Goal: Task Accomplishment & Management: Manage account settings

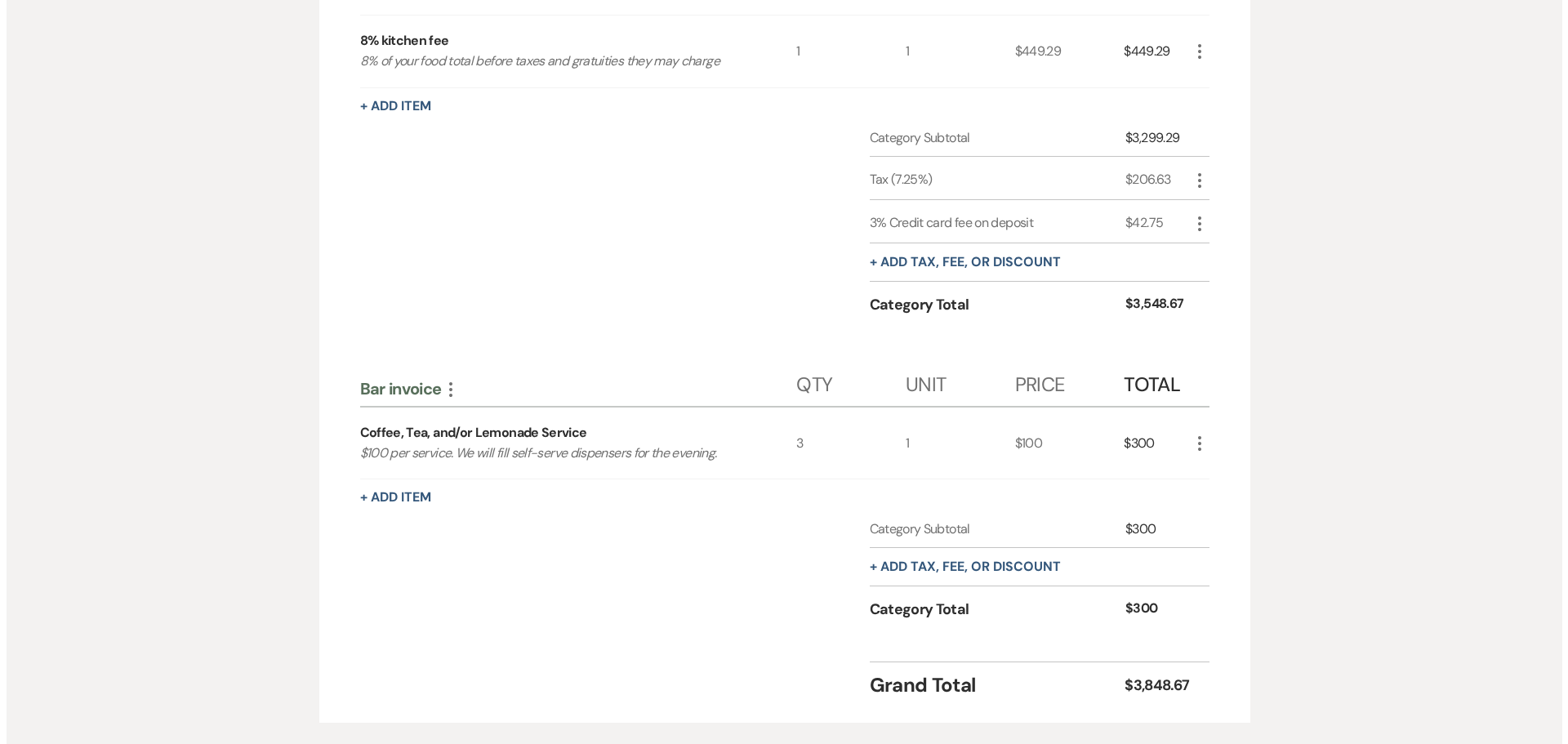
scroll to position [646, 0]
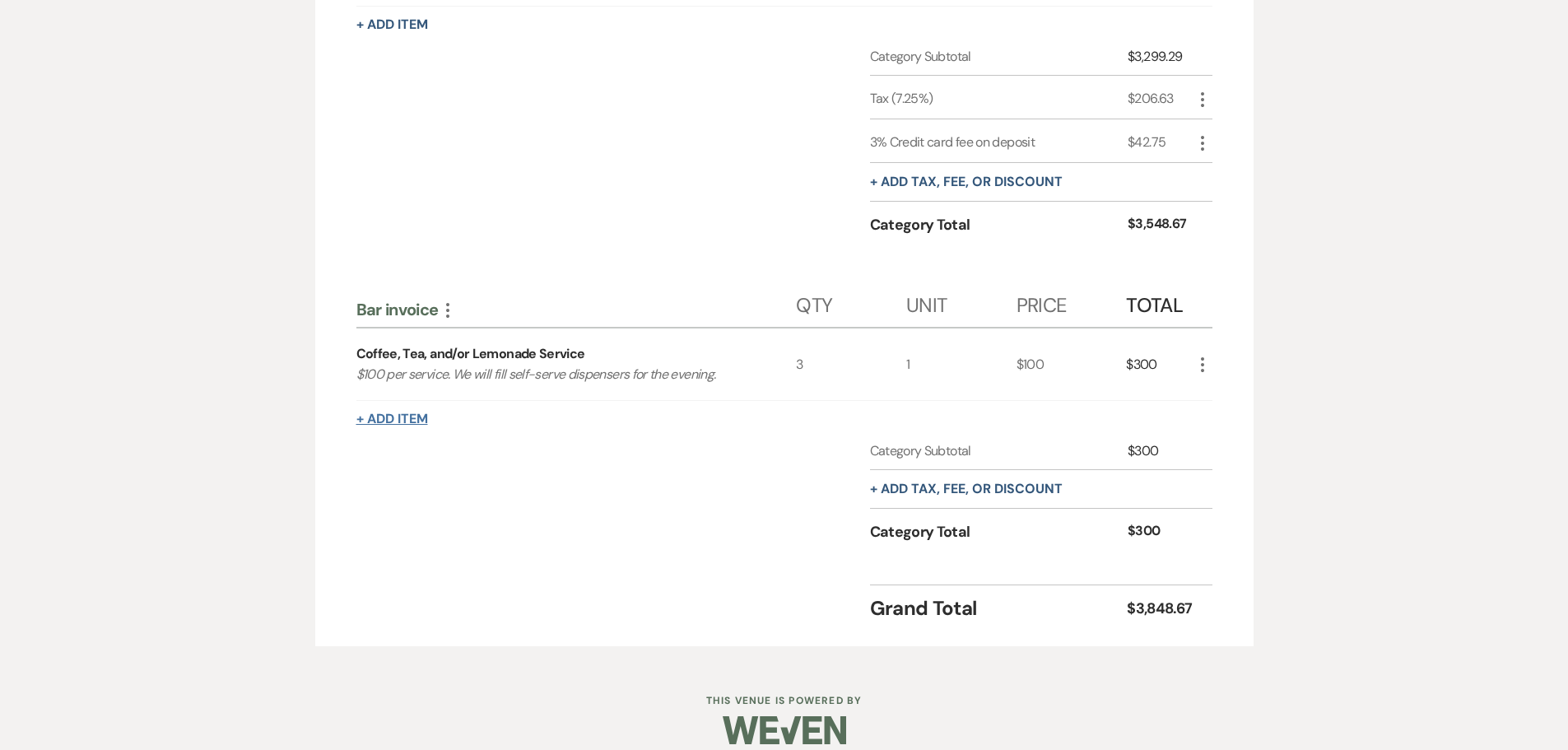
click at [397, 423] on button "+ Add Item" at bounding box center [393, 419] width 72 height 14
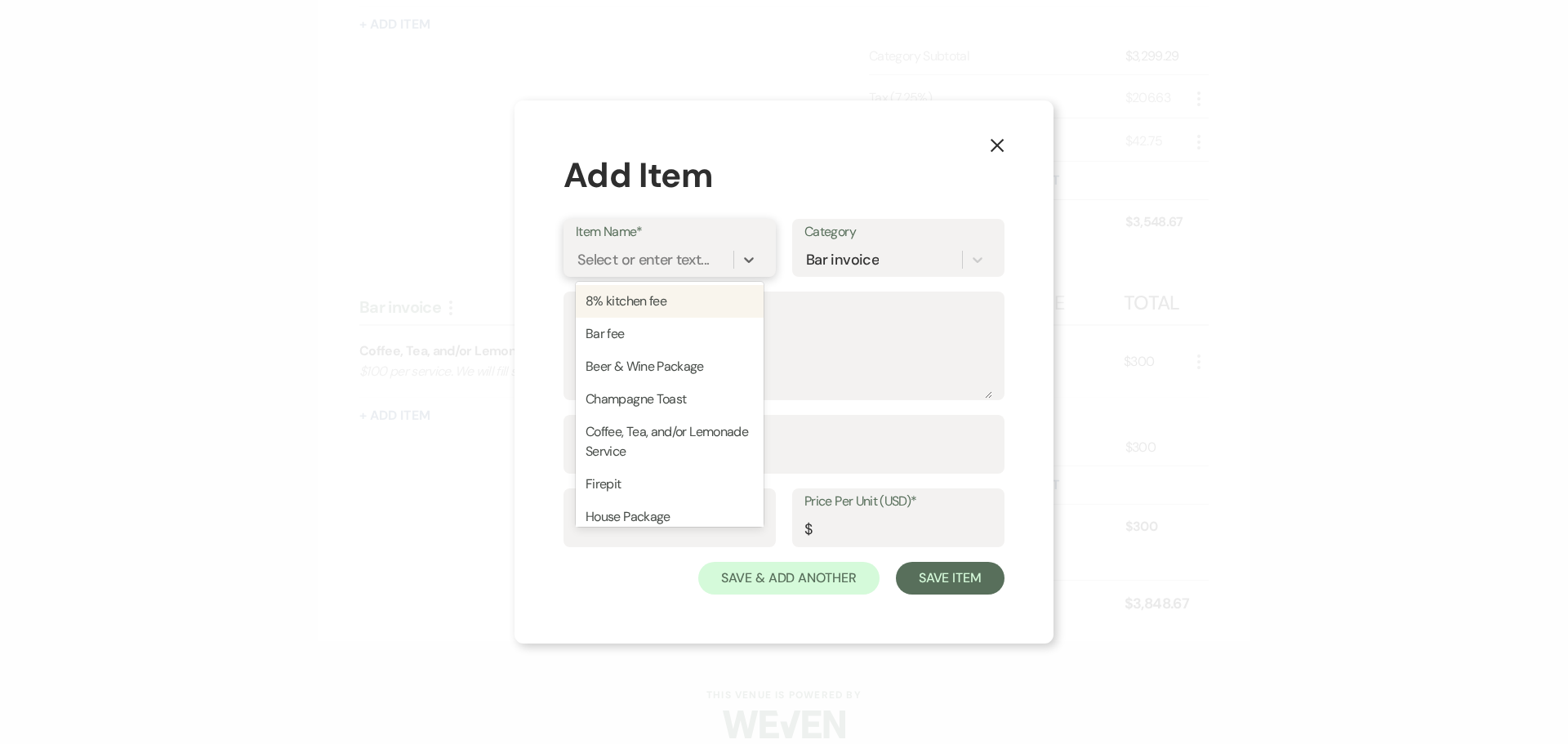
click at [634, 268] on div "Select or enter text..." at bounding box center [643, 260] width 132 height 22
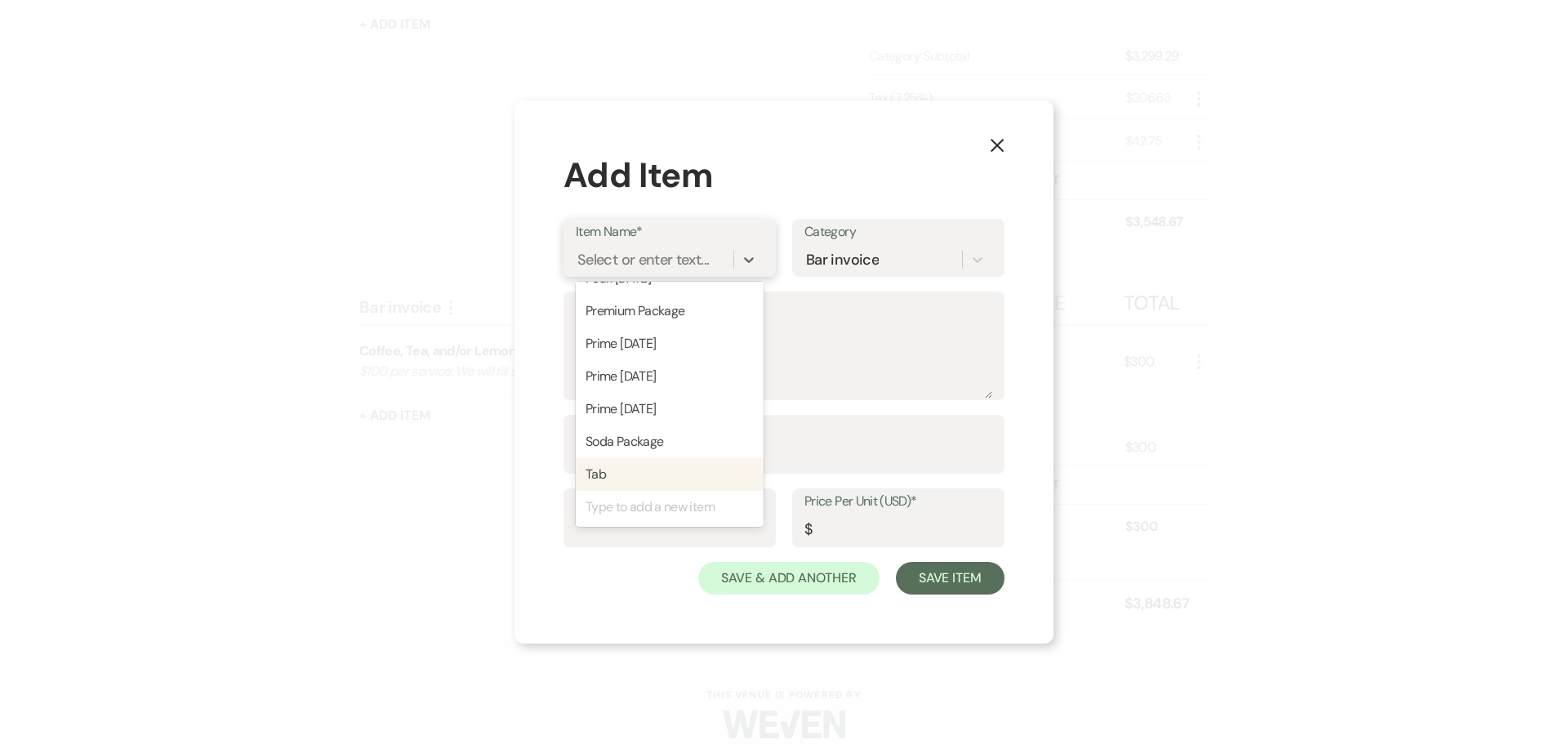
click at [624, 481] on div "Tab" at bounding box center [670, 475] width 188 height 33
type input "1"
type input "0"
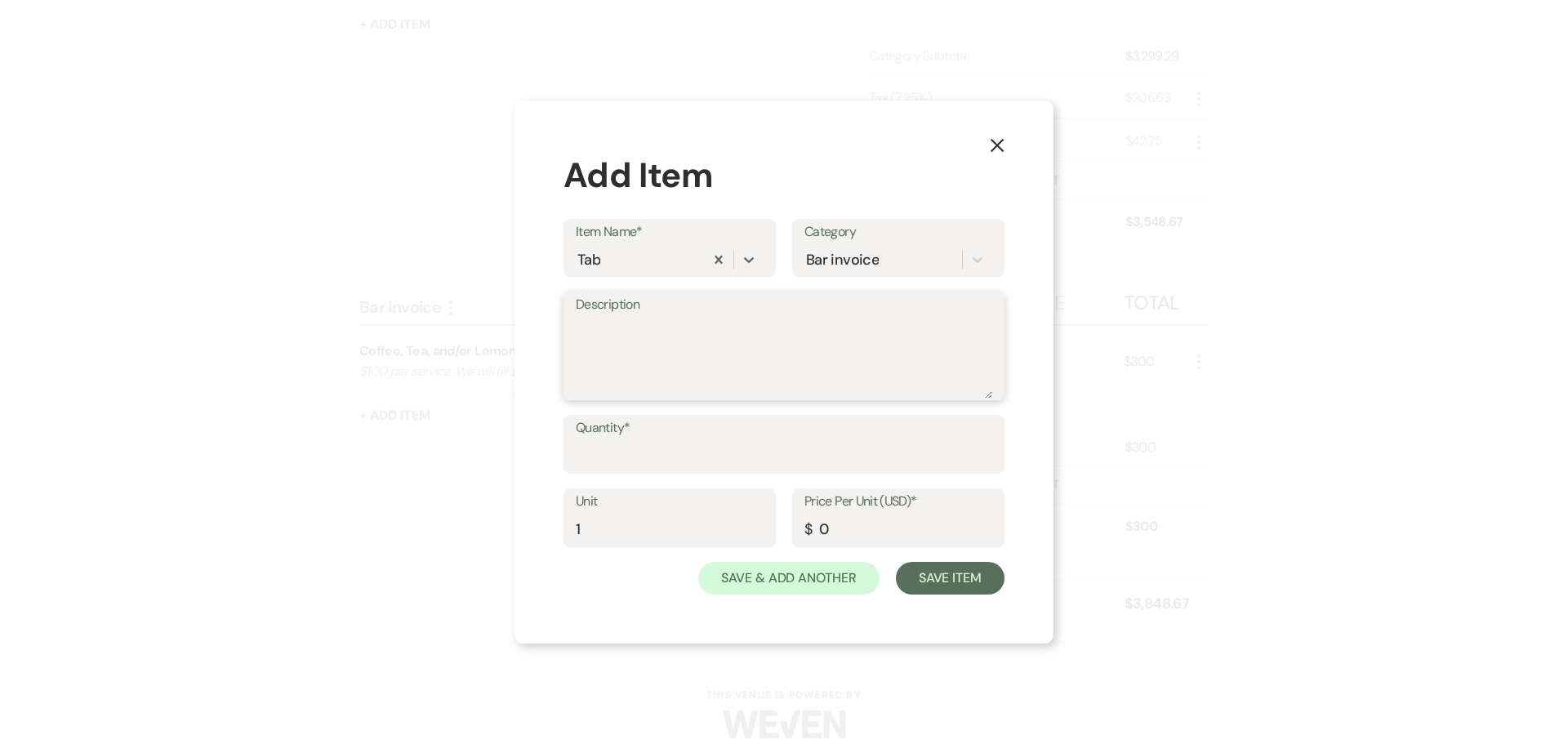
click at [705, 376] on textarea "Description" at bounding box center [784, 357] width 417 height 82
click at [664, 449] on input "Quantity*" at bounding box center [784, 456] width 417 height 32
type input "1"
click at [830, 520] on input "0" at bounding box center [898, 529] width 188 height 32
type input "598"
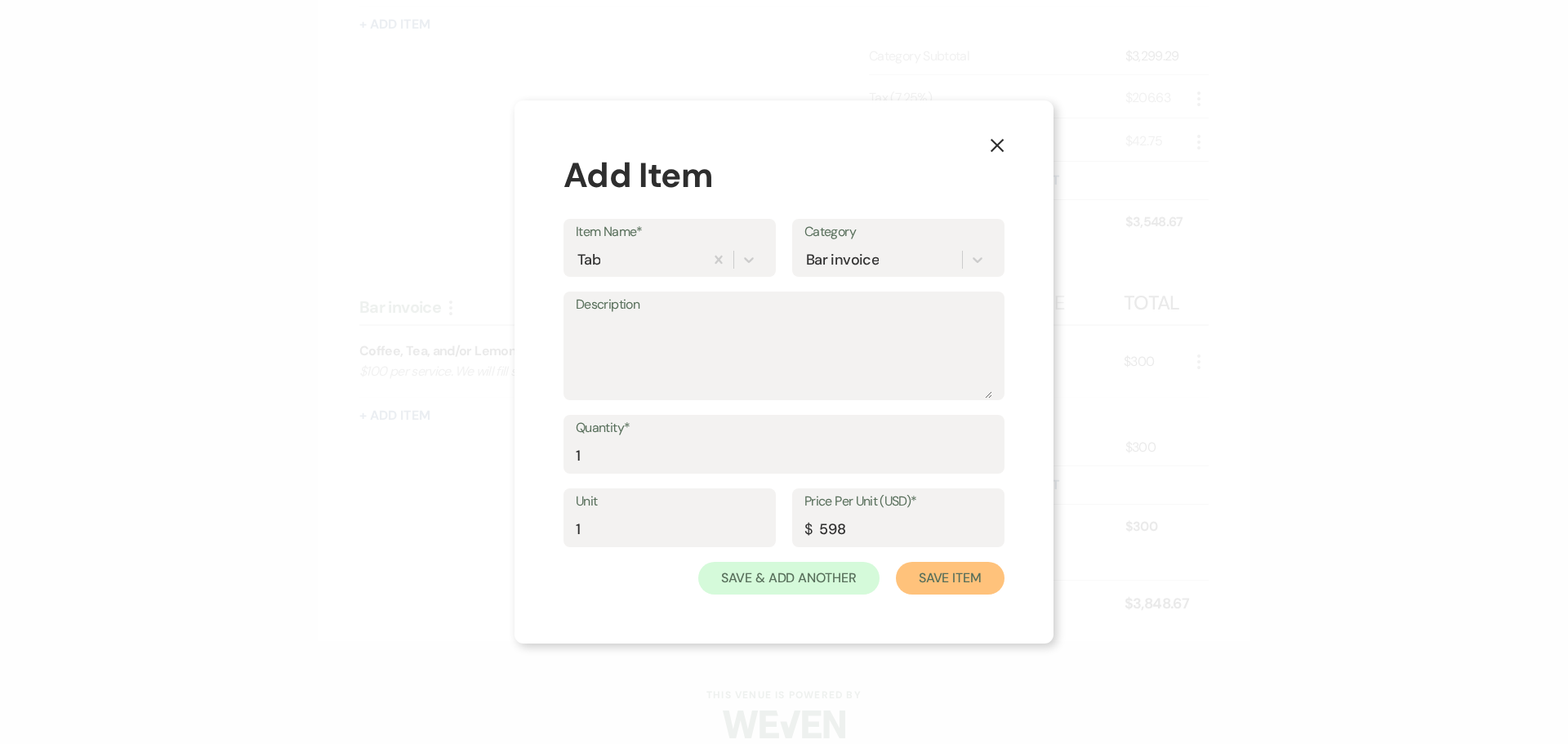
click at [948, 578] on button "Save Item" at bounding box center [949, 578] width 109 height 33
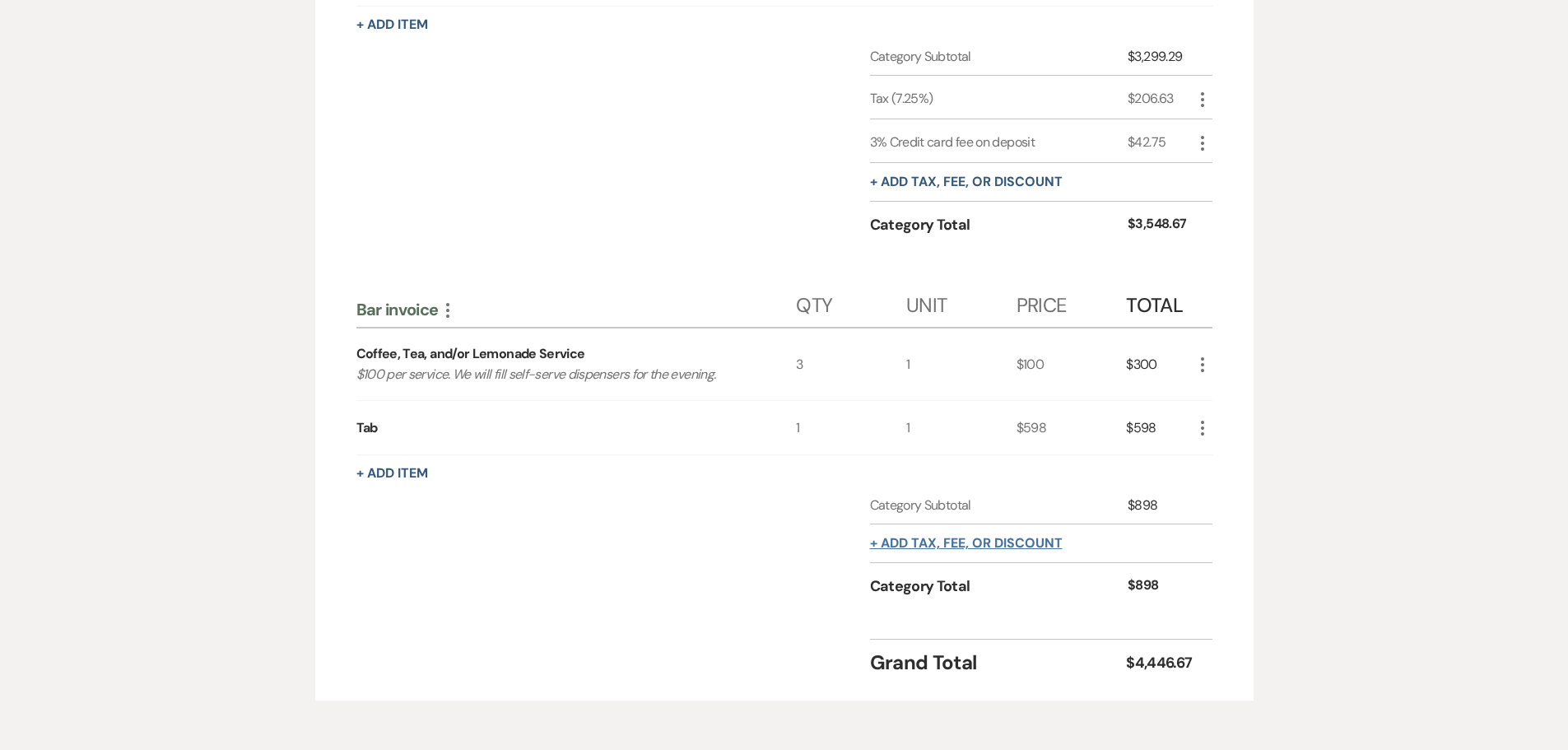
click at [912, 549] on button "+ Add tax, fee, or discount" at bounding box center [966, 544] width 193 height 14
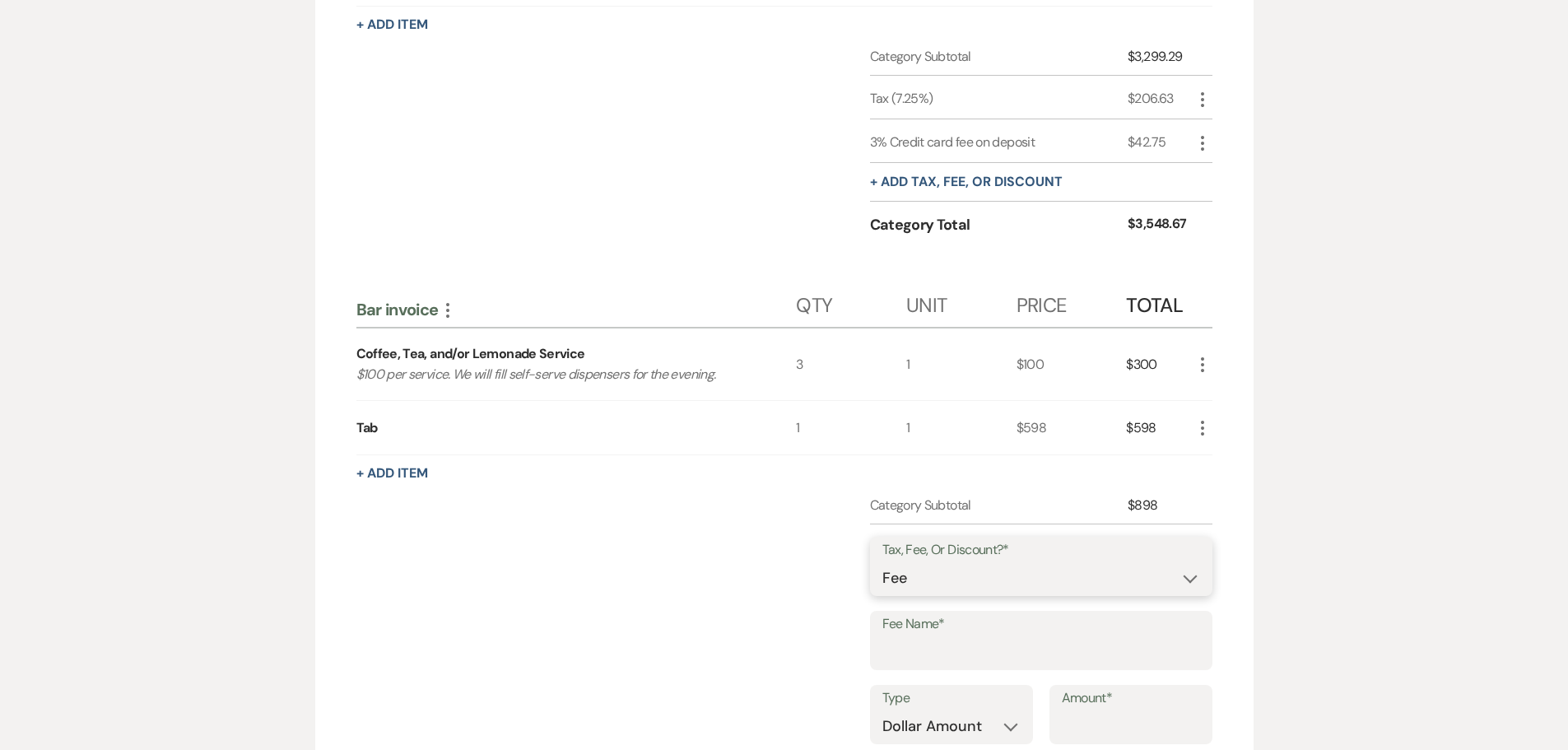
drag, startPoint x: 901, startPoint y: 577, endPoint x: 901, endPoint y: 593, distance: 16.0
click at [901, 577] on select "Fee Discount Tax" at bounding box center [1041, 578] width 318 height 32
select select "3"
click at [882, 563] on select "Fee Discount Tax" at bounding box center [1041, 578] width 318 height 32
click at [908, 641] on input "Fee Name*" at bounding box center [1041, 652] width 318 height 32
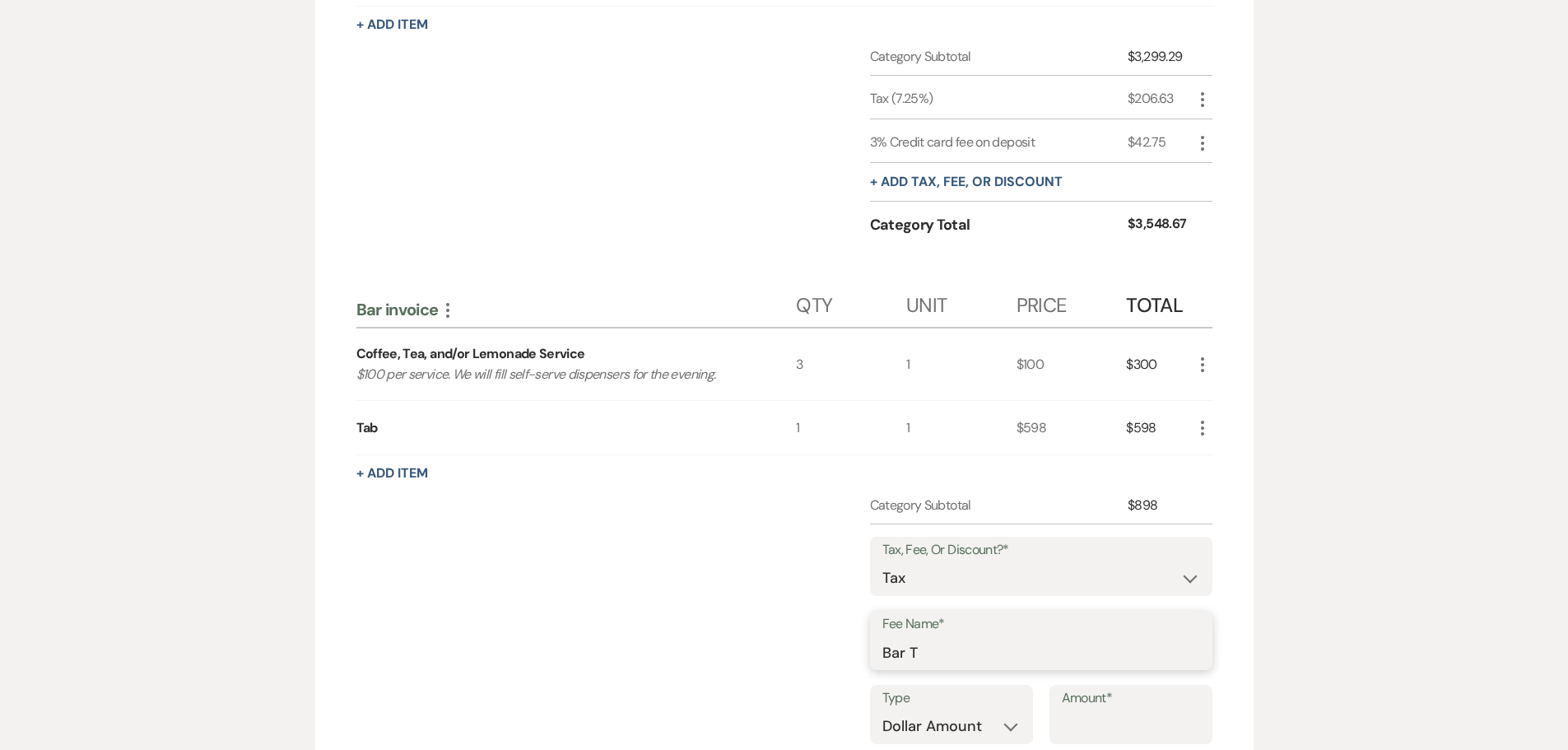
type input "Bar Tax"
click at [957, 728] on select "Dollar Amount Percentage" at bounding box center [951, 727] width 139 height 32
select select "false"
click at [882, 711] on select "Dollar Amount Percentage" at bounding box center [951, 727] width 139 height 32
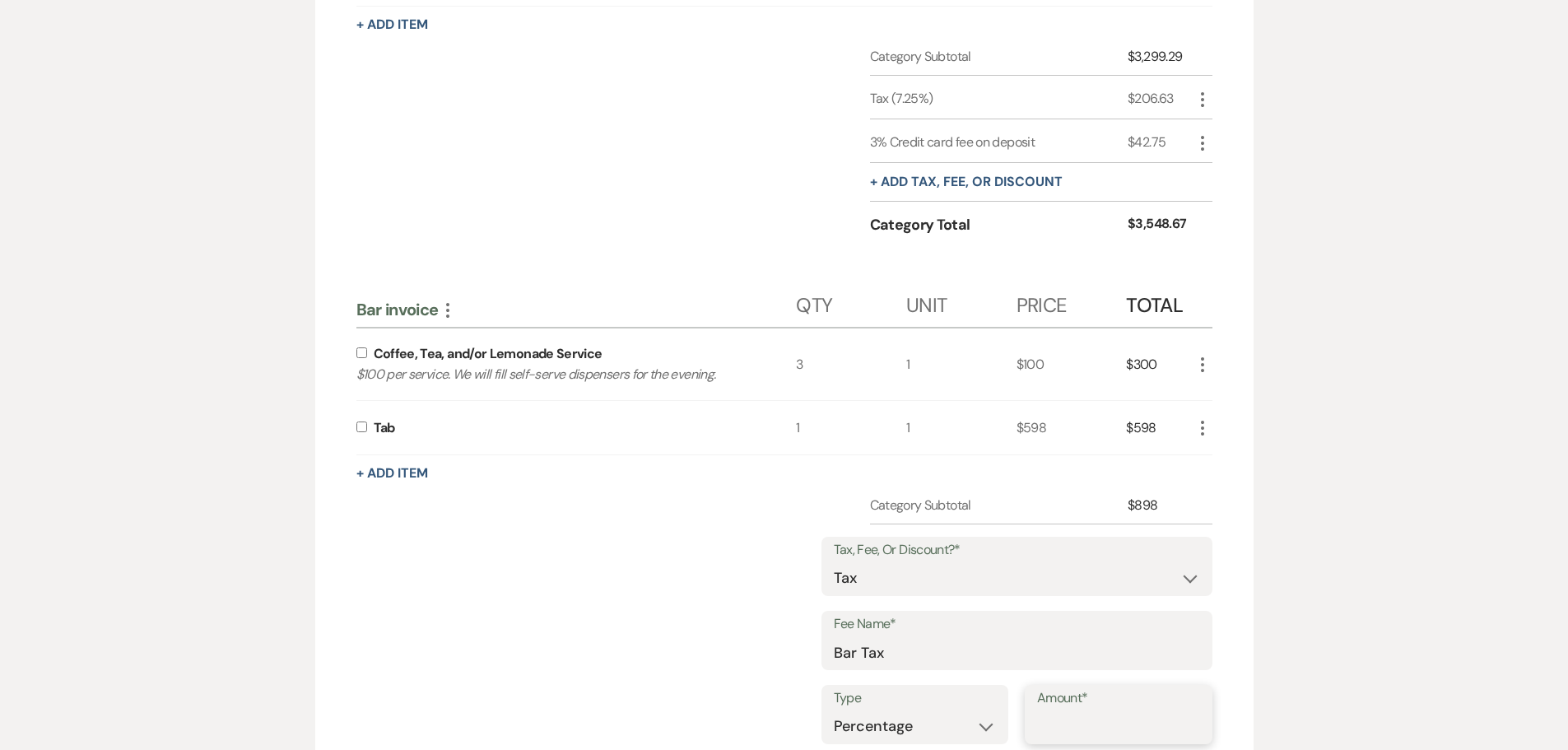
click at [1093, 720] on input "Amount*" at bounding box center [1119, 727] width 163 height 32
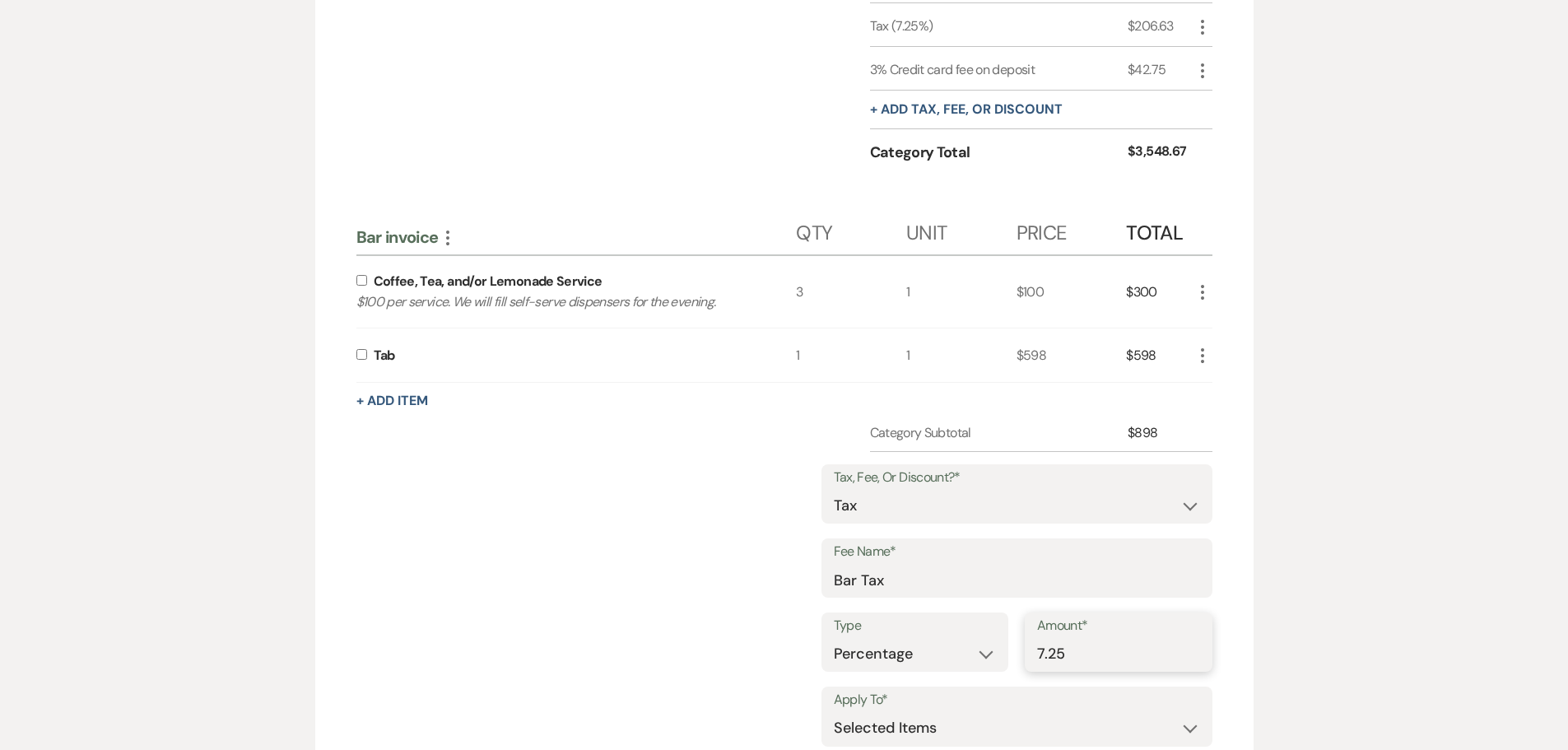
scroll to position [816, 0]
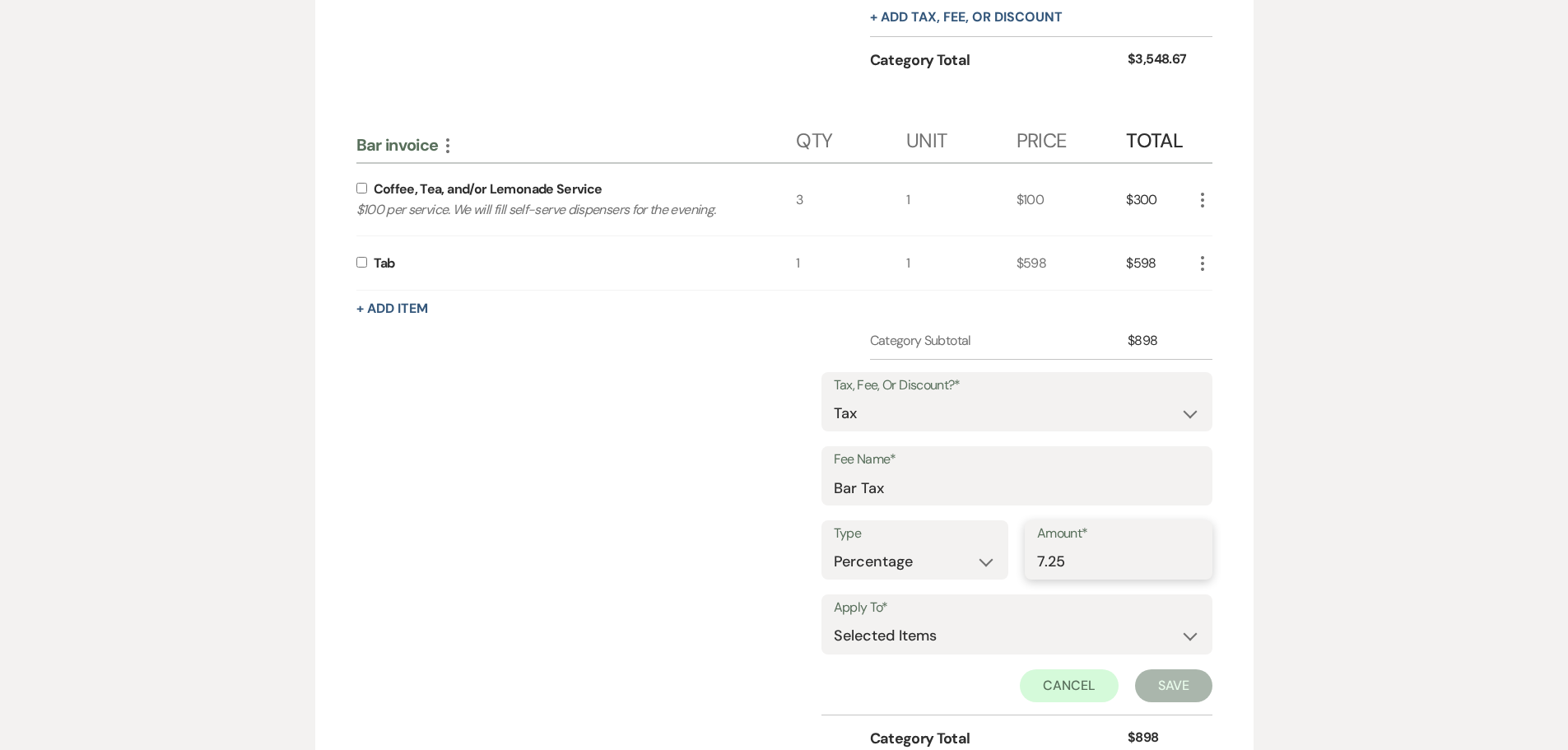
type input "7.25"
click at [368, 265] on label at bounding box center [366, 262] width 17 height 11
click at [368, 265] on input "checkbox" at bounding box center [362, 262] width 11 height 11
checkbox input "true"
click at [360, 188] on input "checkbox" at bounding box center [362, 187] width 11 height 11
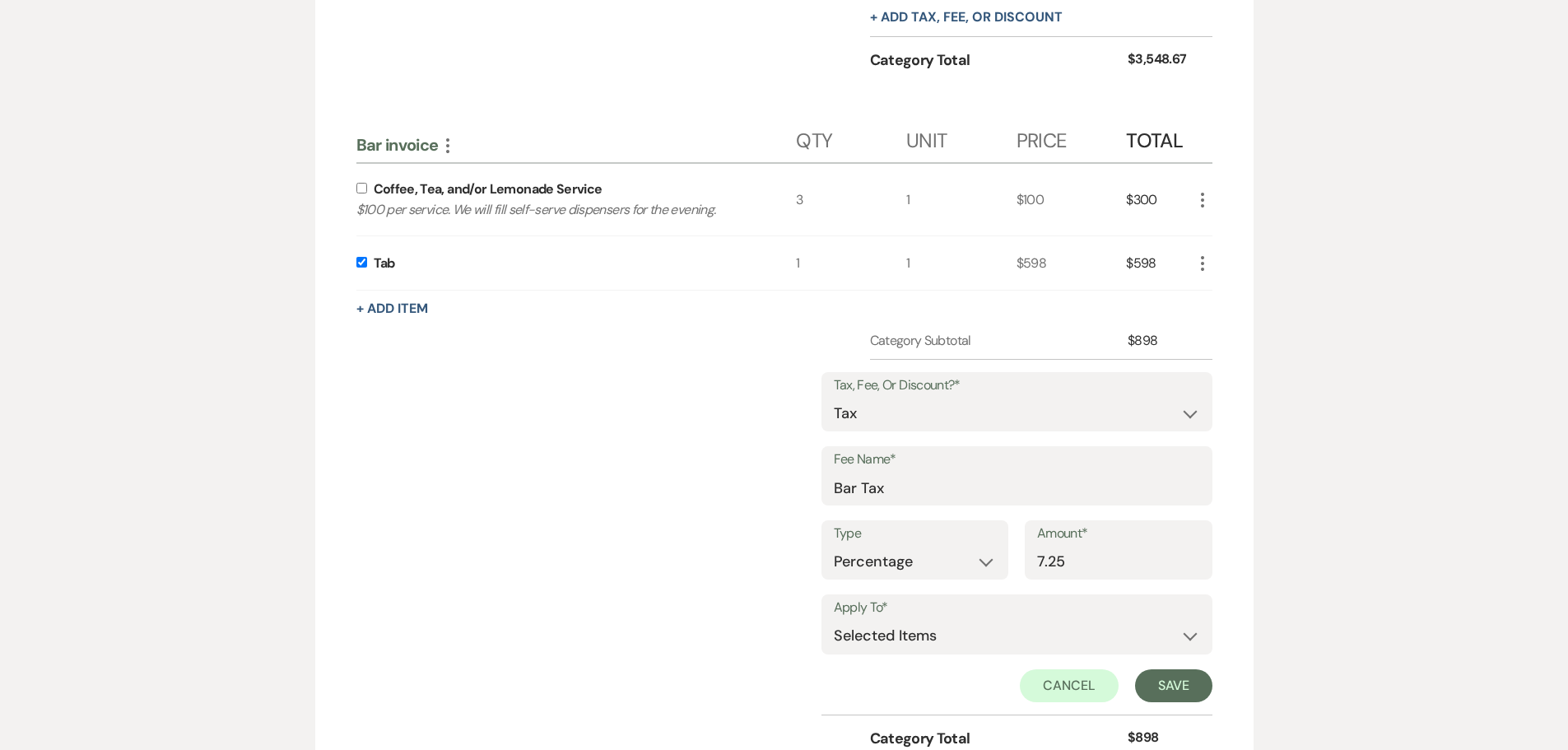
checkbox input "true"
click at [1171, 691] on button "Save" at bounding box center [1174, 686] width 78 height 33
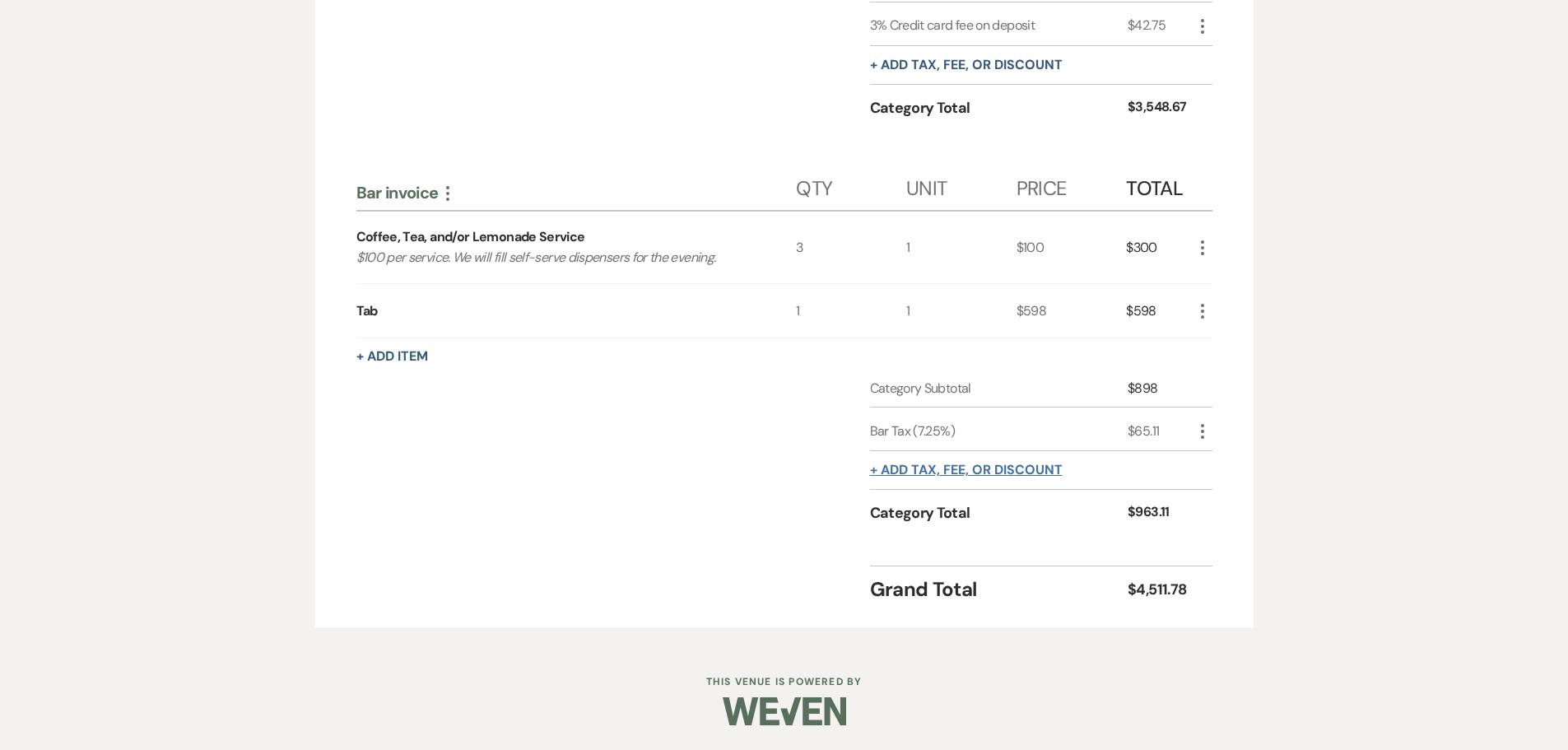
click at [898, 477] on button "+ Add tax, fee, or discount" at bounding box center [966, 471] width 193 height 14
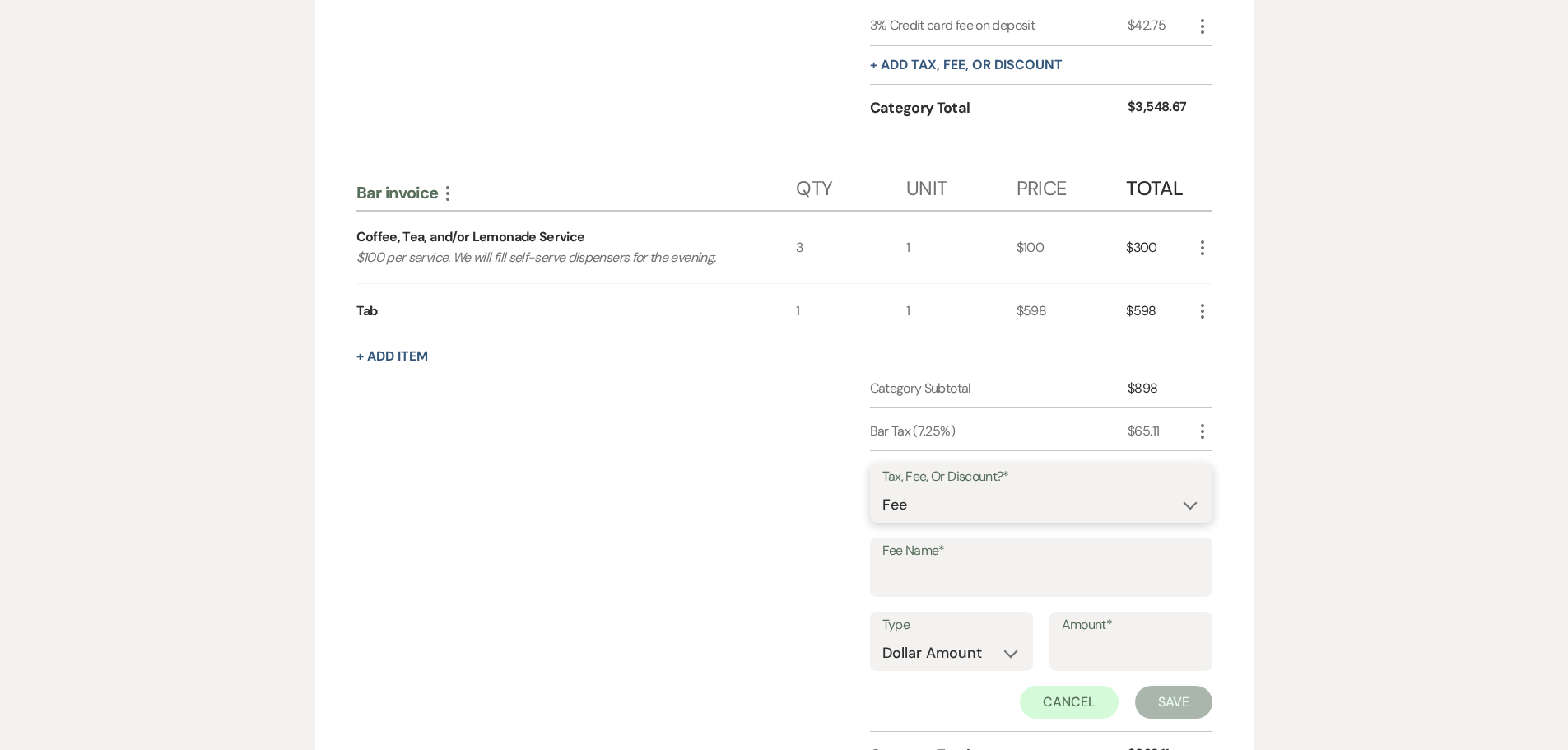
click at [907, 511] on select "Fee Discount Tax" at bounding box center [1041, 505] width 318 height 32
click at [882, 489] on select "Fee Discount Tax" at bounding box center [1041, 505] width 318 height 32
click at [905, 576] on input "Fee Name*" at bounding box center [1041, 579] width 318 height 32
type input "Gratuity"
click at [931, 659] on select "Dollar Amount Percentage" at bounding box center [951, 653] width 139 height 32
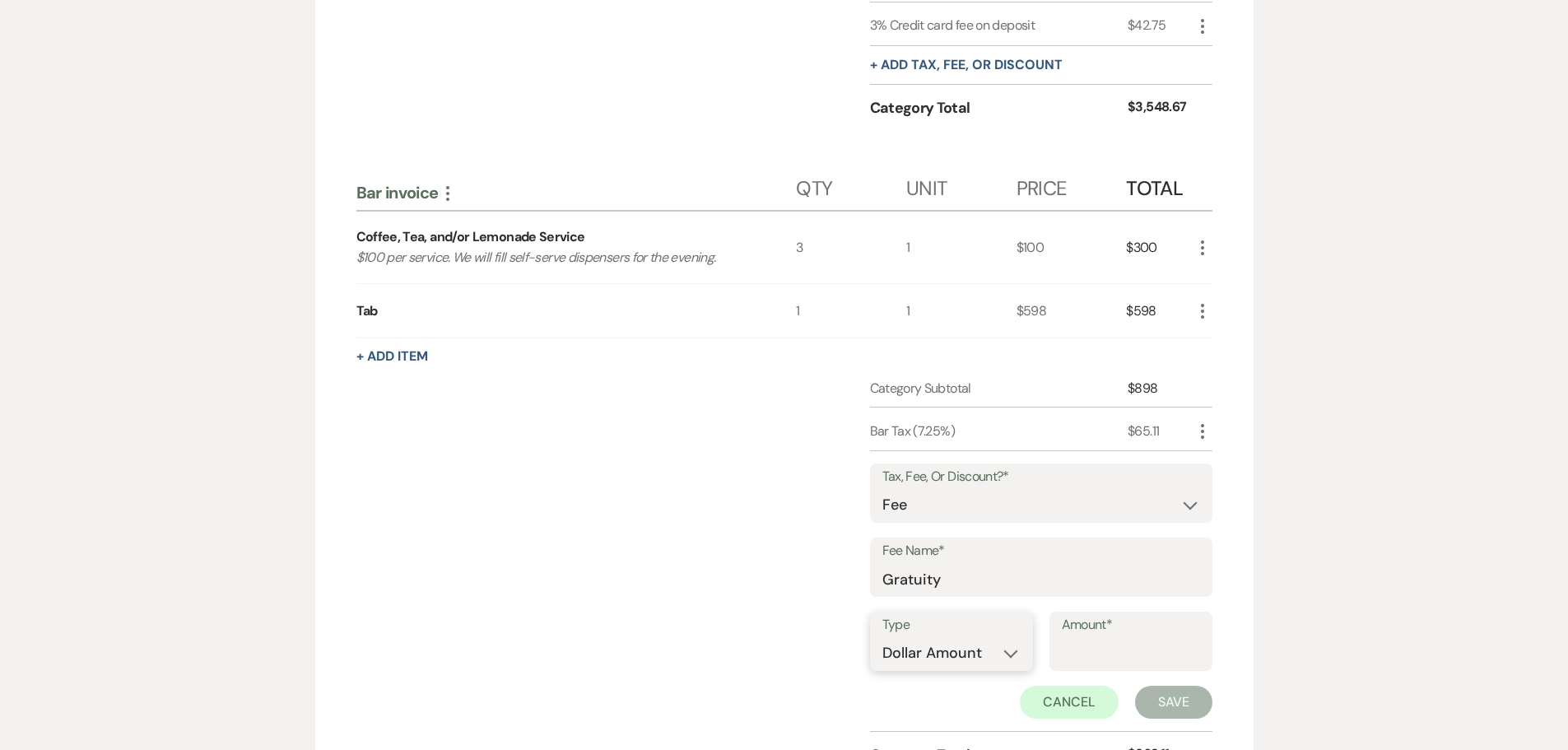
select select "false"
click at [882, 637] on select "Dollar Amount Percentage" at bounding box center [951, 653] width 139 height 32
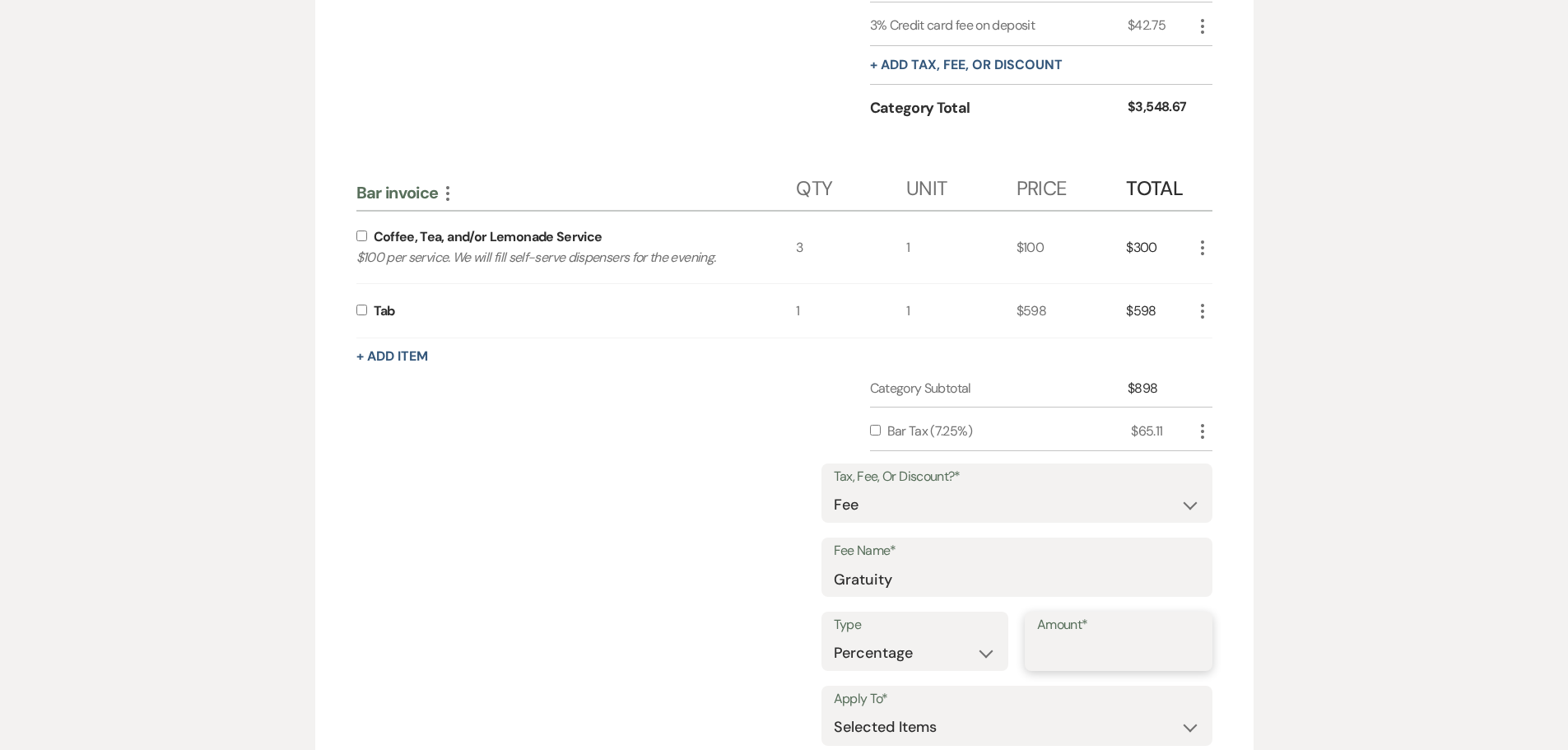
click at [1086, 658] on input "Amount*" at bounding box center [1119, 653] width 163 height 32
type input "20"
drag, startPoint x: 368, startPoint y: 307, endPoint x: 367, endPoint y: 267, distance: 40.0
click at [367, 307] on label at bounding box center [366, 310] width 17 height 11
click at [367, 307] on input "checkbox" at bounding box center [362, 310] width 11 height 11
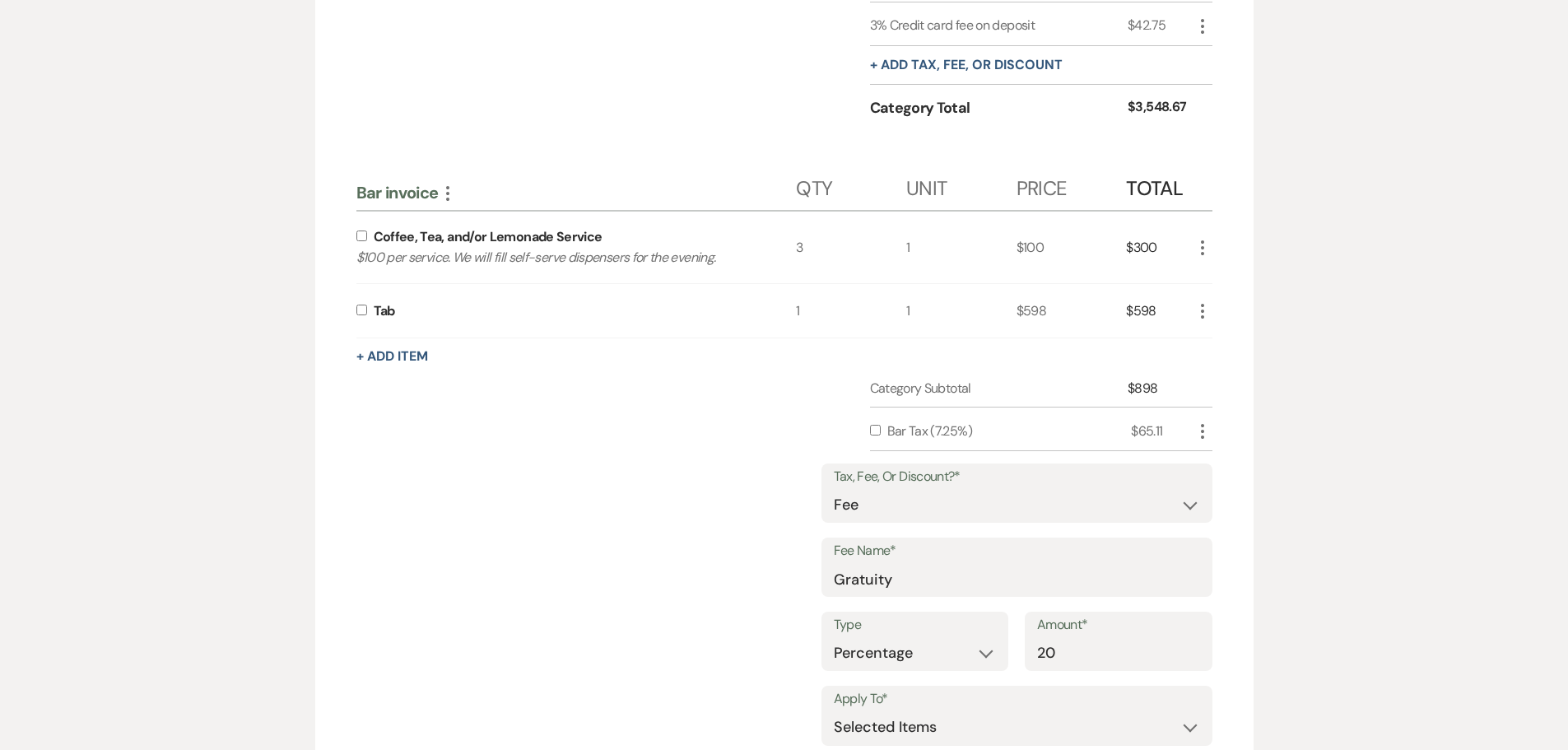
checkbox input "true"
click at [366, 242] on div "Coffee, Tea, and/or Lemonade Service $100 per service. We will fill self-serve …" at bounding box center [577, 247] width 440 height 73
click at [364, 238] on input "checkbox" at bounding box center [362, 236] width 11 height 11
checkbox input "true"
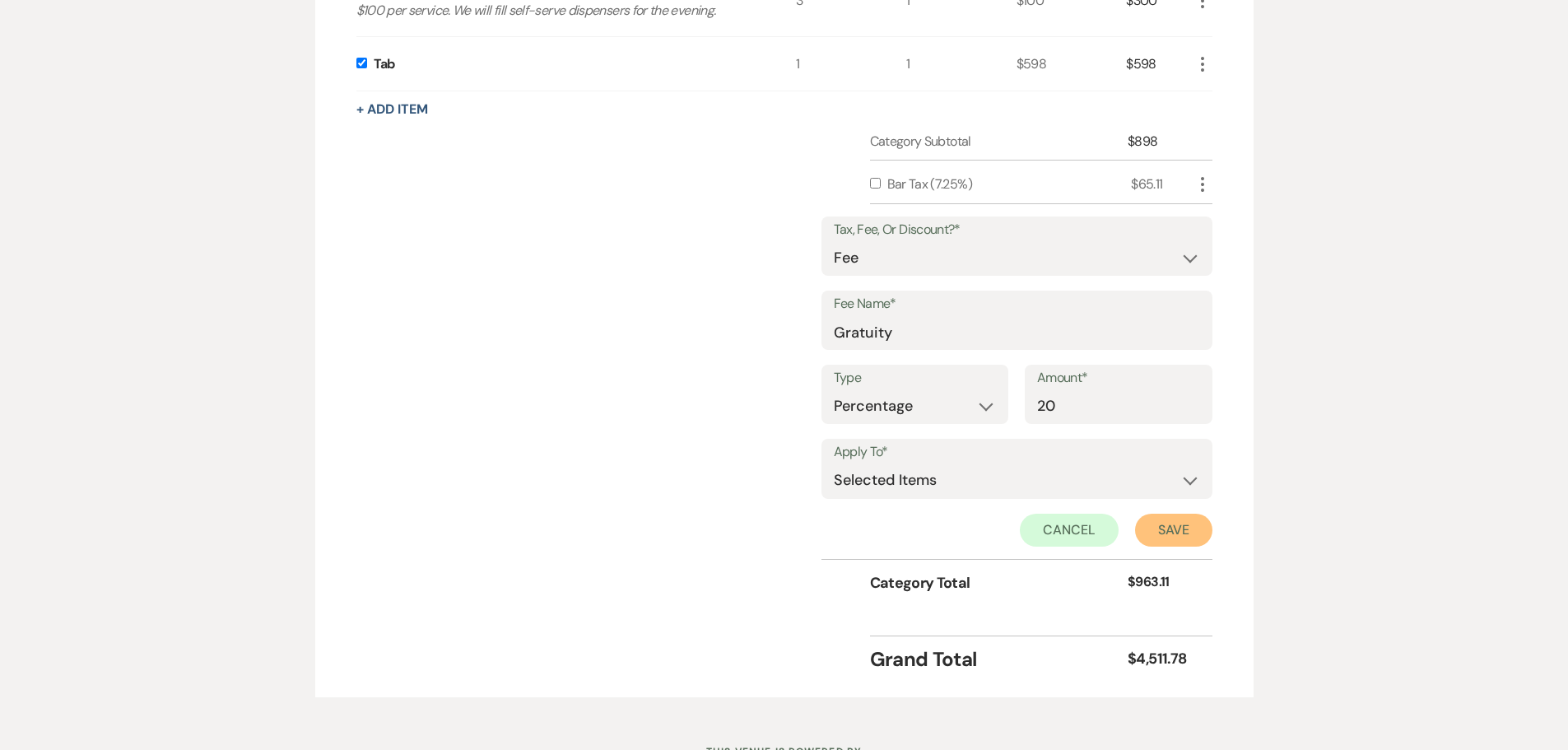
click at [1168, 539] on button "Save" at bounding box center [1174, 531] width 78 height 33
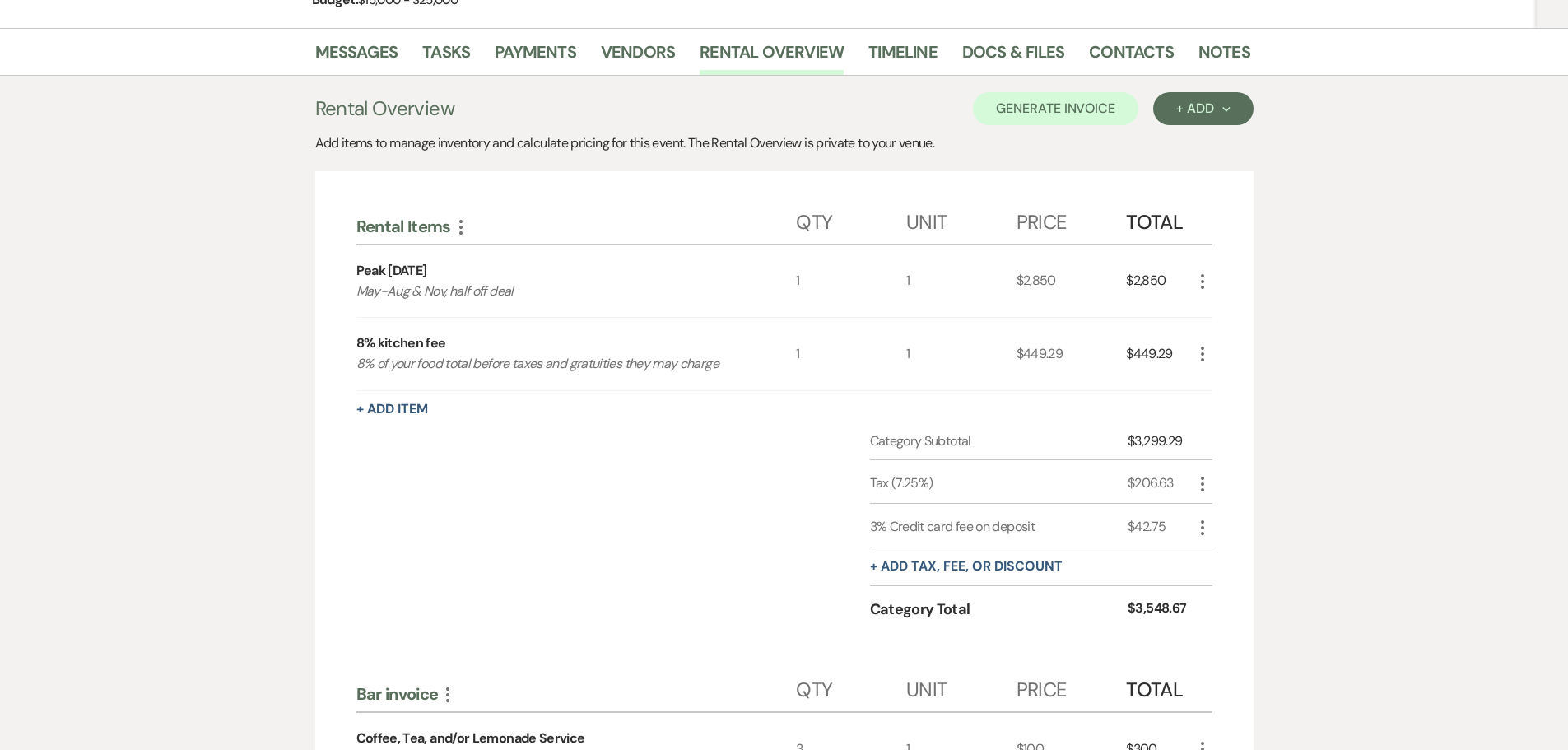
scroll to position [70, 0]
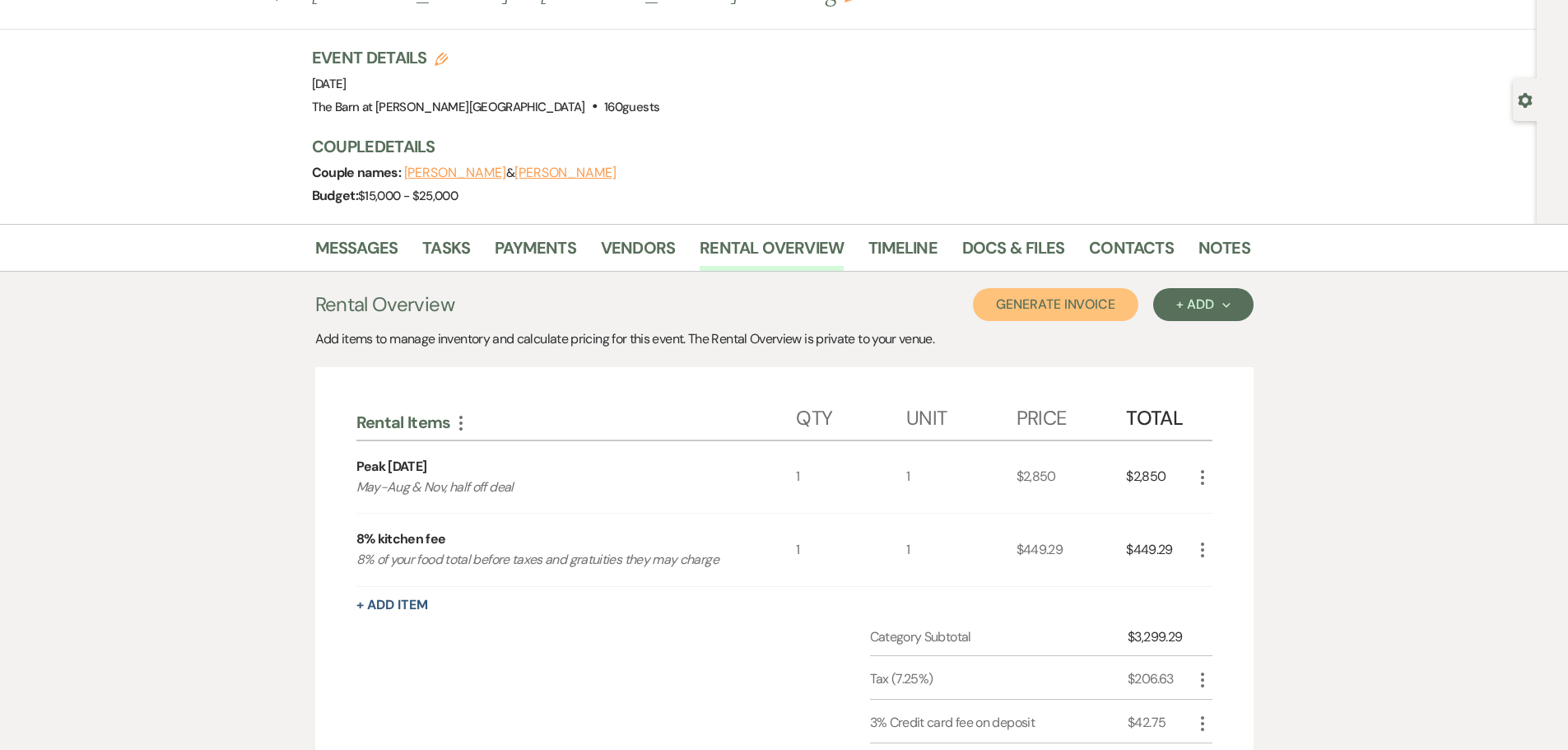
click at [1074, 301] on button "Generate Invoice" at bounding box center [1056, 305] width 166 height 33
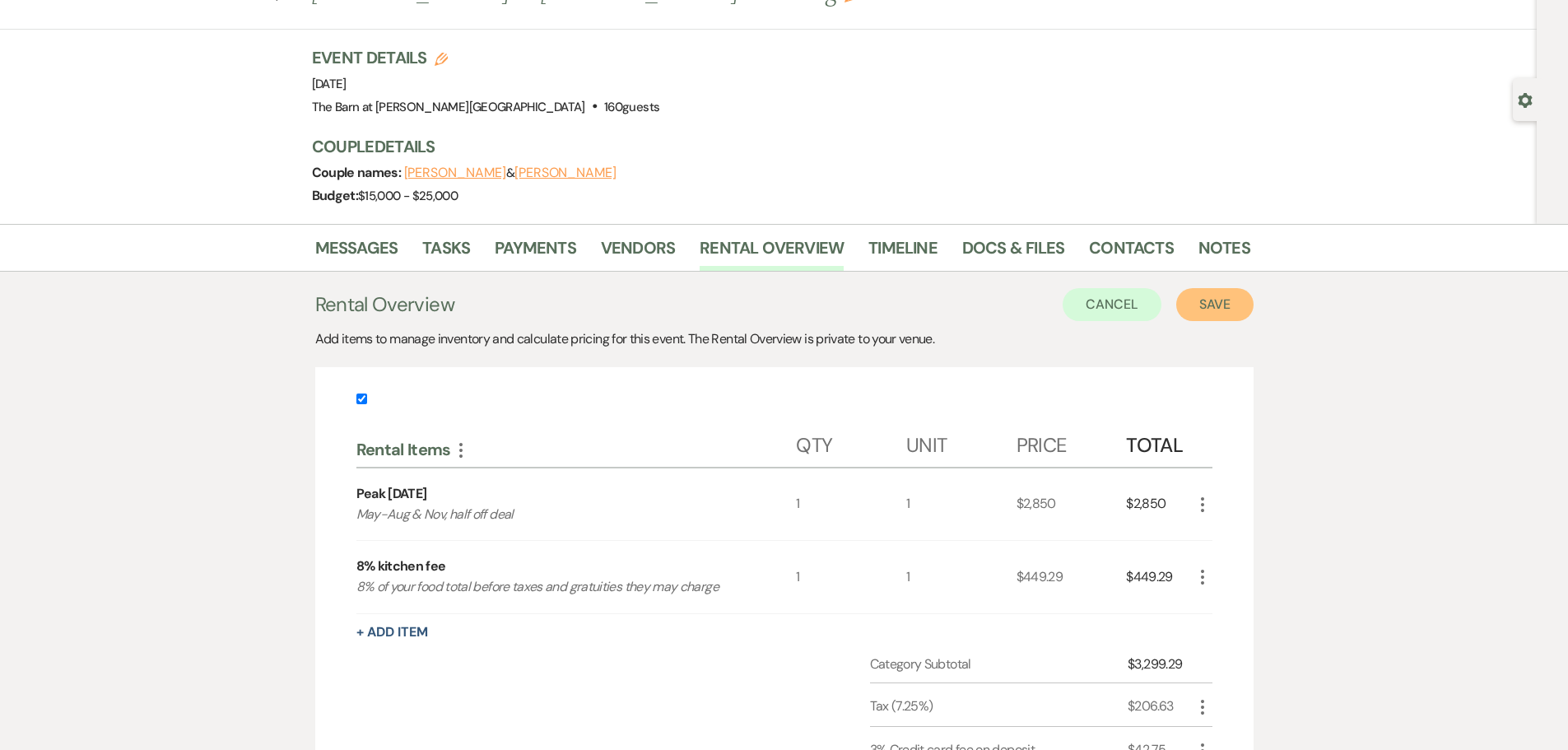
click at [1198, 298] on button "Save" at bounding box center [1215, 305] width 78 height 33
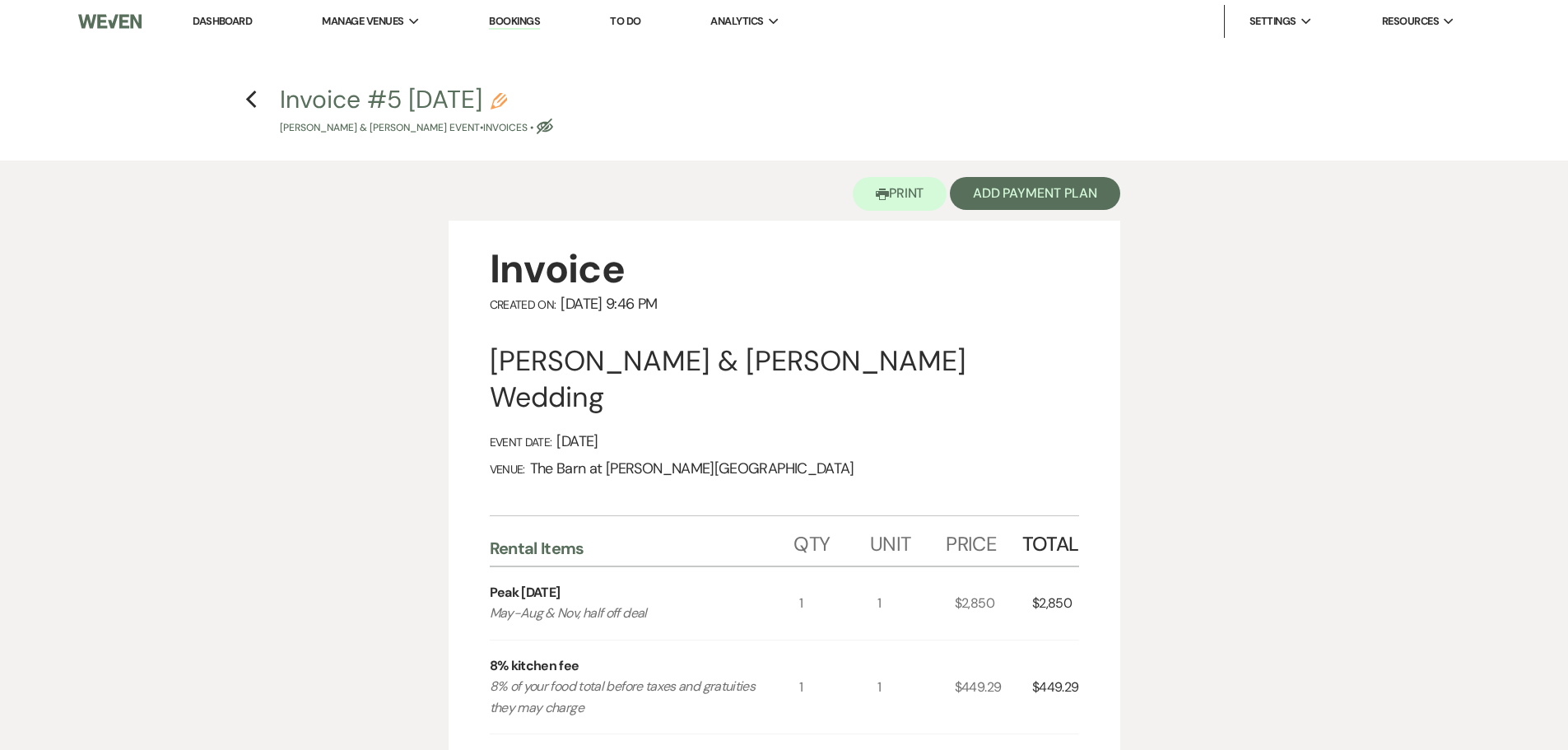
click at [554, 123] on use "button" at bounding box center [545, 126] width 16 height 16
select select "22"
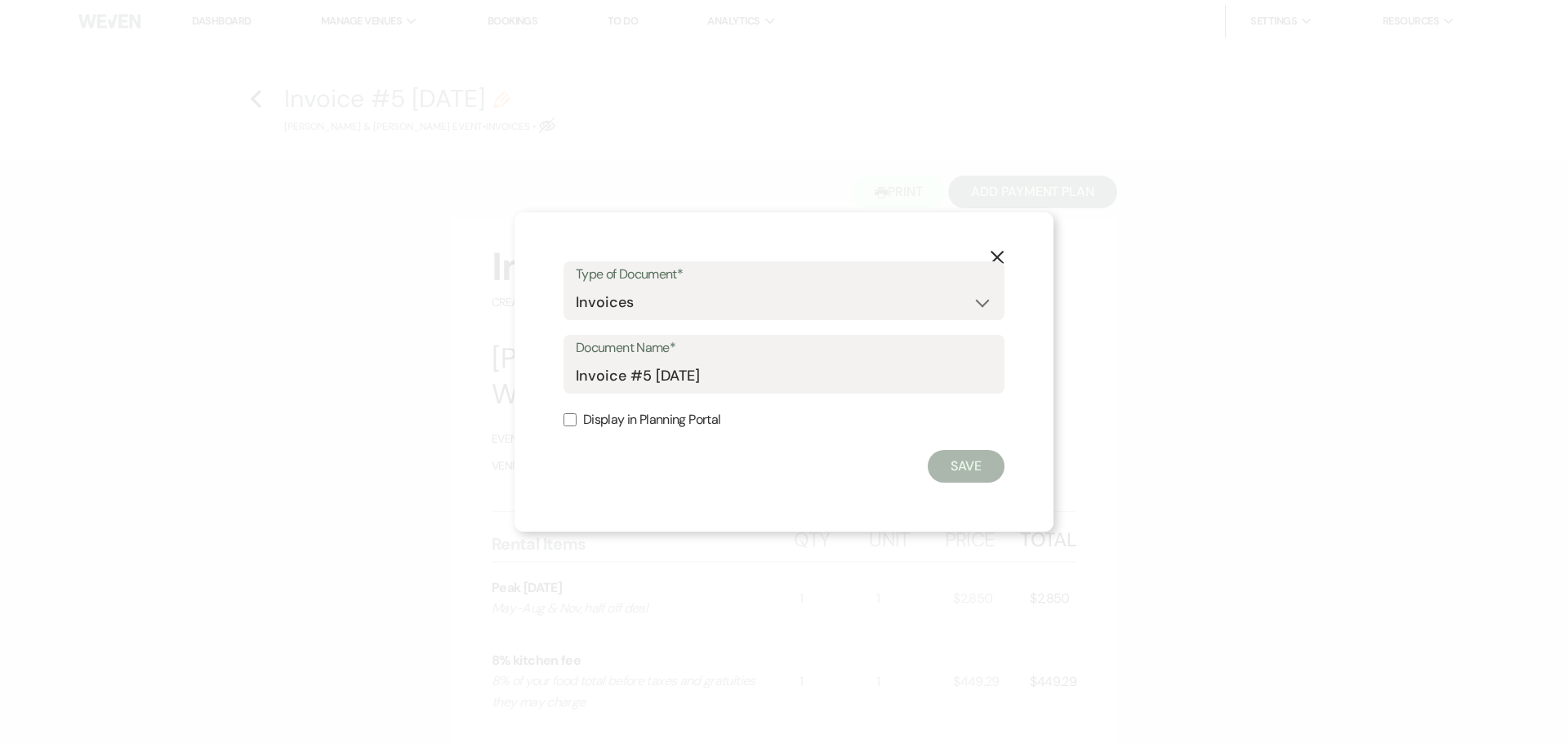
click at [577, 426] on label "Display in Planning Portal" at bounding box center [784, 421] width 441 height 24
click at [576, 426] on input "Display in Planning Portal" at bounding box center [570, 421] width 13 height 13
checkbox input "true"
click at [982, 460] on button "Save" at bounding box center [967, 467] width 77 height 33
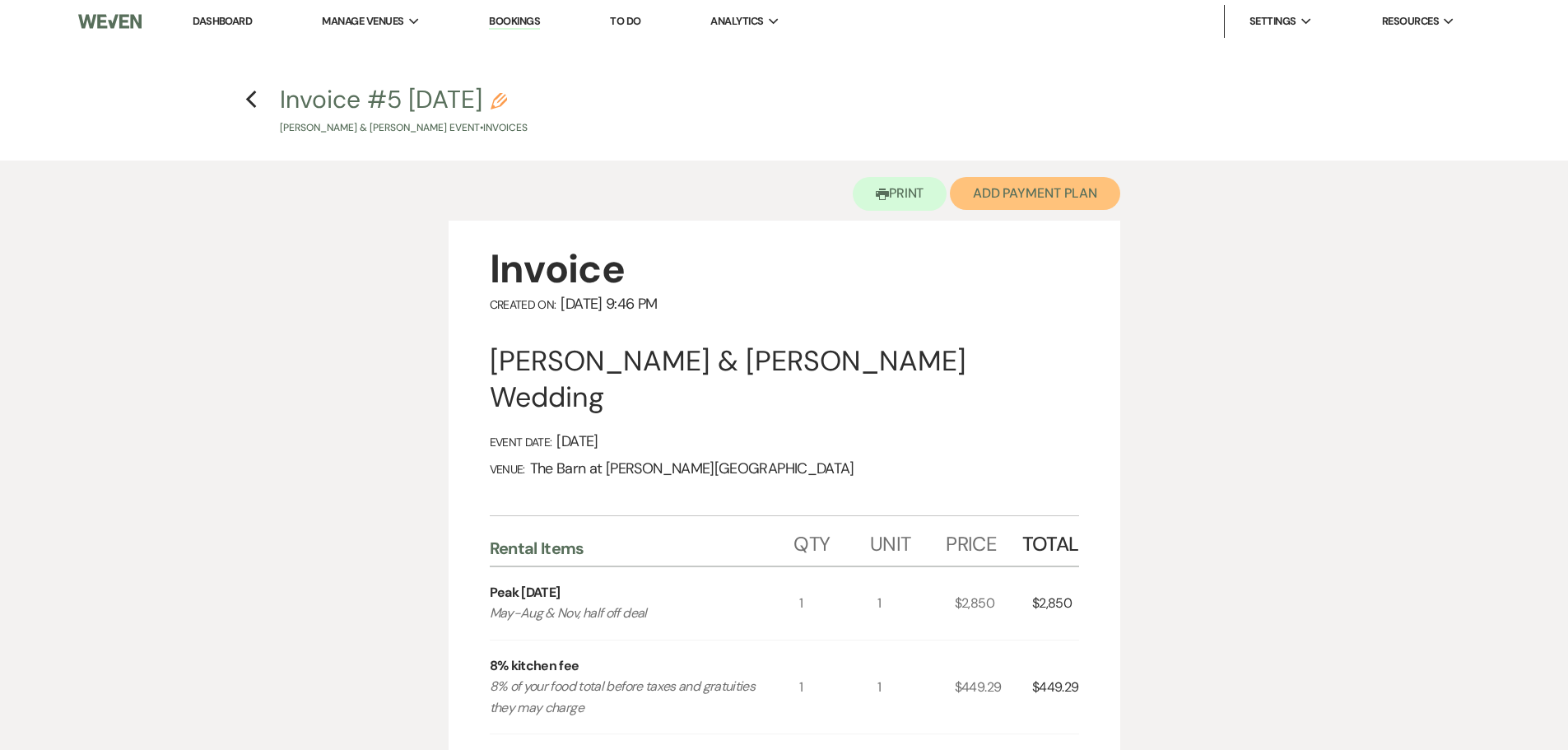
click at [1067, 194] on button "Add Payment Plan" at bounding box center [1036, 194] width 171 height 33
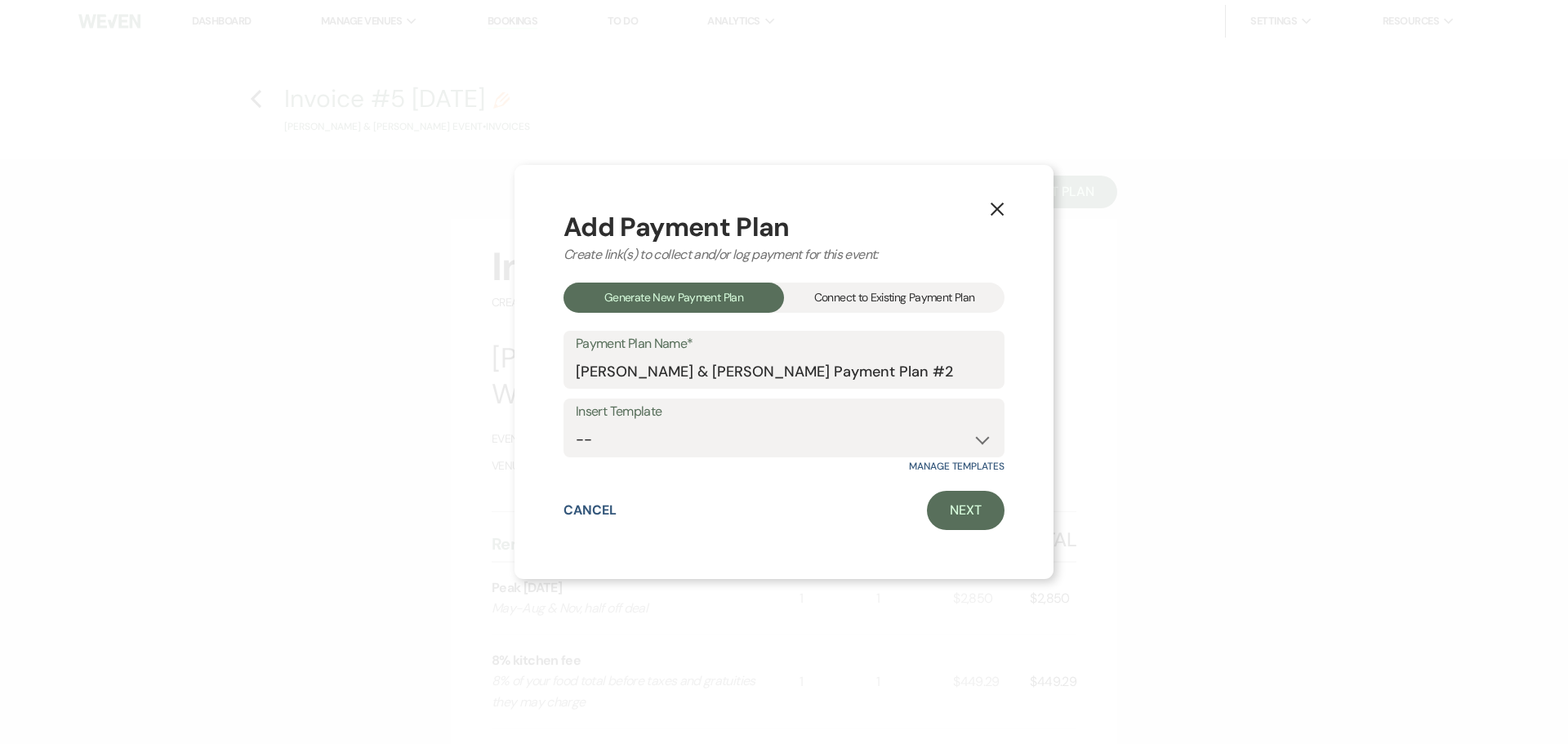
click at [873, 293] on div "Connect to Existing Payment Plan" at bounding box center [894, 297] width 220 height 30
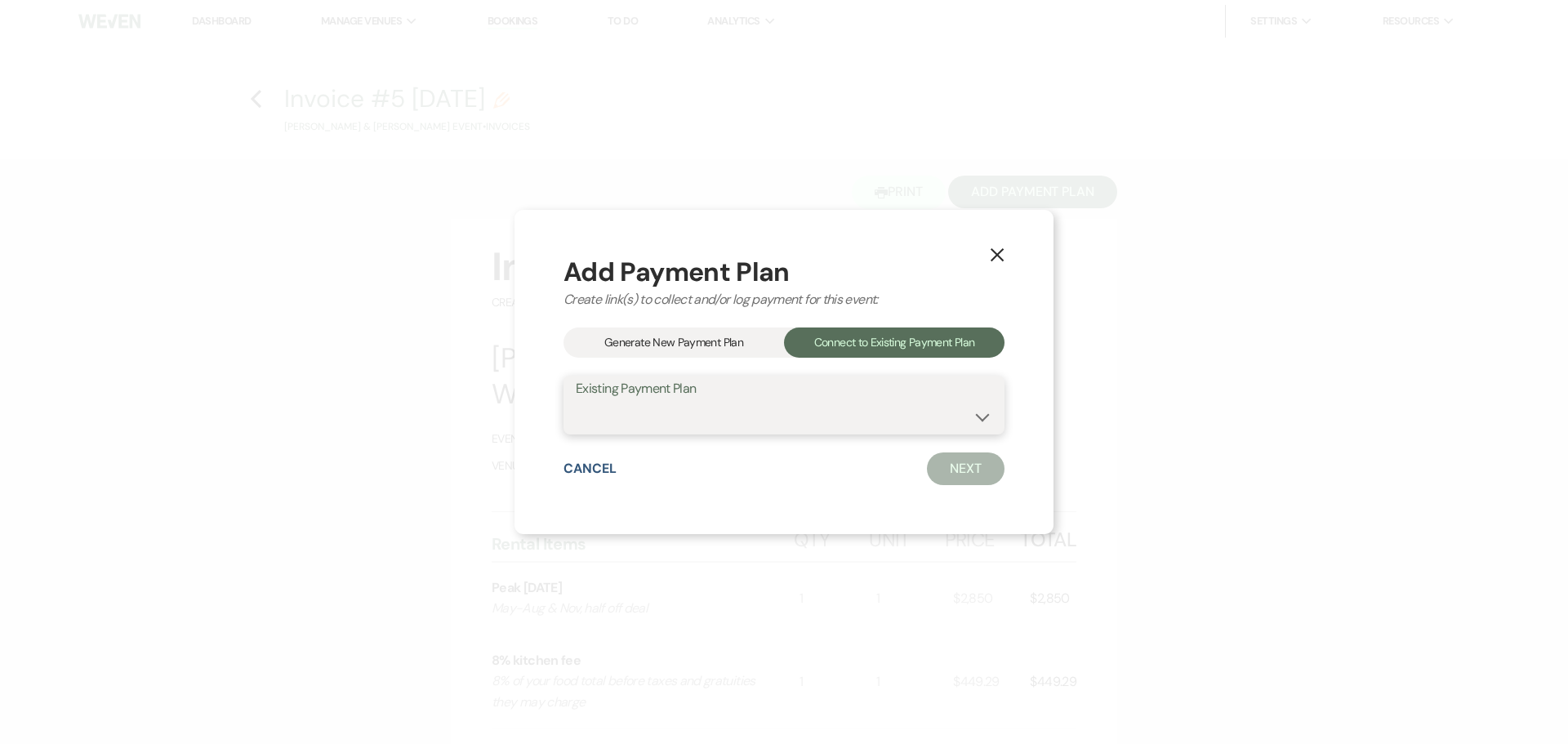
click at [844, 411] on select "[PERSON_NAME] & [PERSON_NAME] Payment Plan #1" at bounding box center [784, 417] width 417 height 32
select select "18023"
click at [576, 401] on select "[PERSON_NAME] & [PERSON_NAME] Payment Plan #1" at bounding box center [784, 417] width 417 height 32
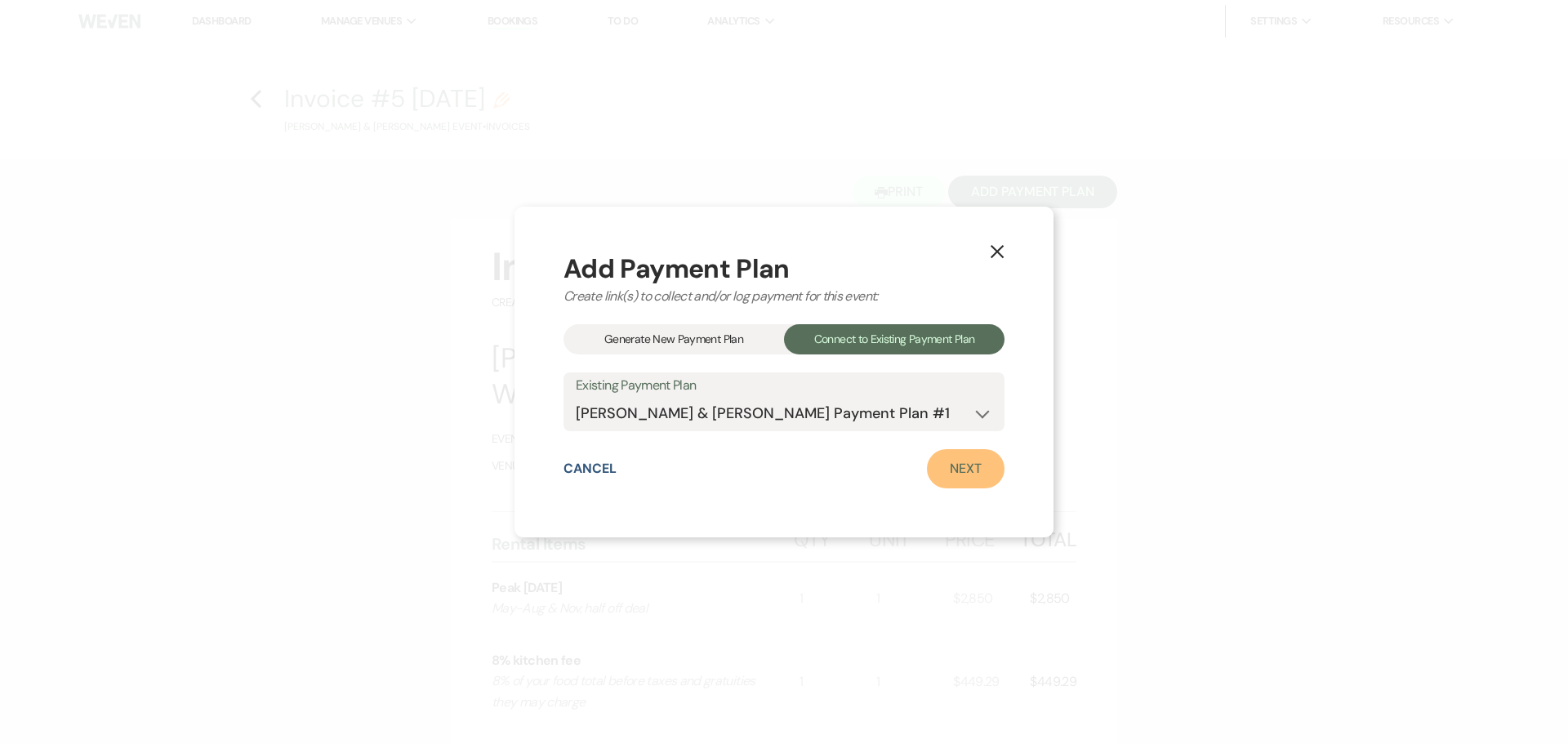
click at [958, 475] on link "Next" at bounding box center [966, 469] width 78 height 39
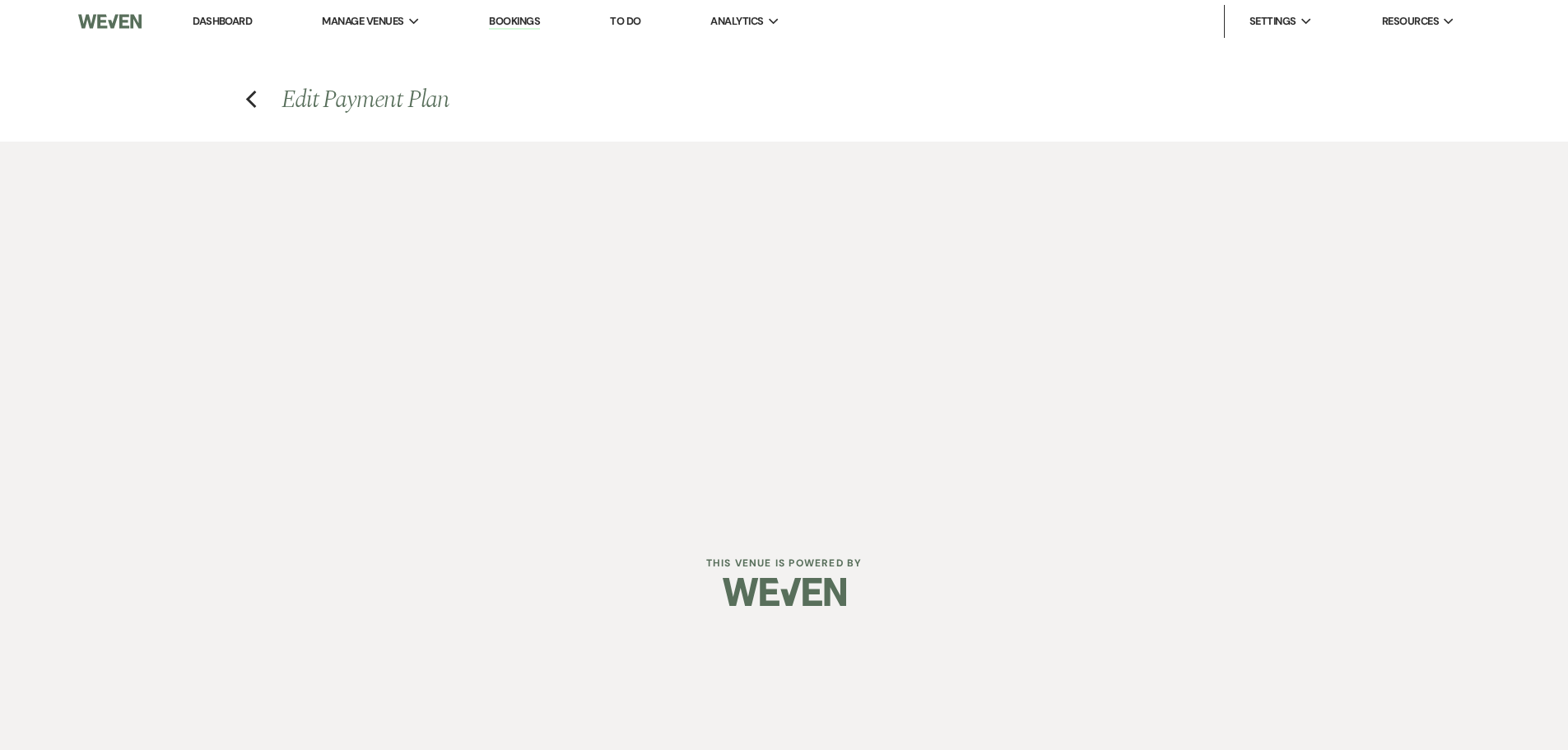
select select "27524"
select select "1"
select select "true"
select select "2"
select select "flat"
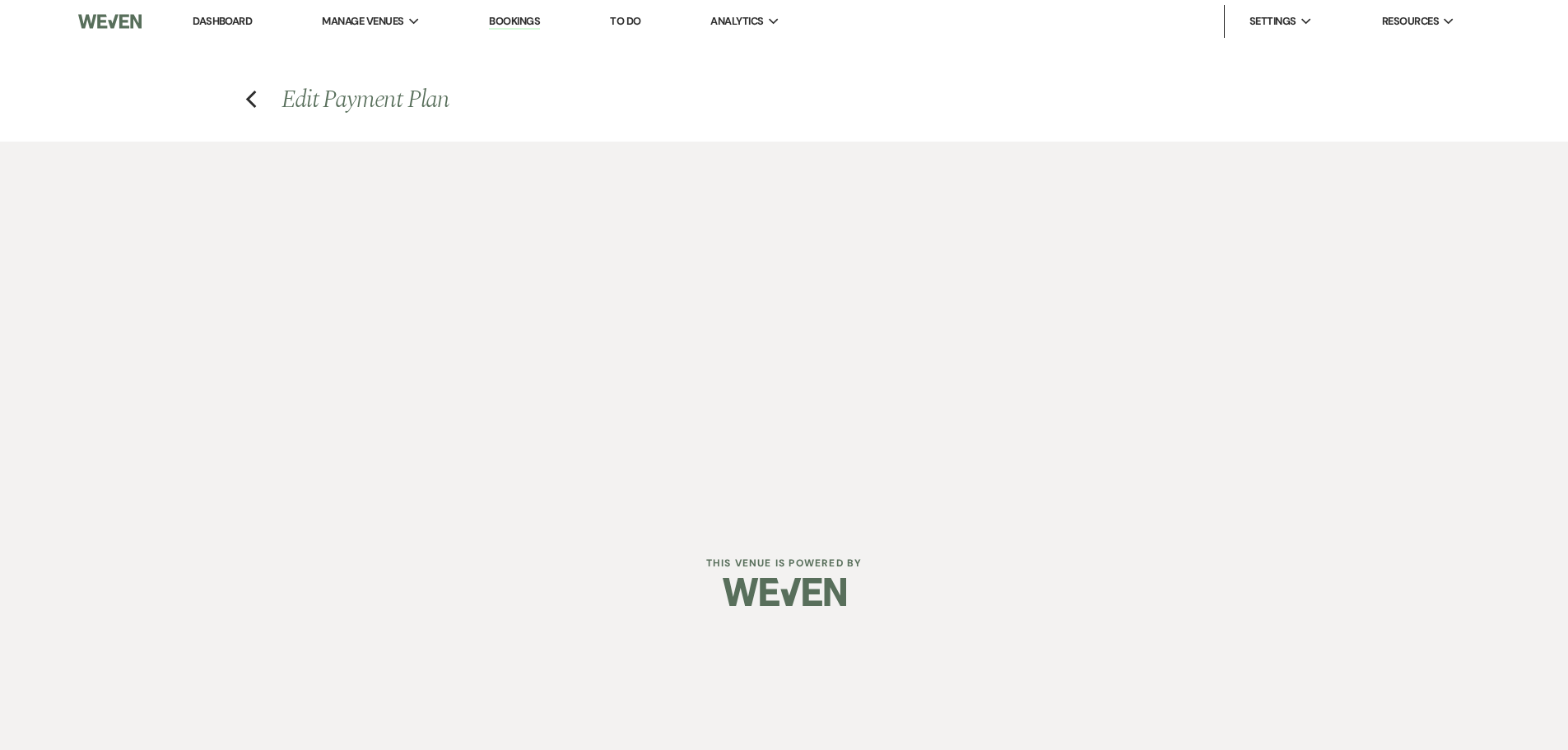
select select "true"
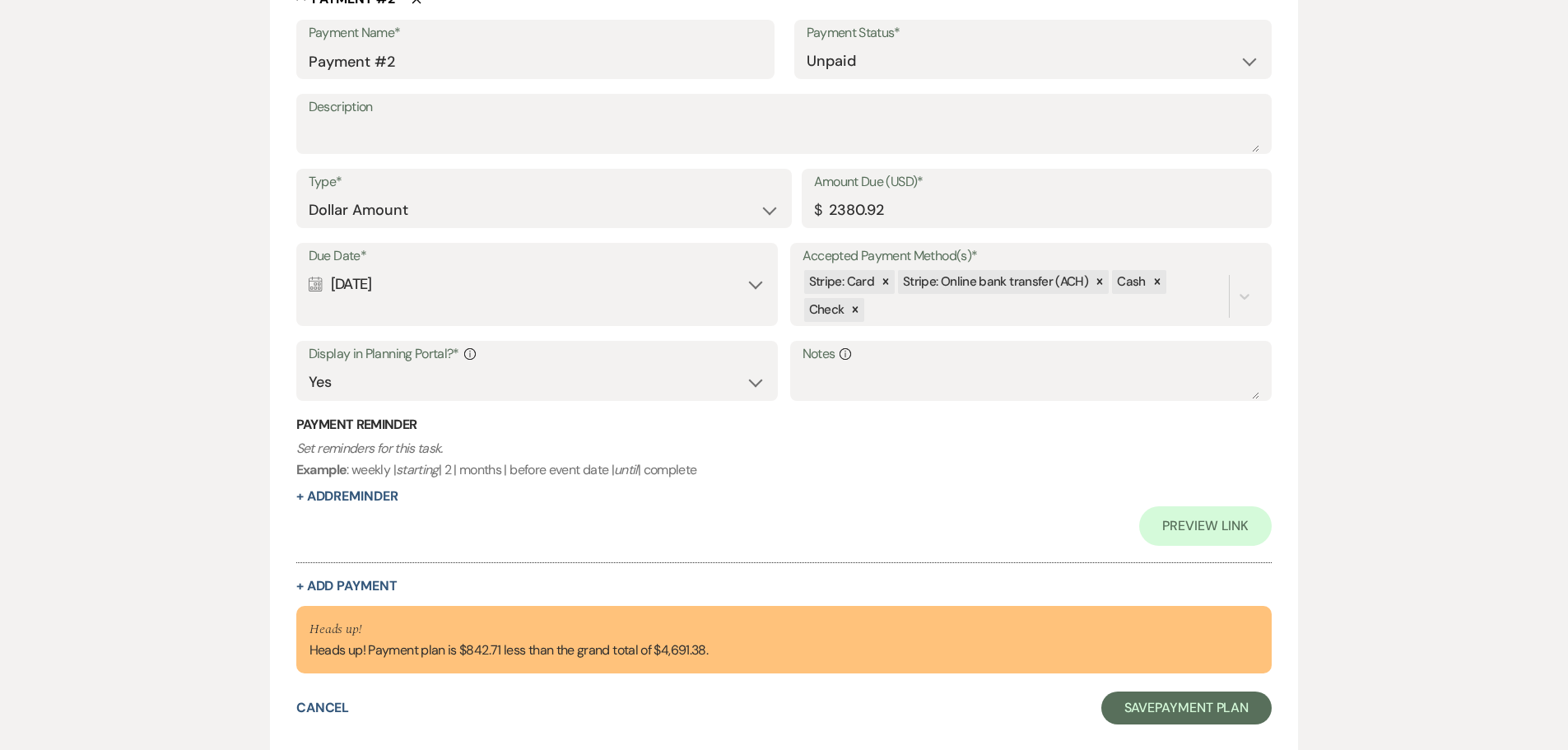
scroll to position [1152, 0]
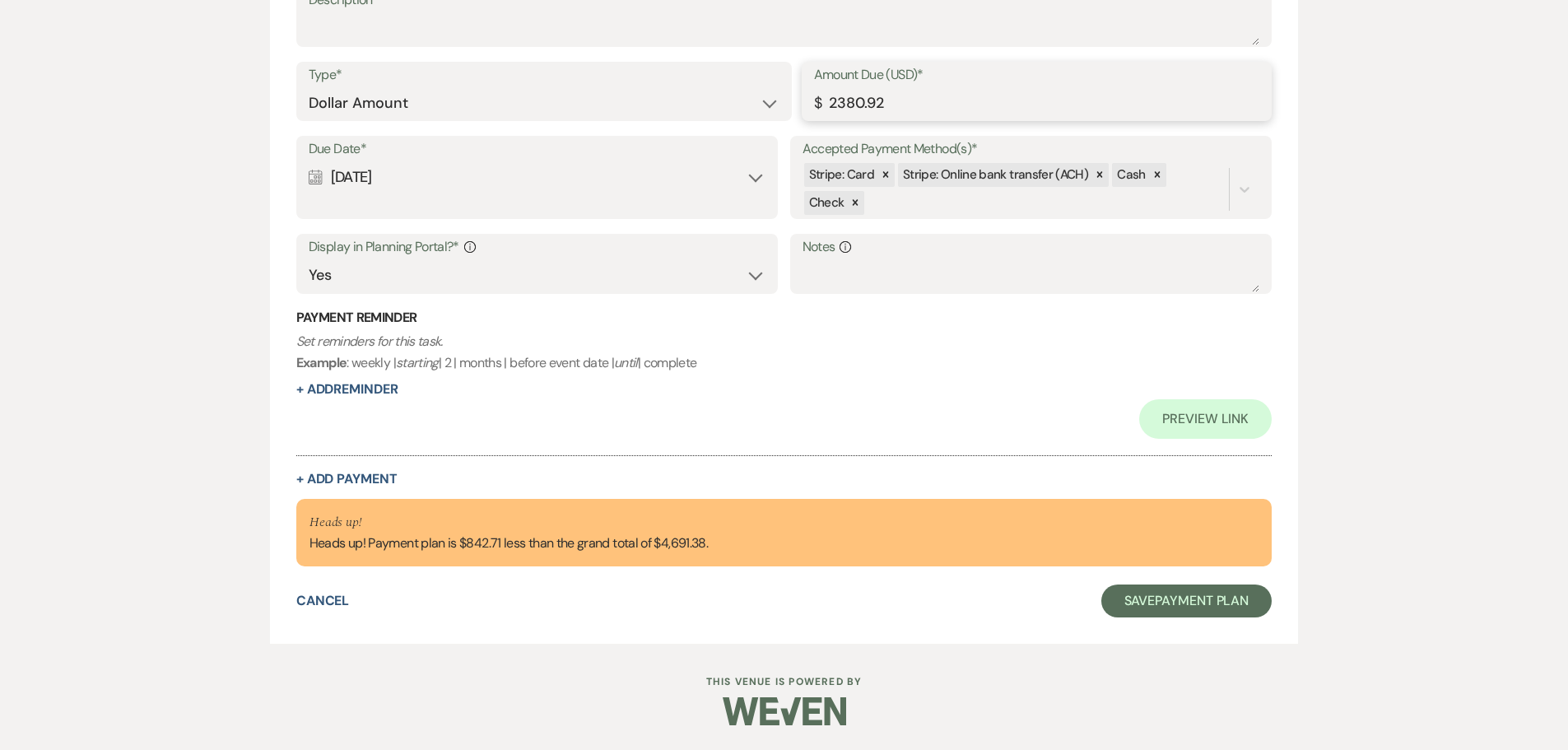
drag, startPoint x: 899, startPoint y: 102, endPoint x: 743, endPoint y: 118, distance: 156.8
click at [743, 118] on div "Type* Dollar Amount Percentage of Grand Total Amount Due (USD)* $ 2380.92" at bounding box center [784, 99] width 976 height 74
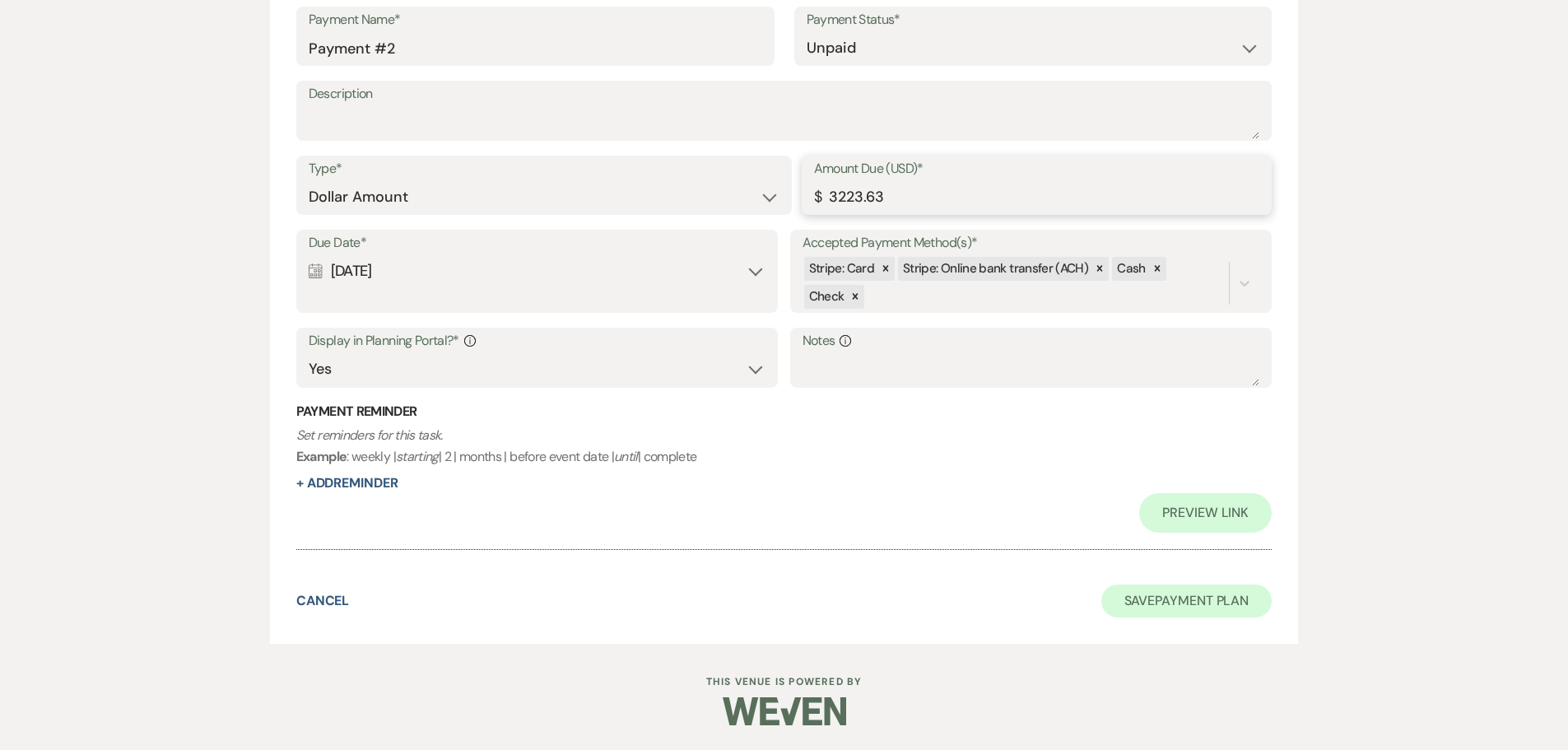
type input "3223.63"
click at [1229, 595] on button "Save Payment Plan" at bounding box center [1187, 602] width 172 height 33
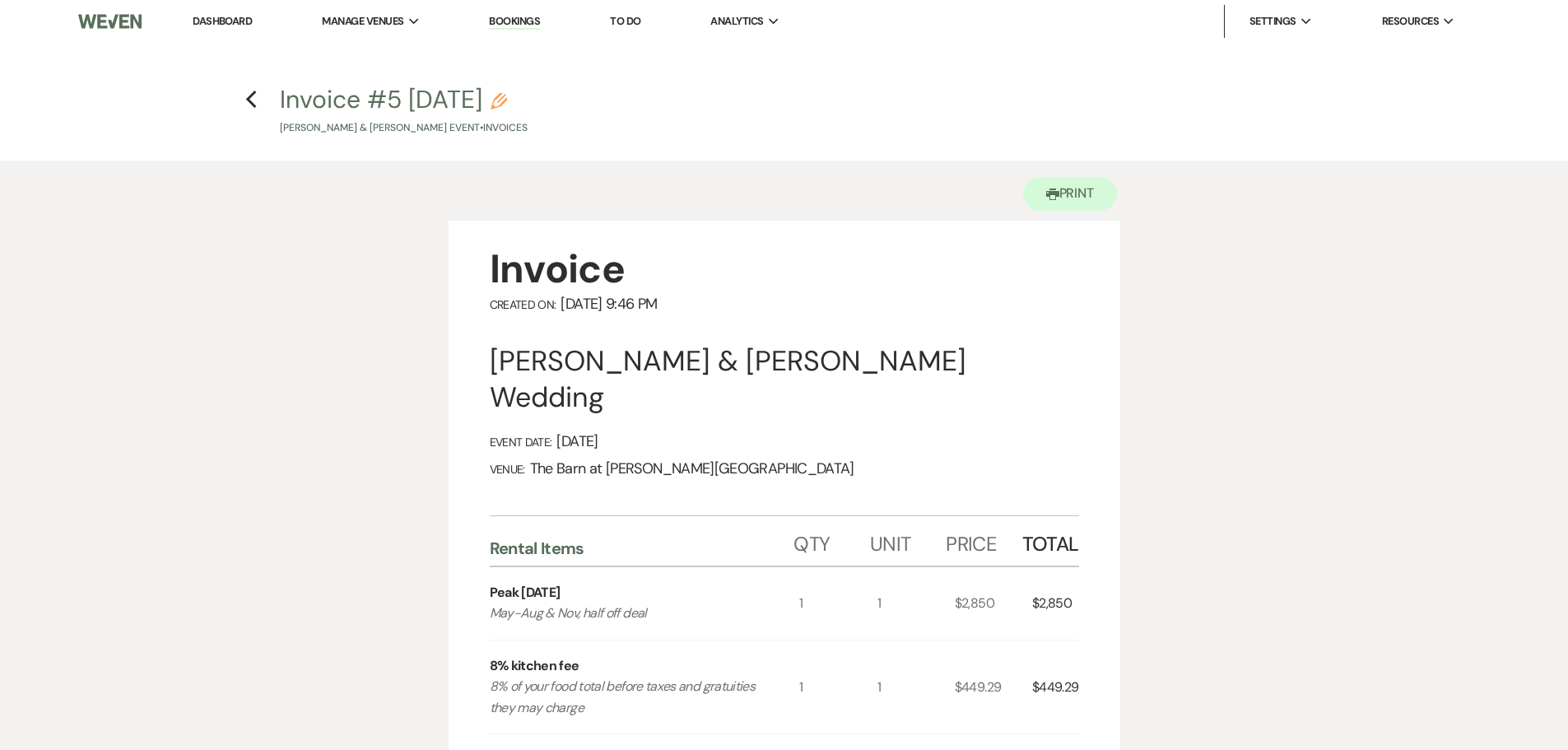
click at [454, 95] on button "Invoice #5 8-17-2025 Pencil Caleb Moncelle & Alayna Wettstein's Event • Invoices" at bounding box center [404, 112] width 248 height 49
select select "22"
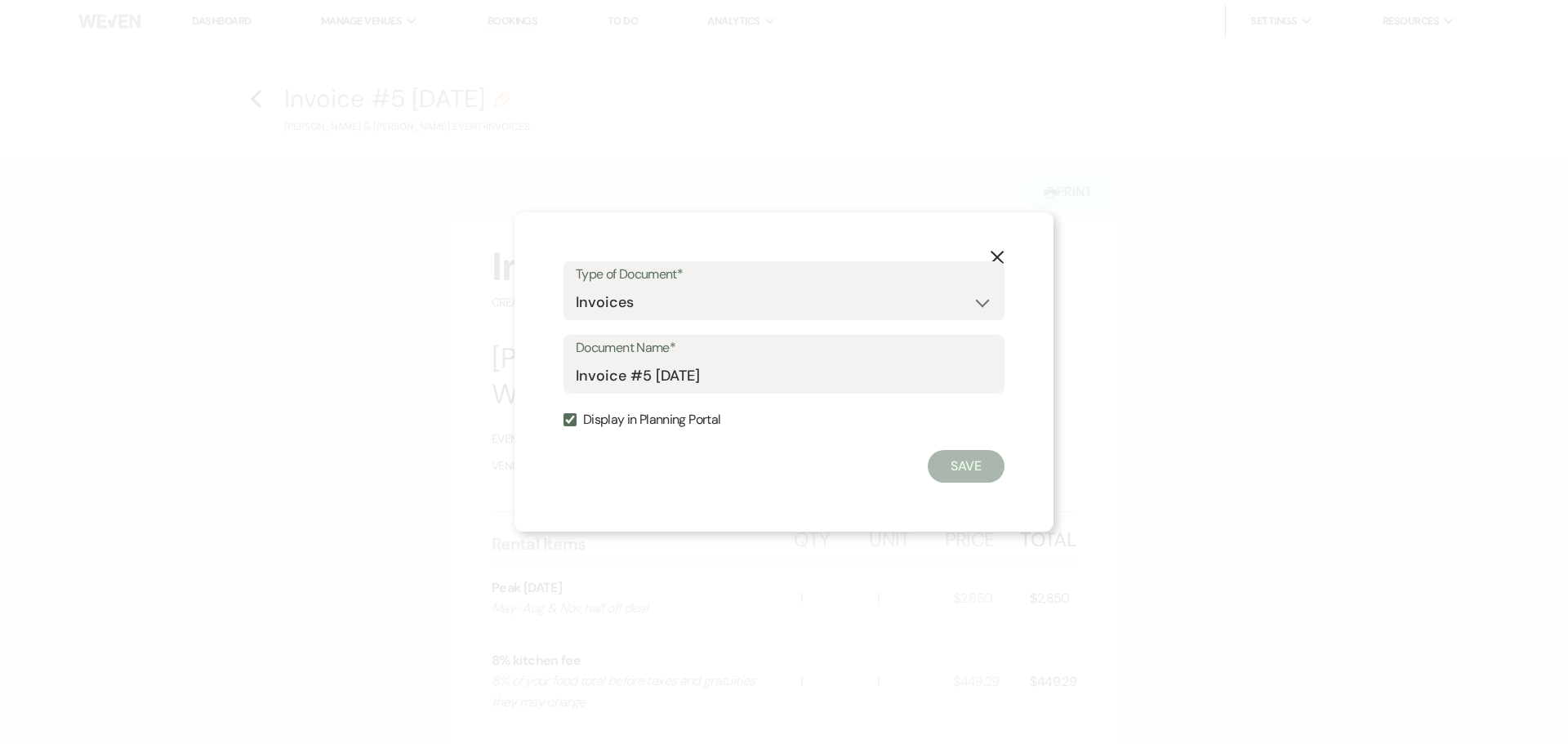
click at [988, 474] on button "Save" at bounding box center [967, 467] width 77 height 33
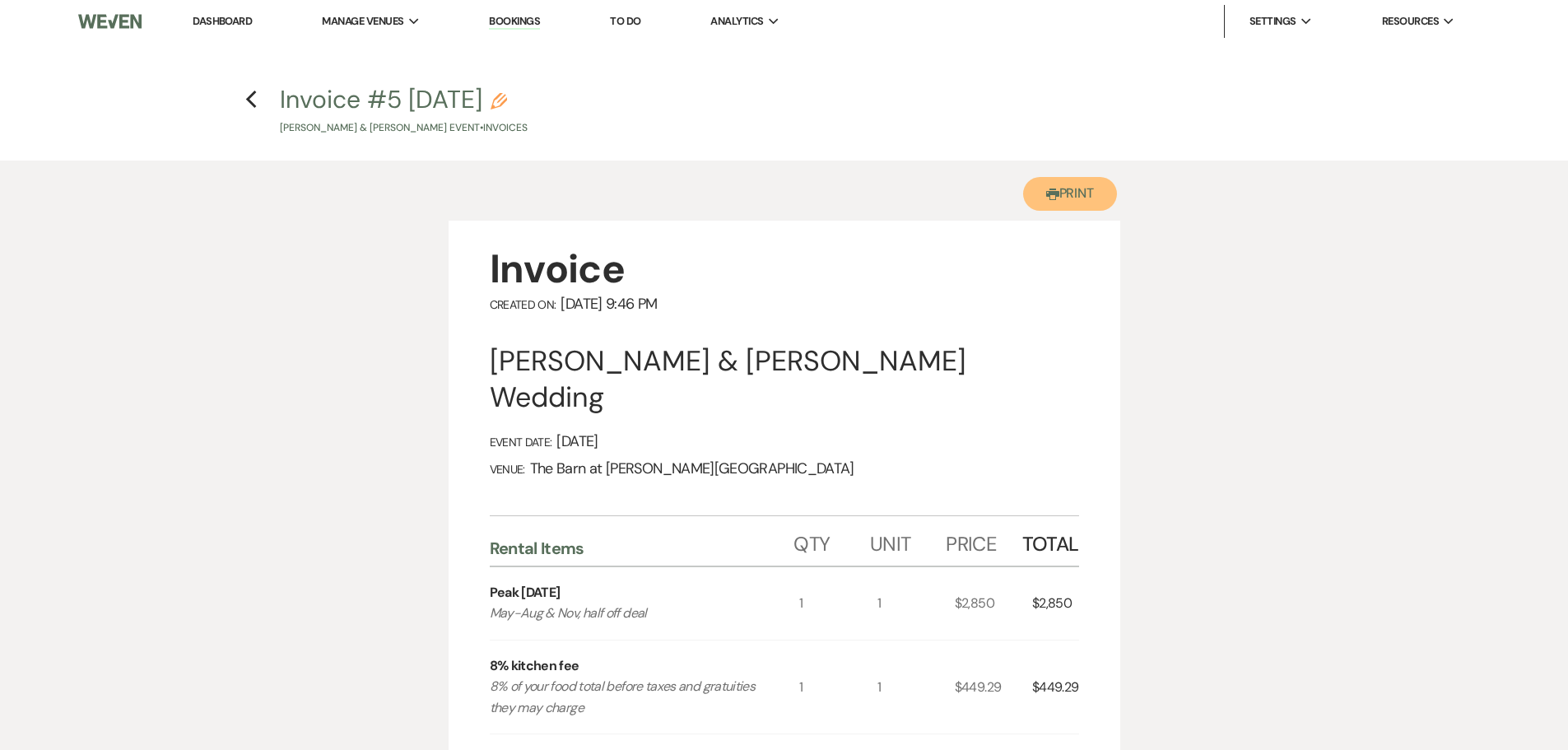
click at [1058, 191] on button "Printer Print" at bounding box center [1071, 194] width 95 height 34
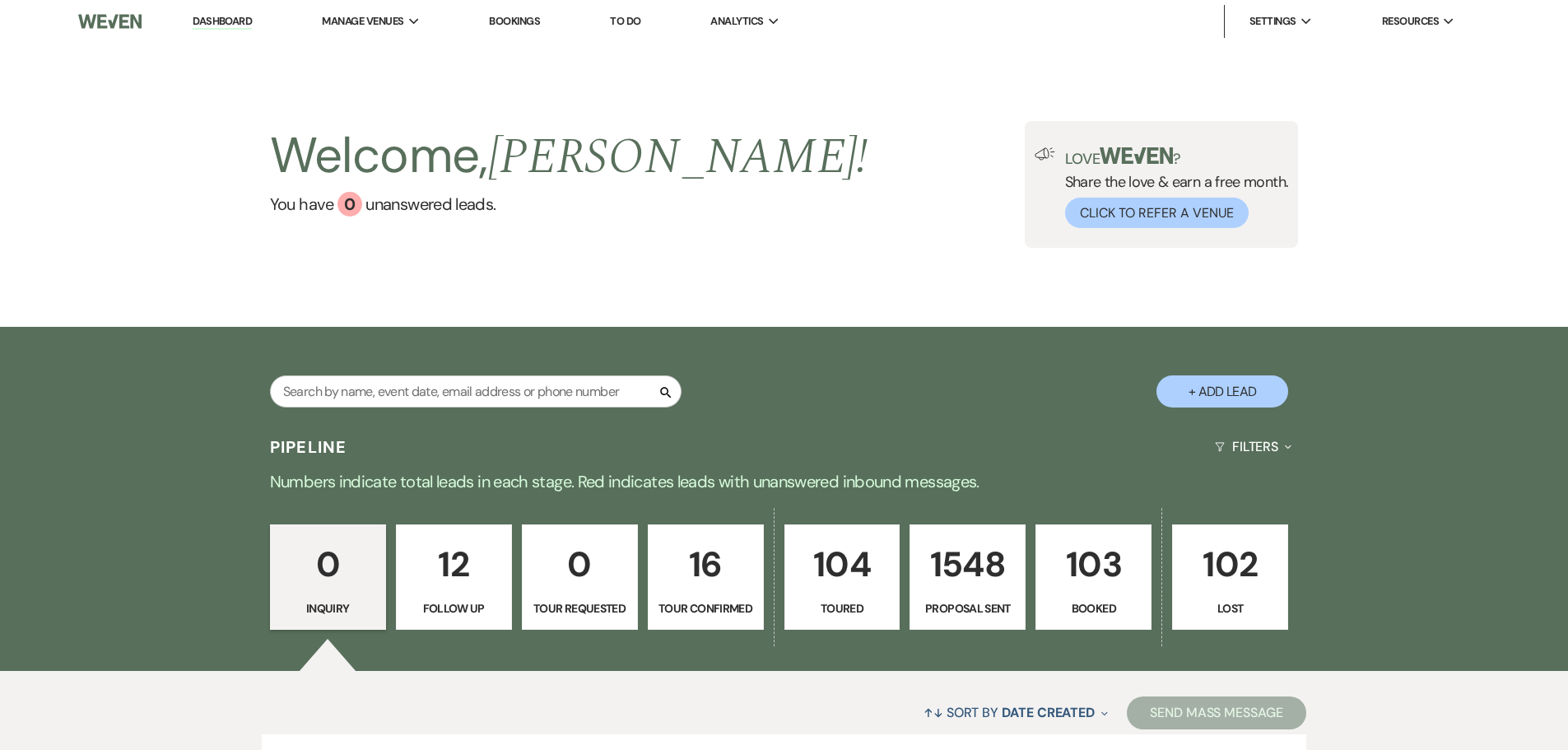
scroll to position [164, 0]
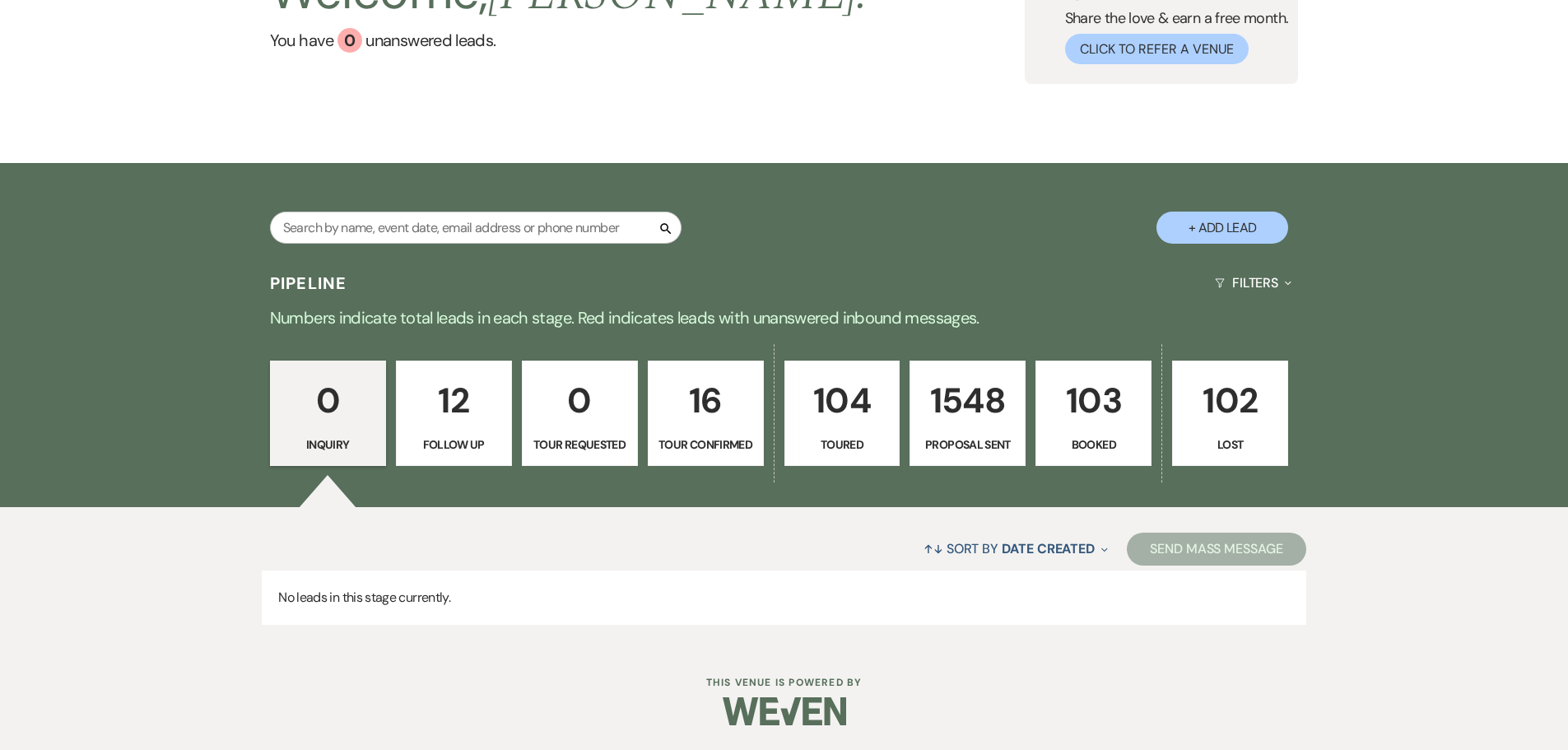
click at [1044, 421] on link "103 Booked" at bounding box center [1094, 413] width 116 height 106
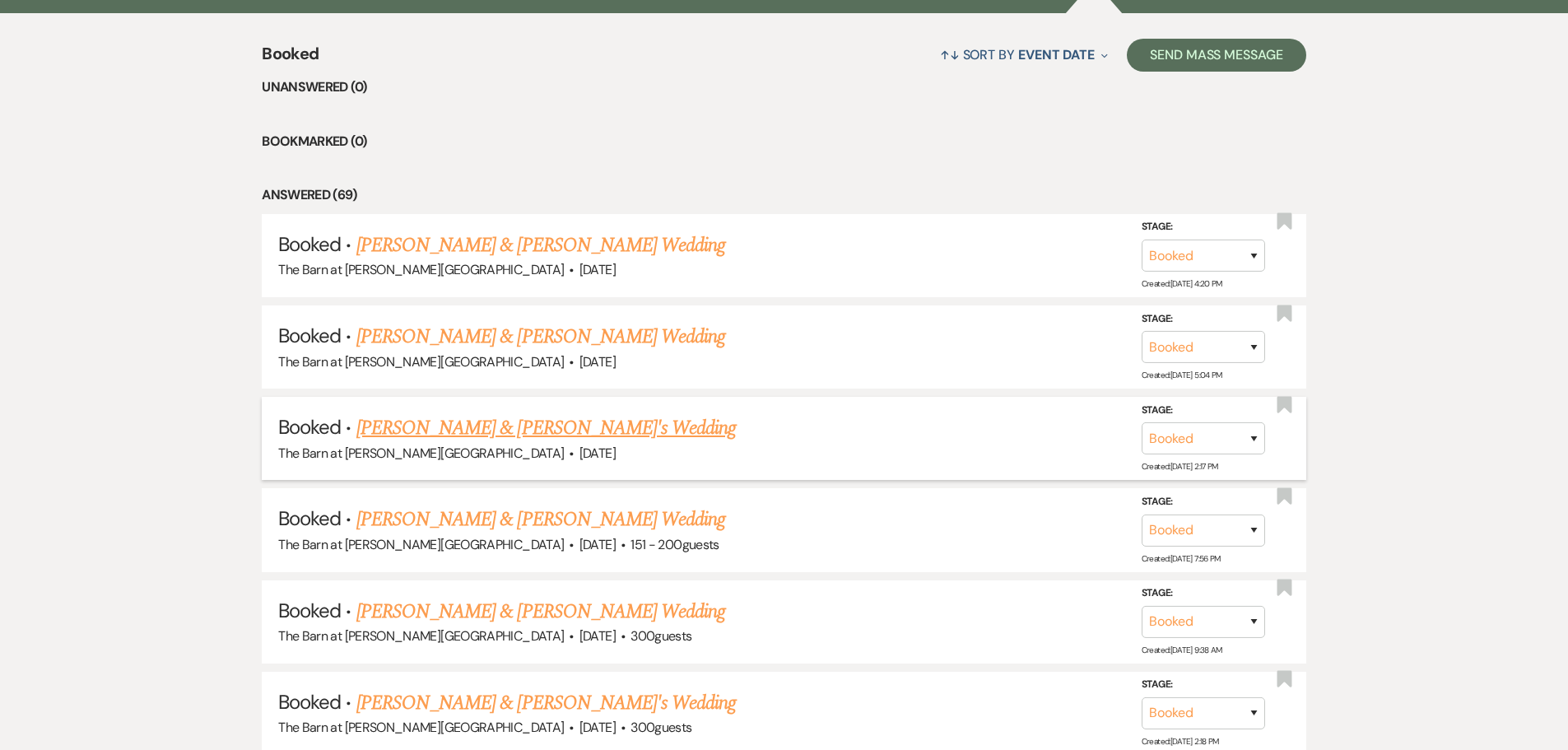
scroll to position [164, 0]
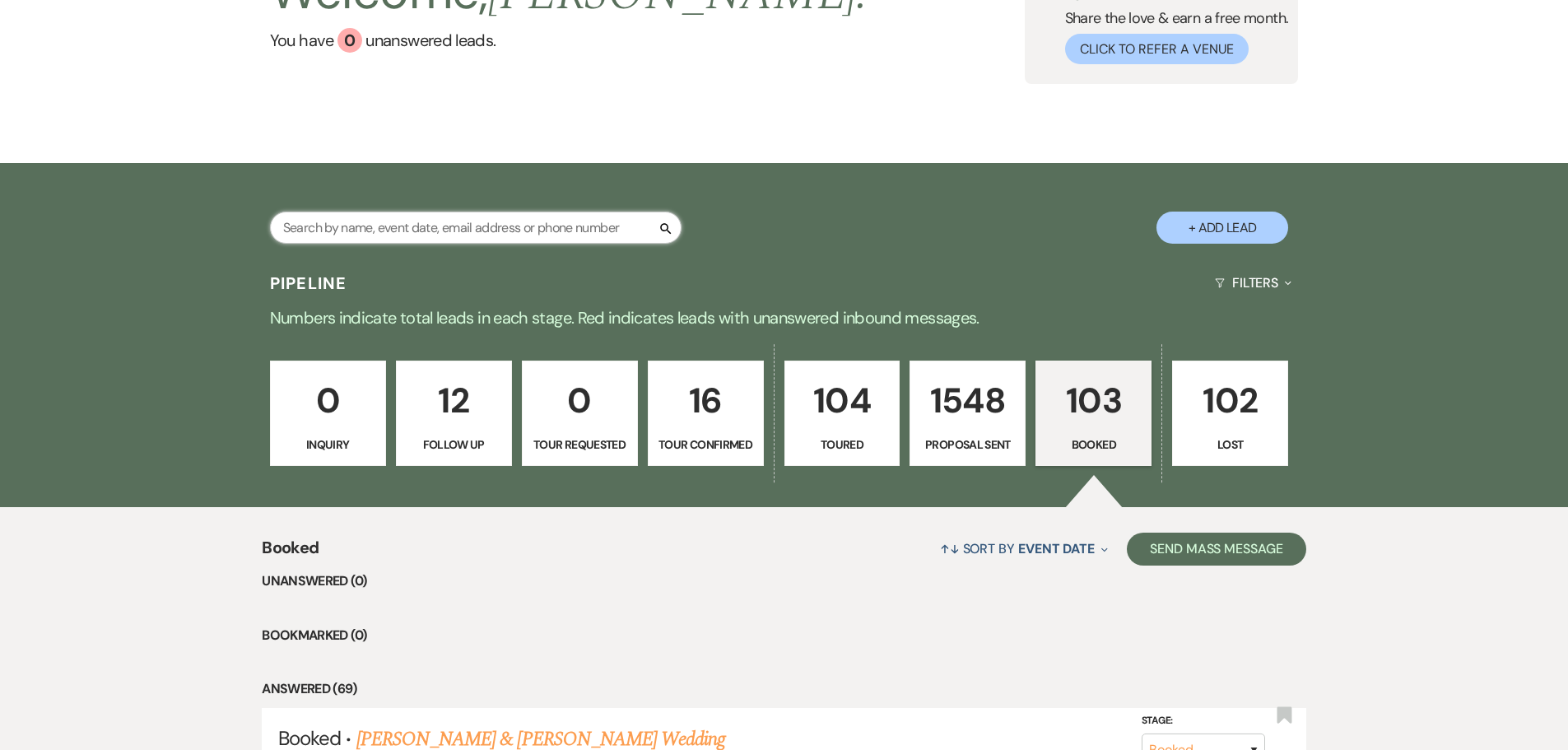
click at [363, 216] on input "text" at bounding box center [475, 227] width 412 height 32
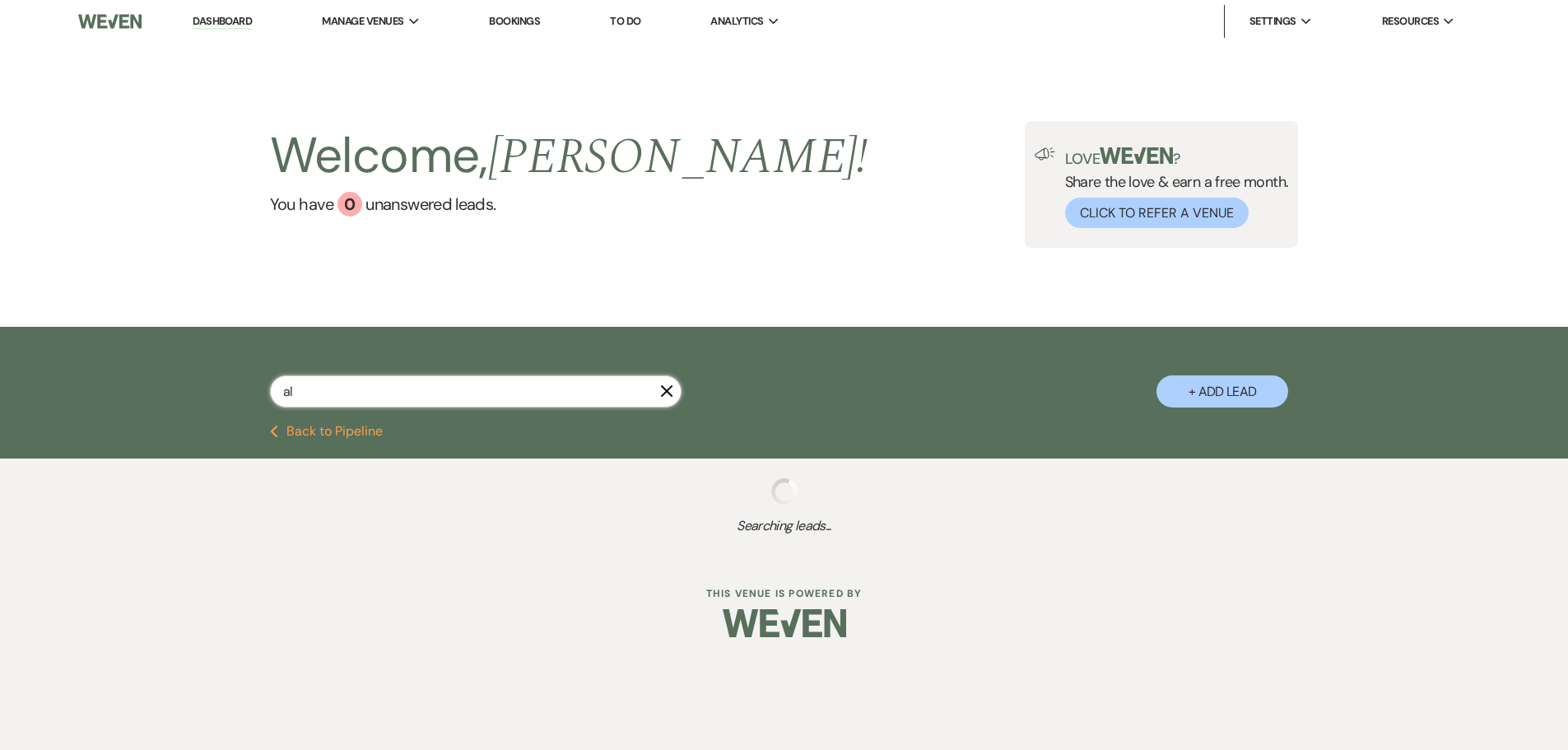
type input "ala"
select select "6"
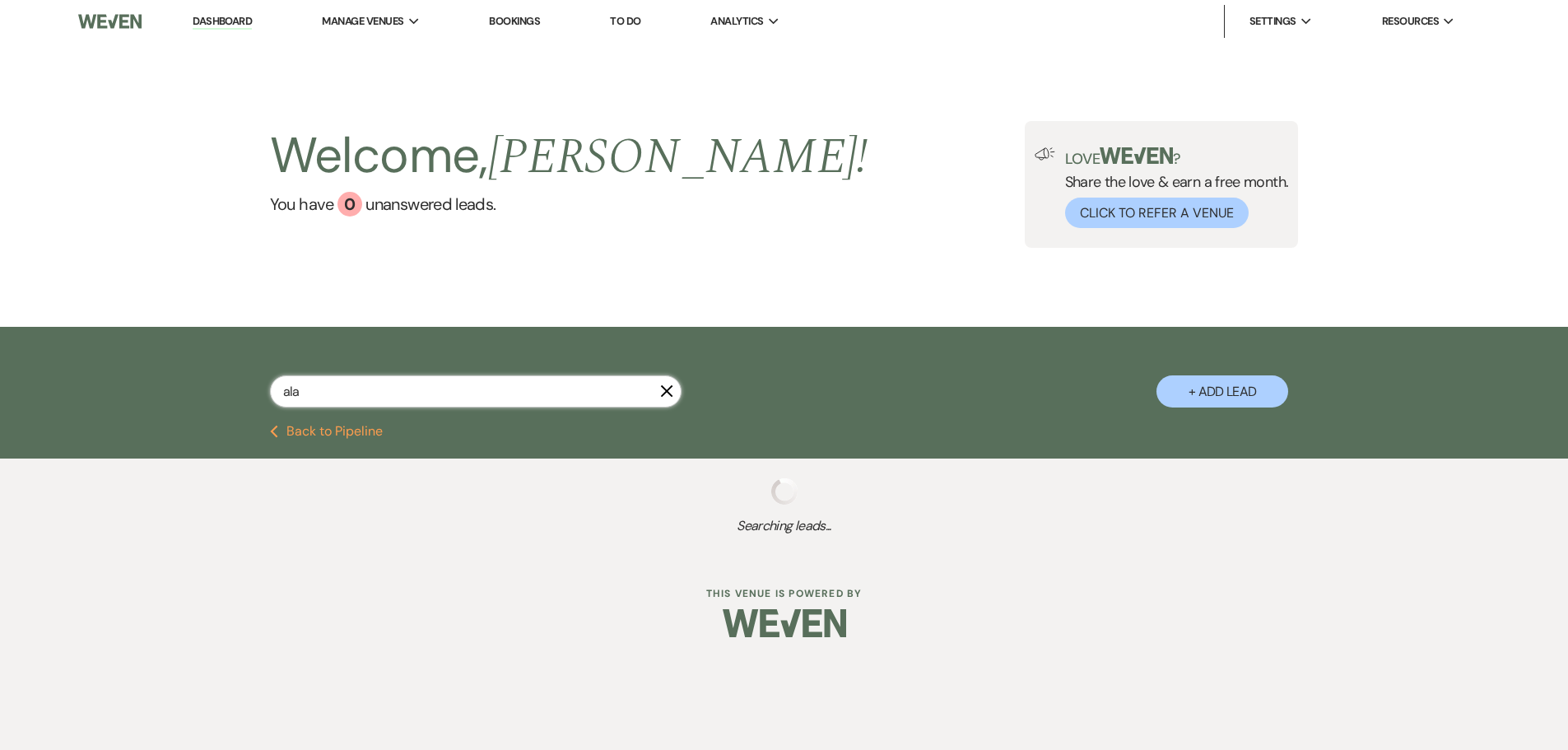
select select "6"
select select "5"
select select "6"
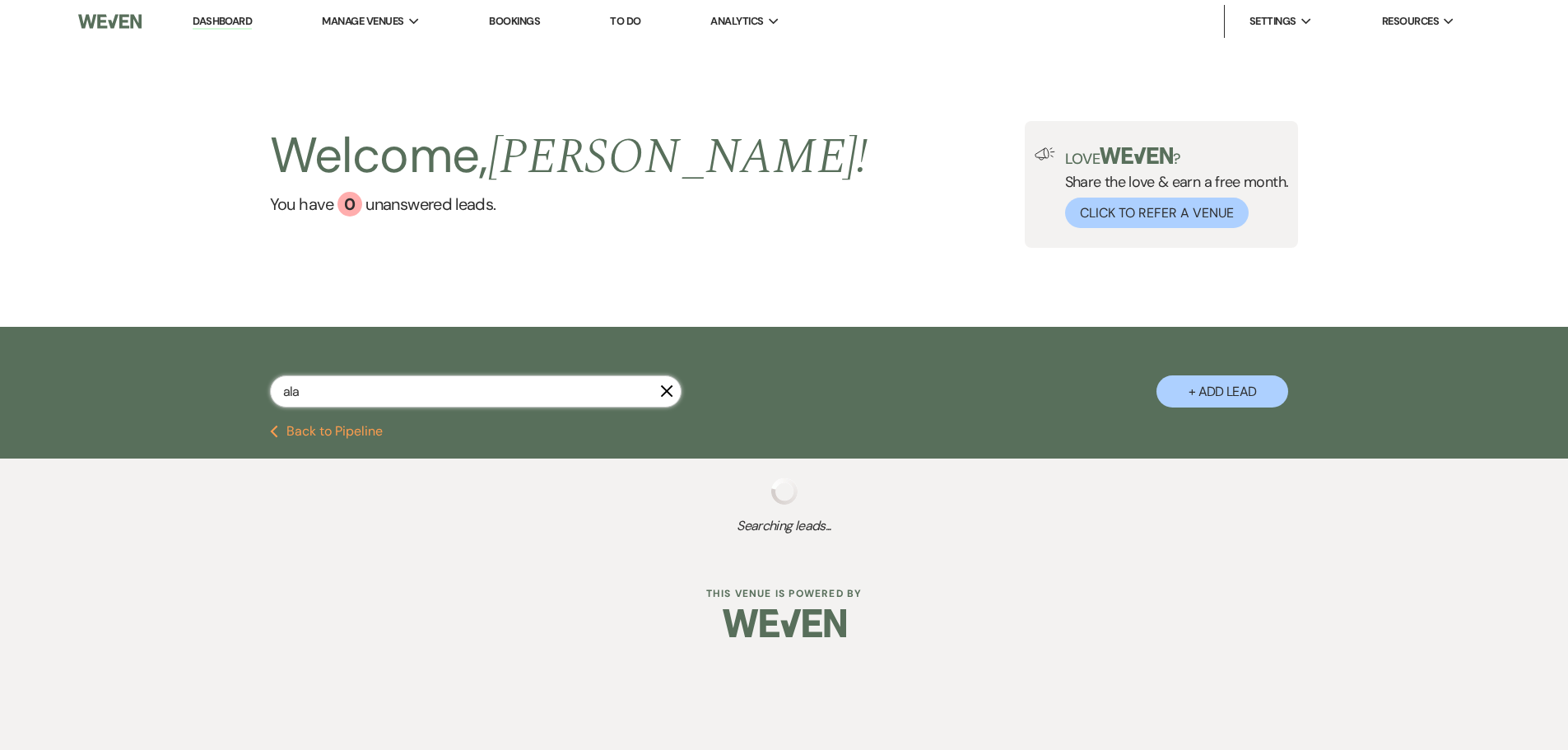
select select "6"
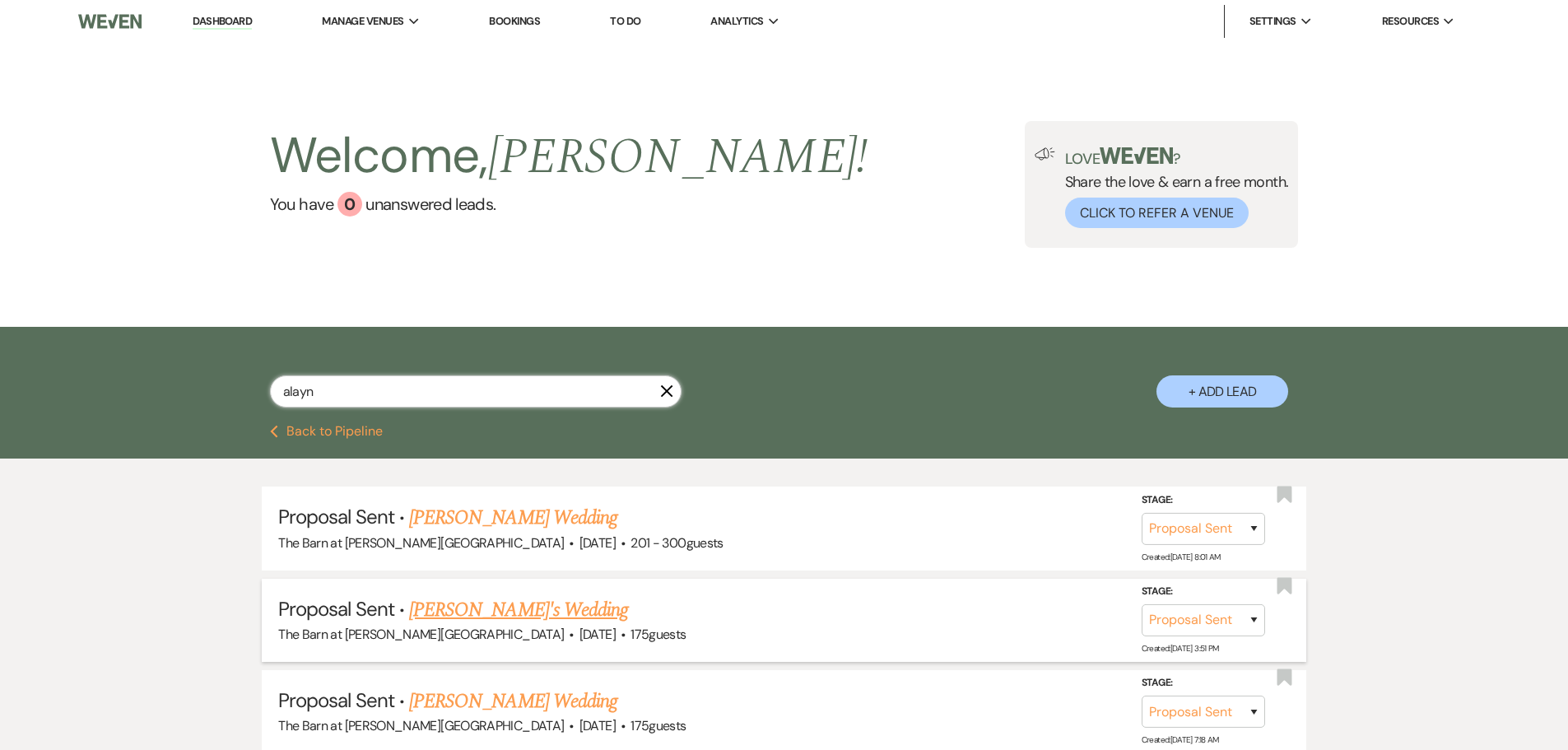
type input "alayna"
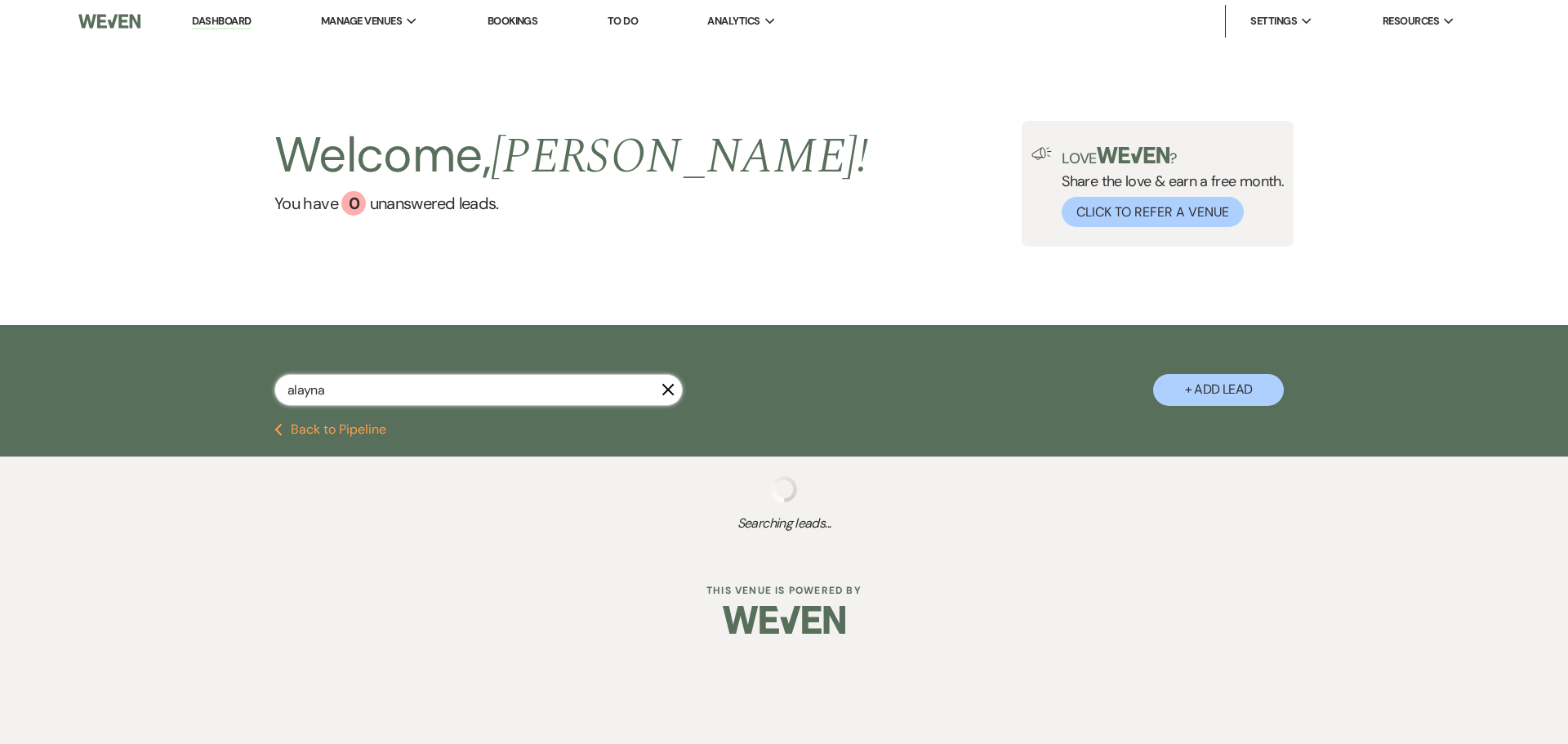
select select "6"
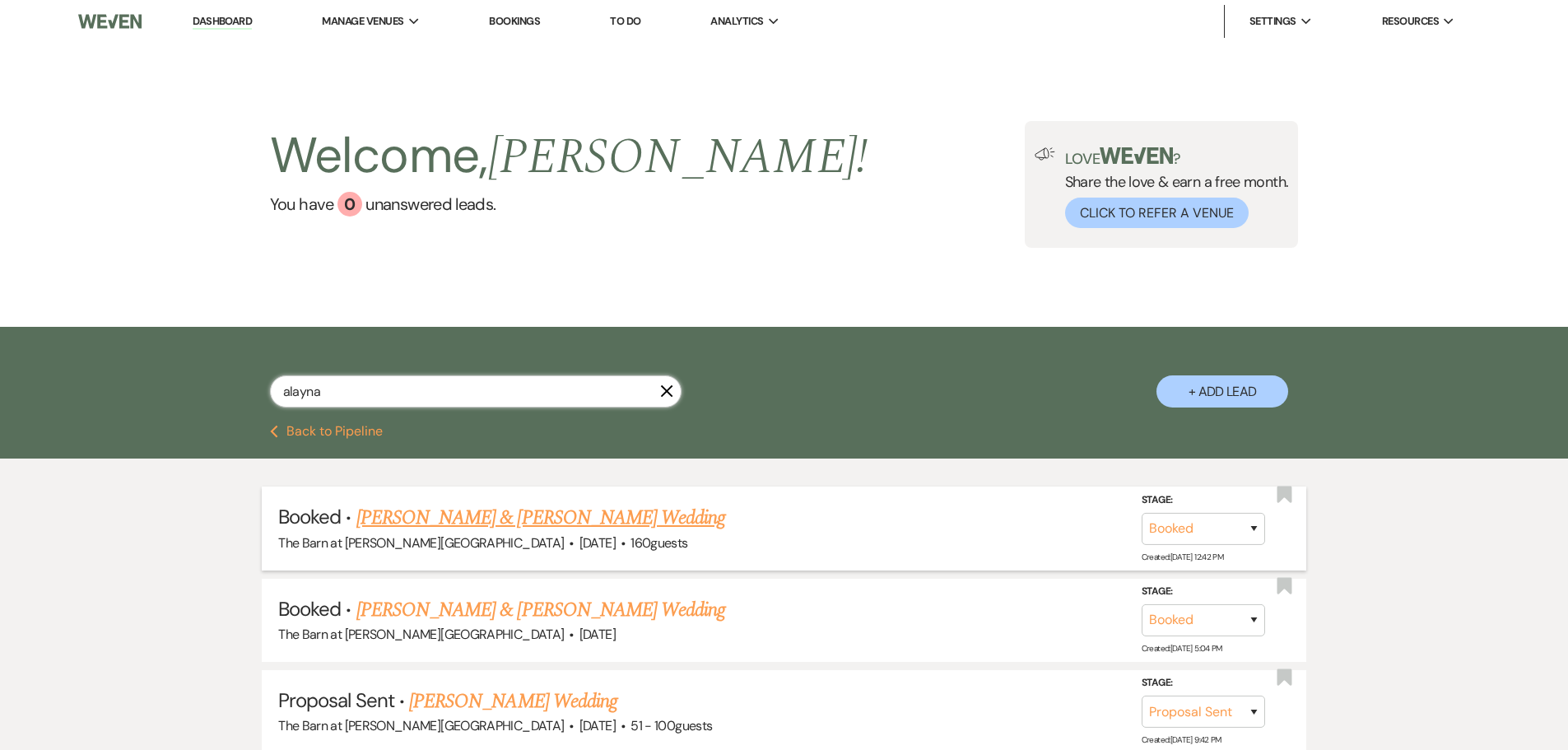
type input "alayna"
click at [471, 512] on link "[PERSON_NAME] & [PERSON_NAME] Wedding" at bounding box center [541, 518] width 368 height 30
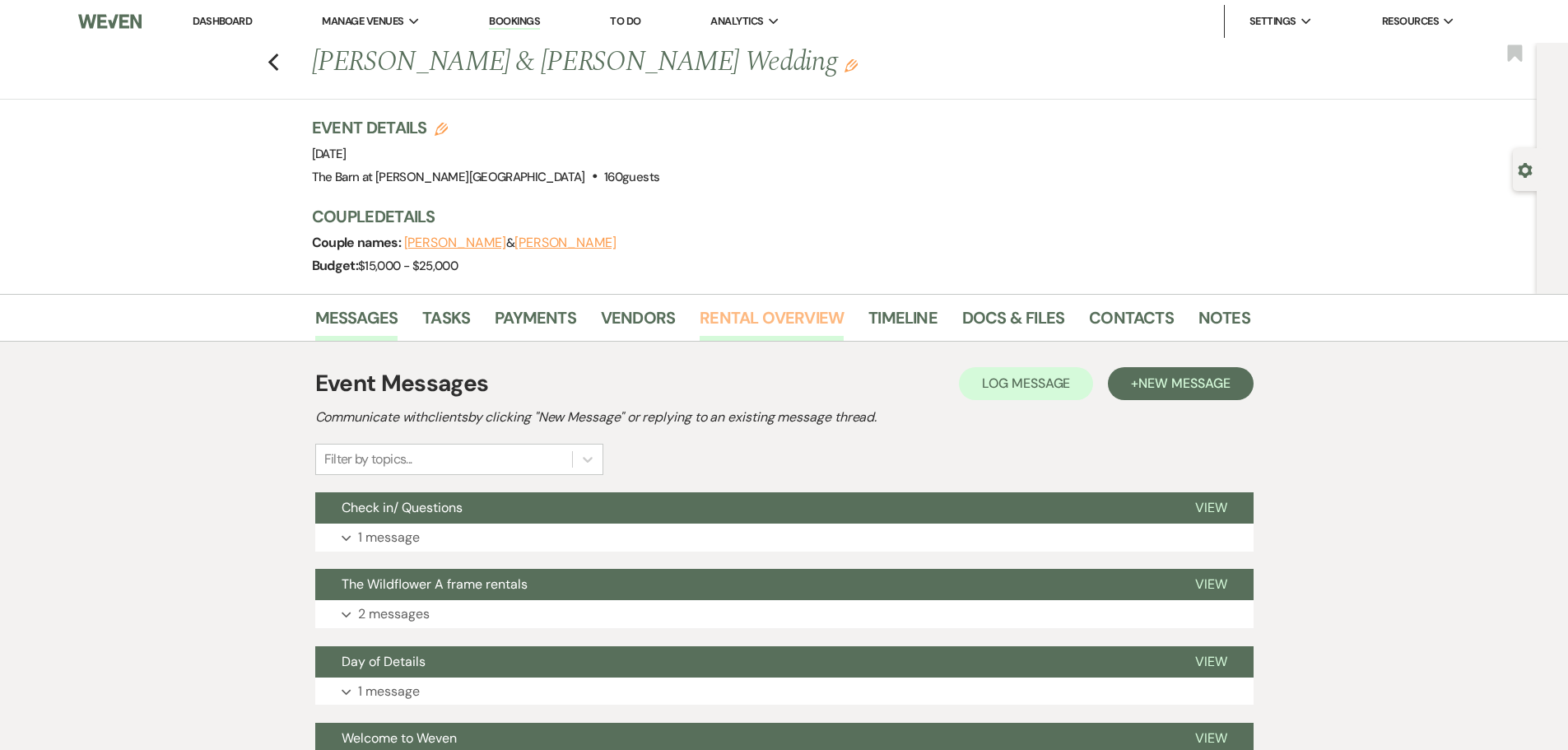
click at [744, 325] on link "Rental Overview" at bounding box center [772, 322] width 144 height 36
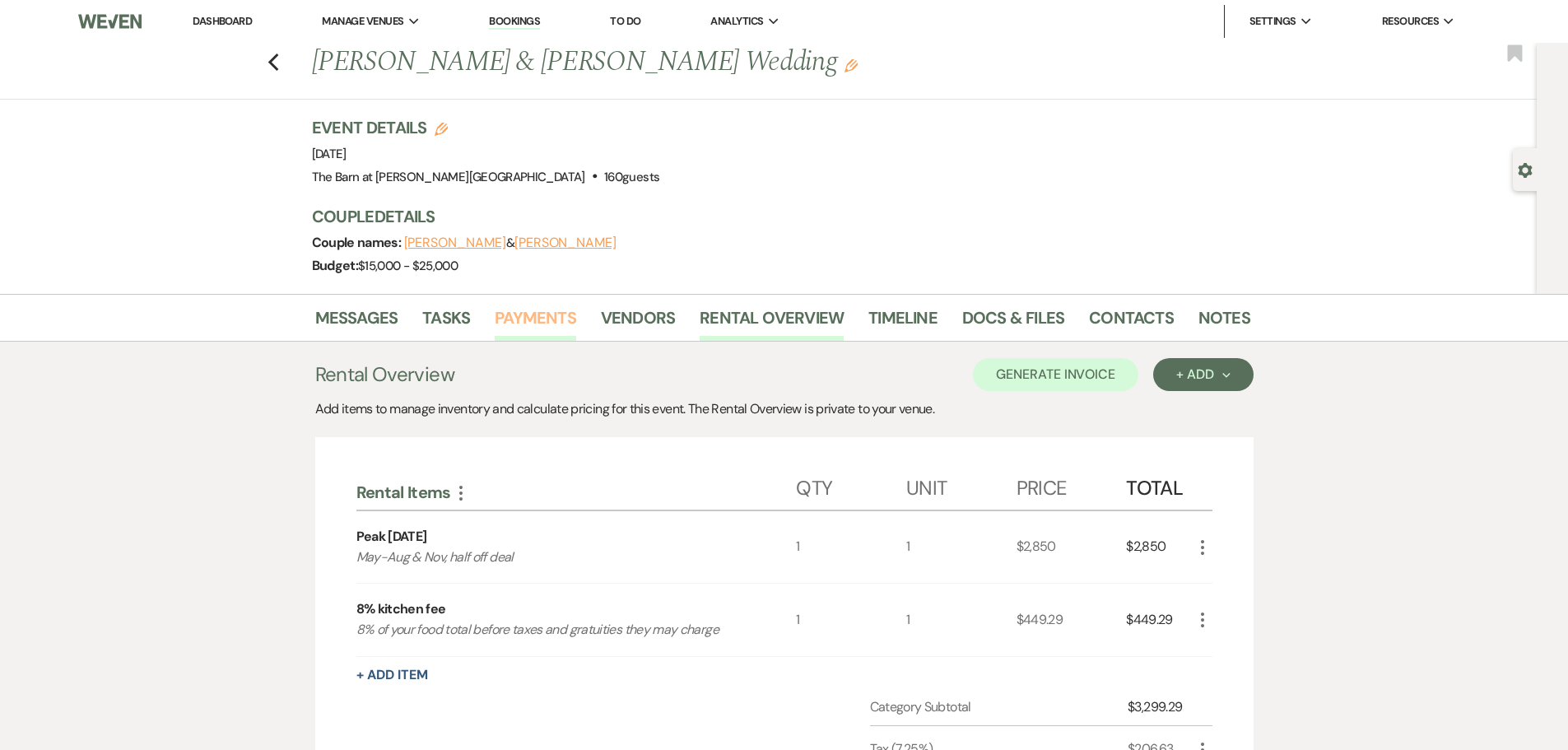
click at [531, 315] on link "Payments" at bounding box center [535, 322] width 81 height 36
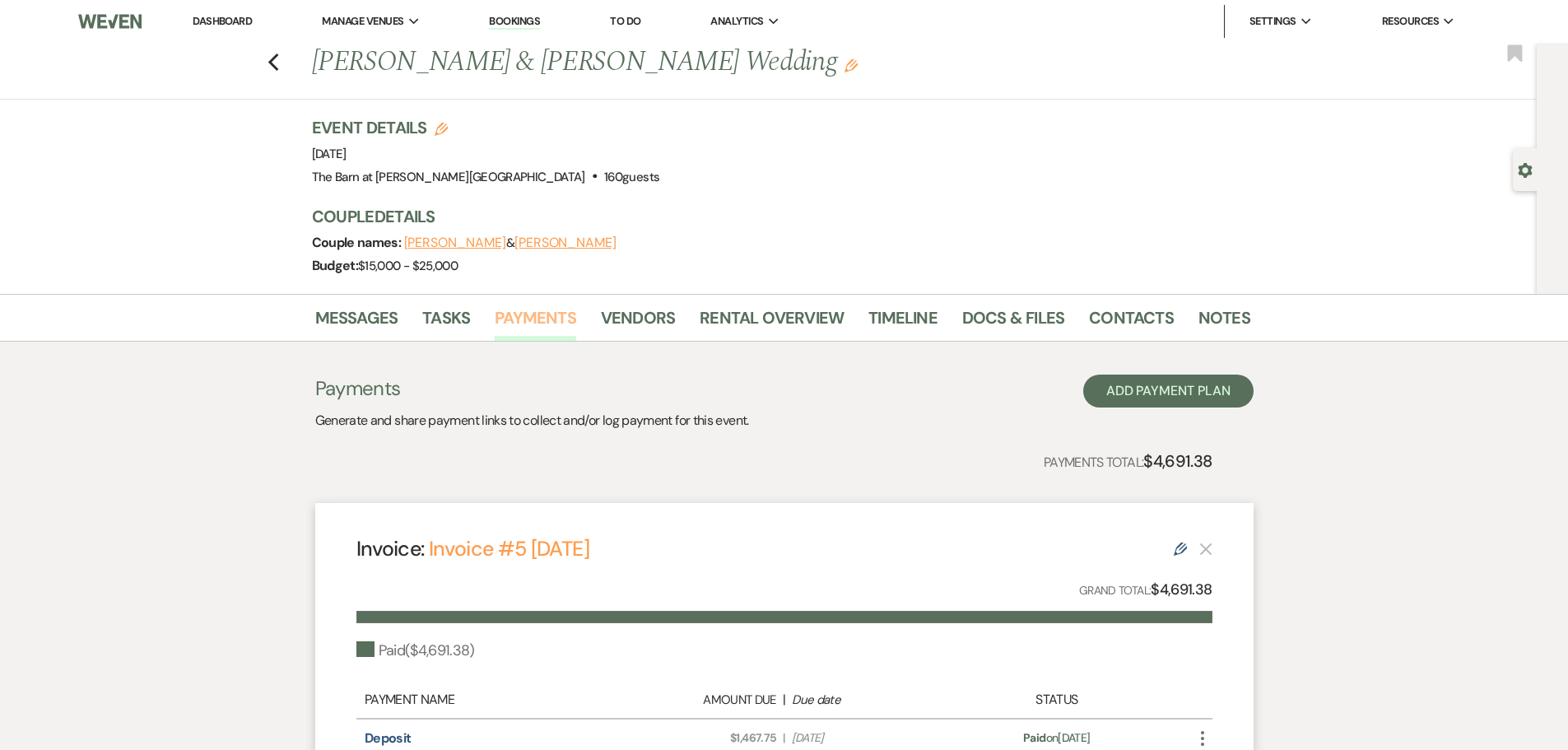
scroll to position [244, 0]
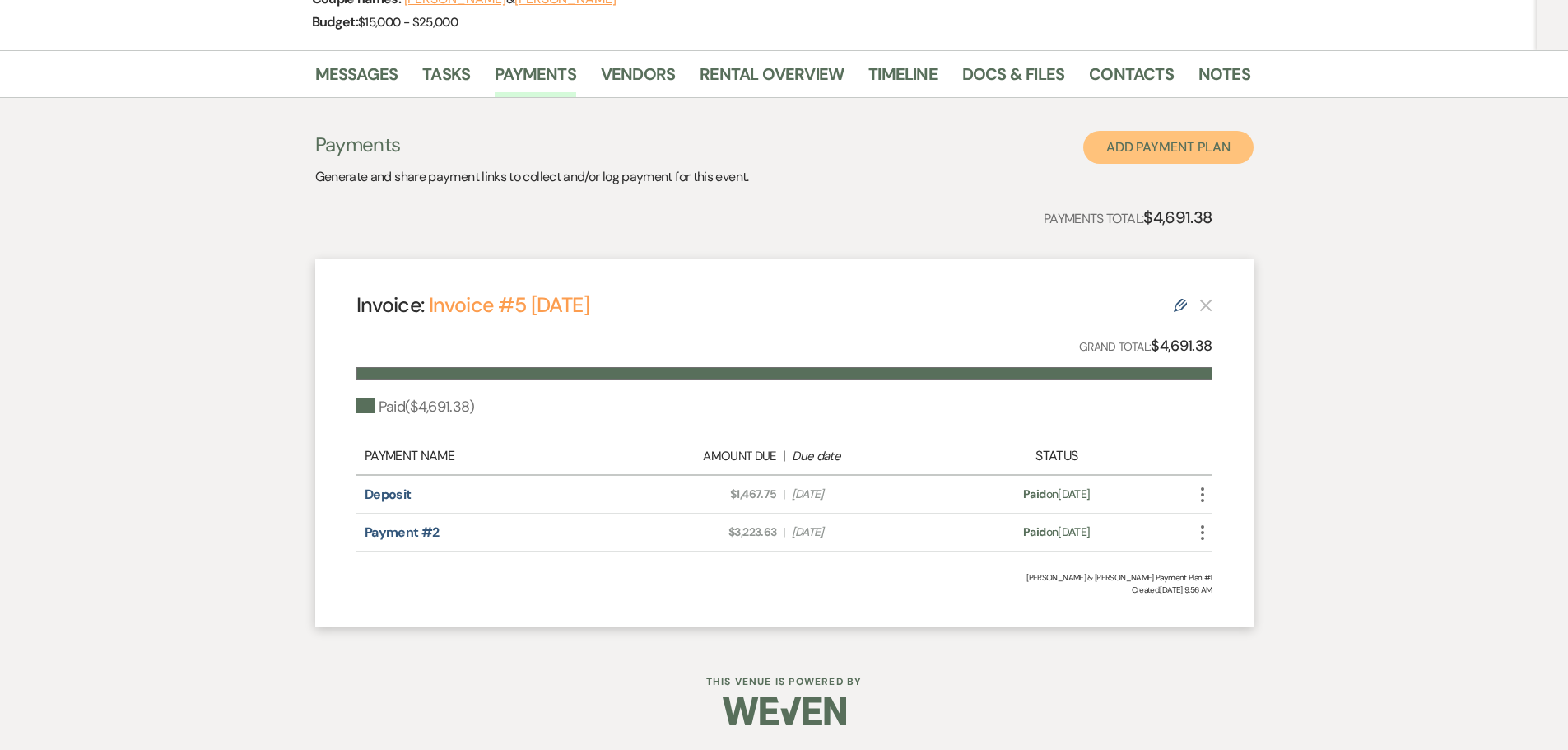
click at [1114, 153] on button "Add Payment Plan" at bounding box center [1168, 147] width 171 height 33
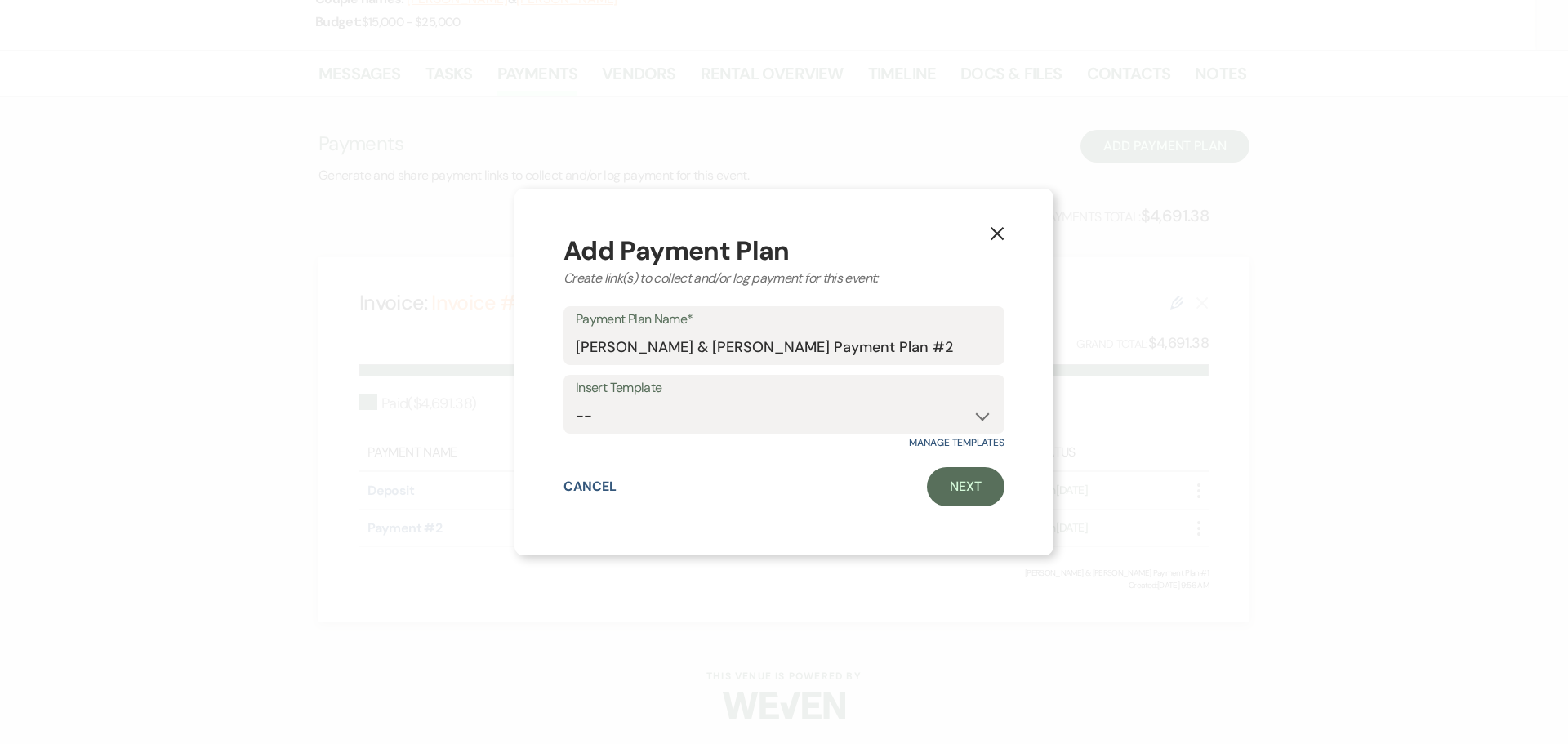
click at [977, 242] on div "Add Payment Plan" at bounding box center [784, 250] width 441 height 26
click at [999, 236] on use "button" at bounding box center [998, 234] width 13 height 13
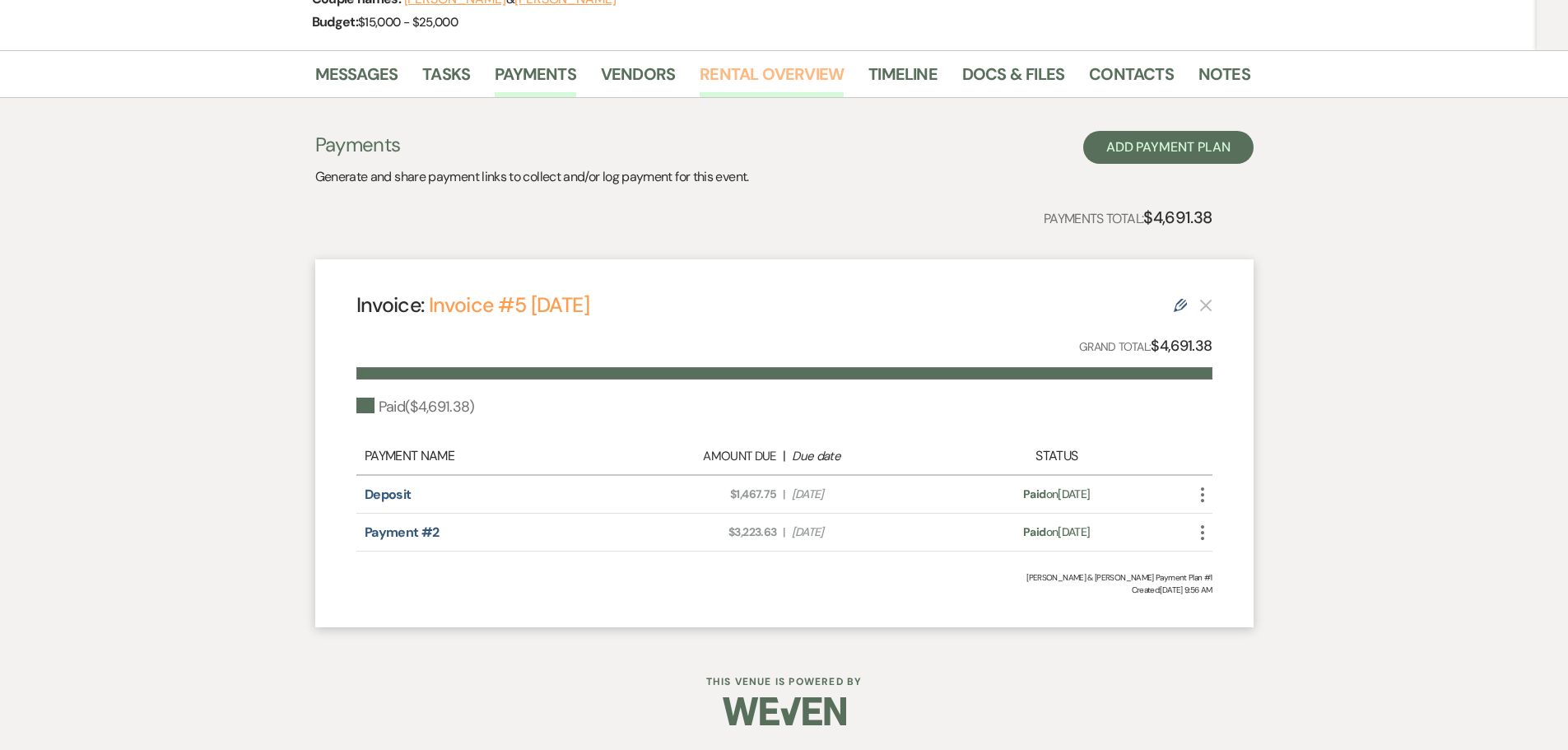
click at [791, 87] on link "Rental Overview" at bounding box center [772, 79] width 144 height 36
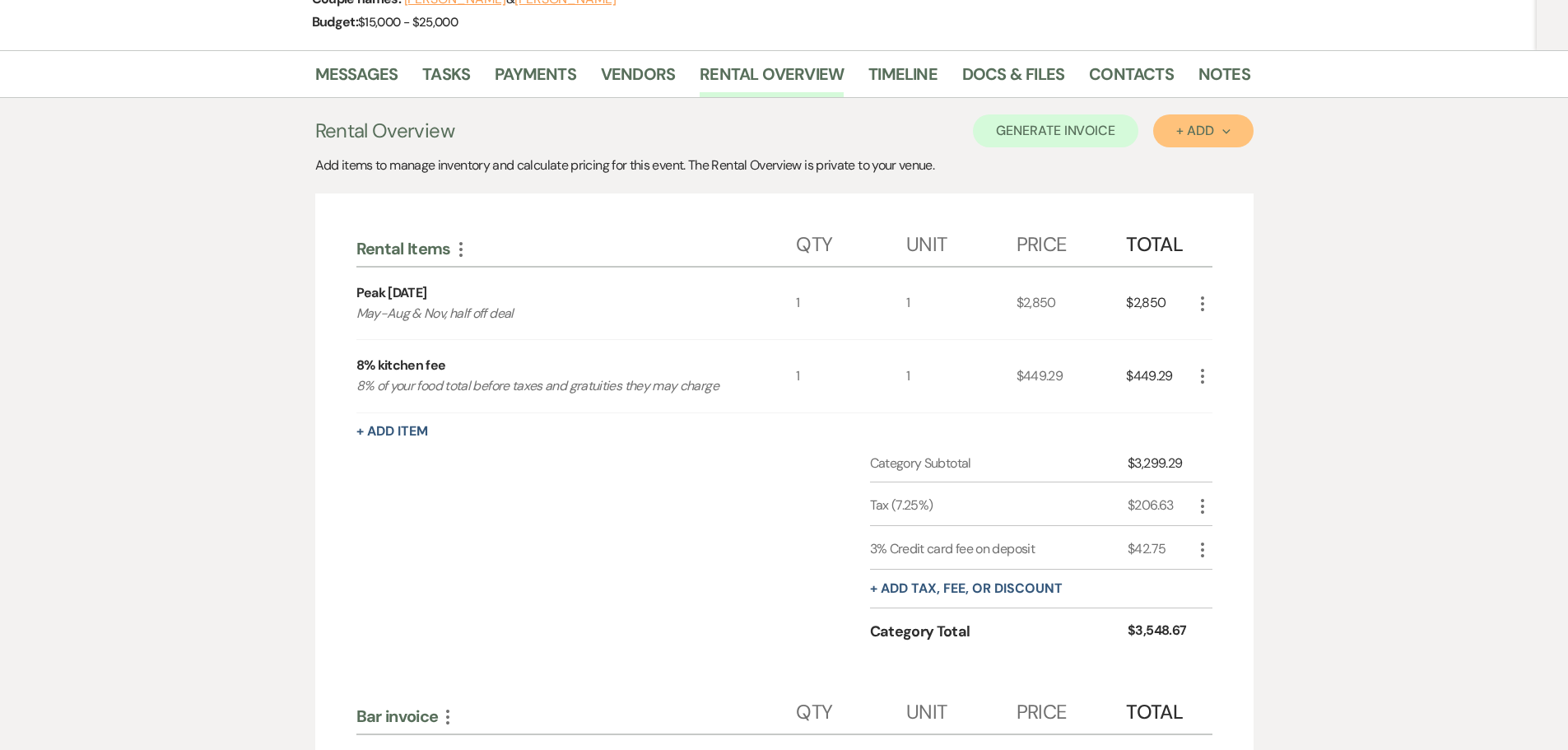
click at [1166, 137] on button "+ Add Next" at bounding box center [1203, 131] width 100 height 33
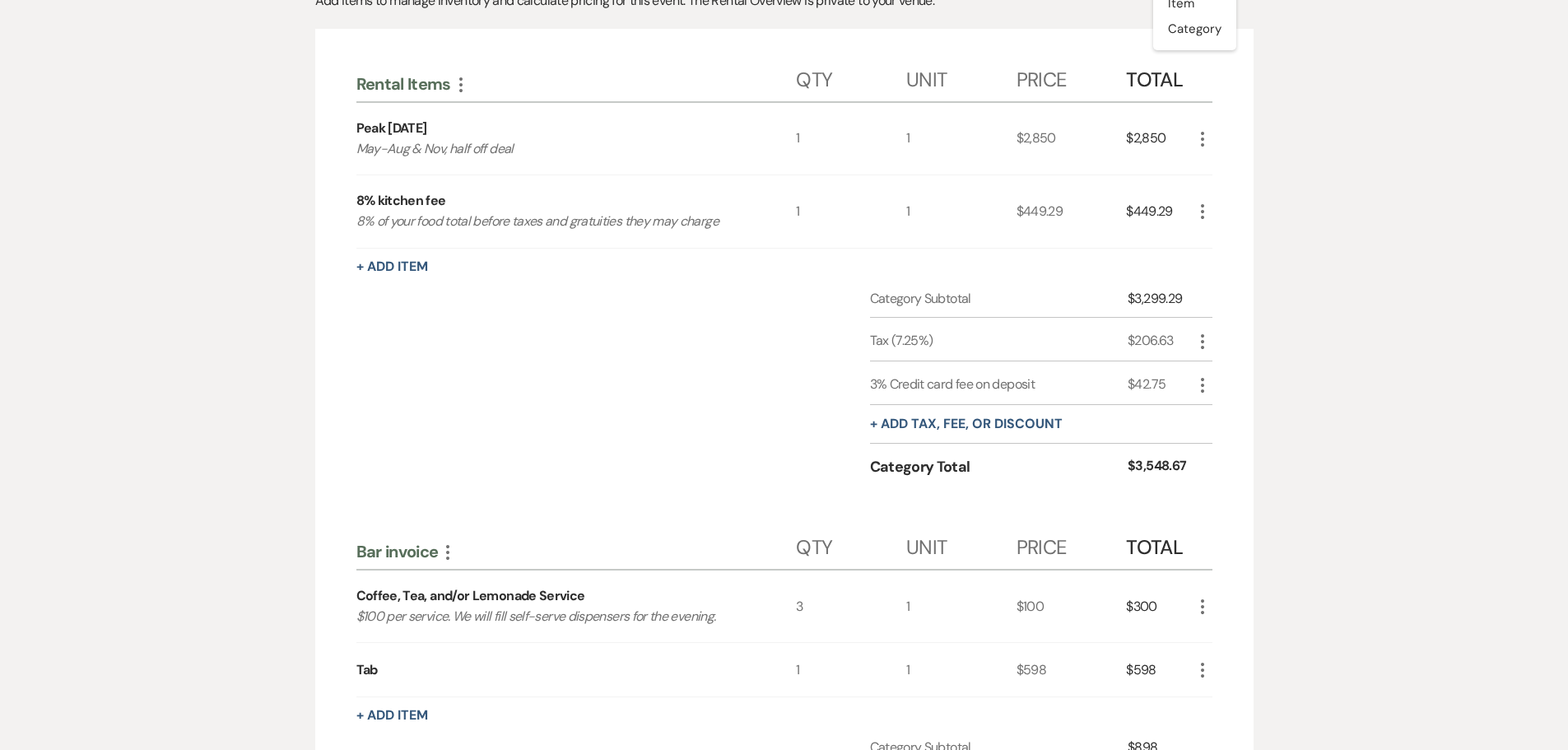
click at [731, 504] on div "Category Subtotal $3,299.29 Tax (7.25%) $206.63 More 3% Credit card fee on depo…" at bounding box center [784, 398] width 856 height 218
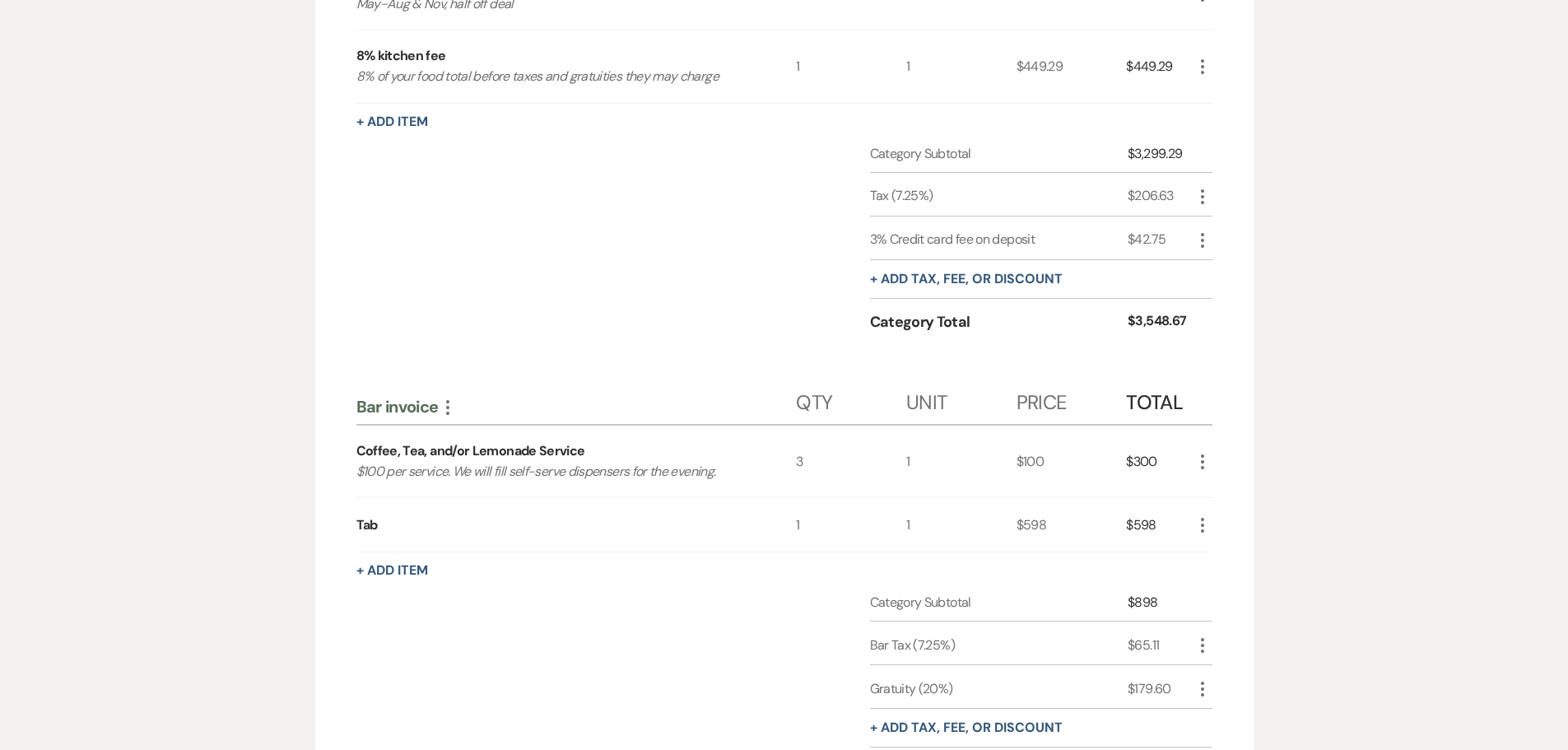
scroll to position [565, 0]
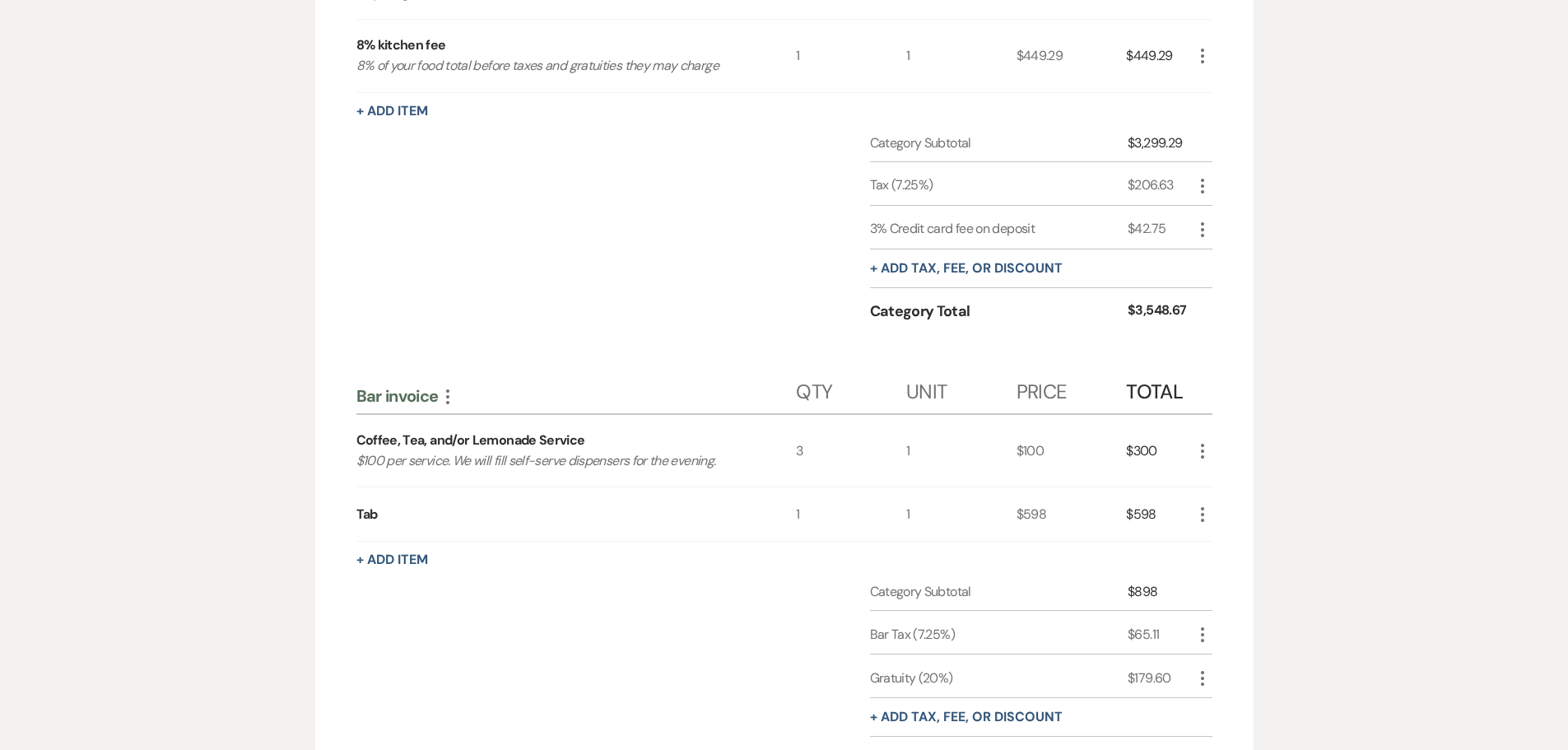
click at [1202, 226] on icon "More" at bounding box center [1202, 230] width 19 height 19
click at [1201, 254] on button "Pencil Edit" at bounding box center [1235, 261] width 85 height 26
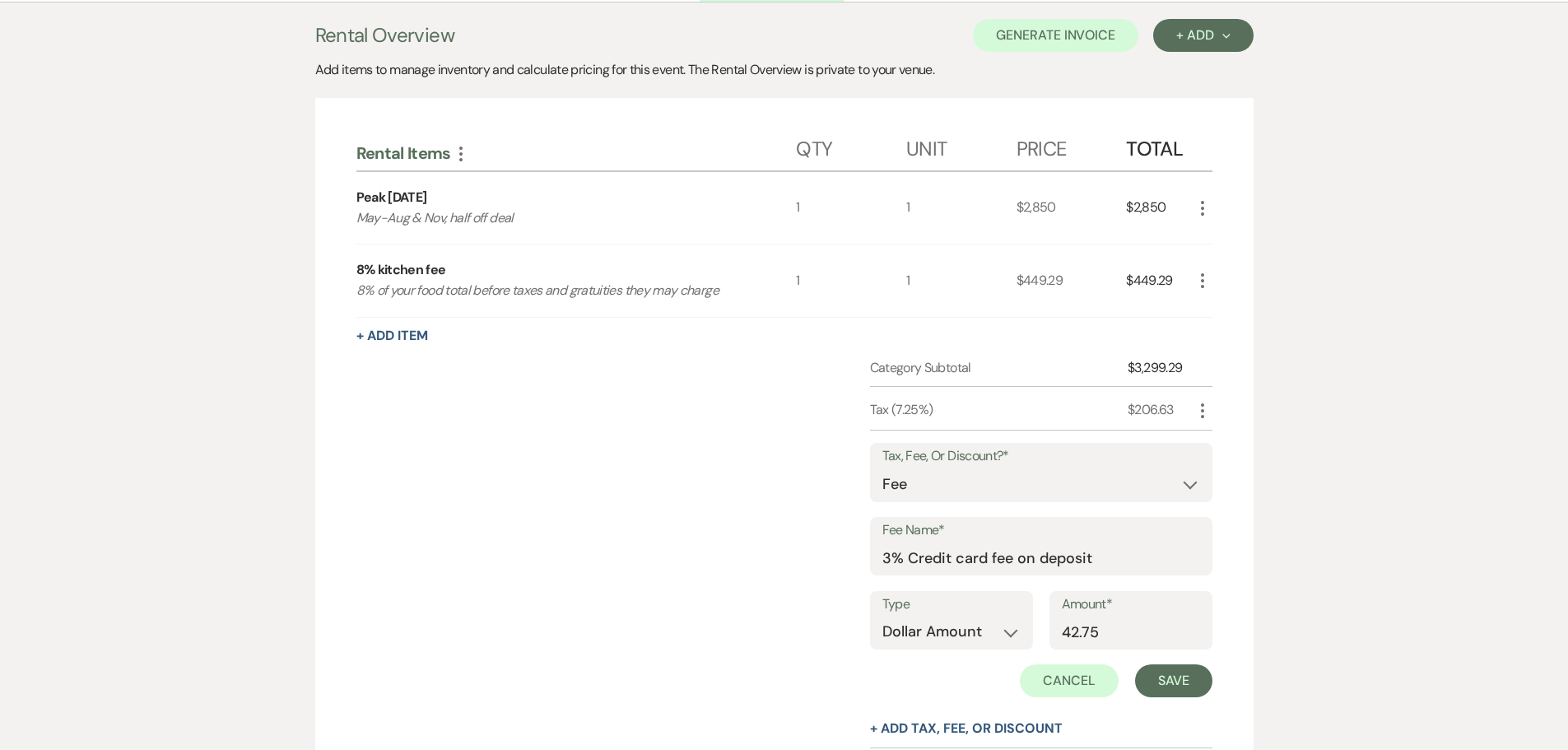
scroll to position [554, 0]
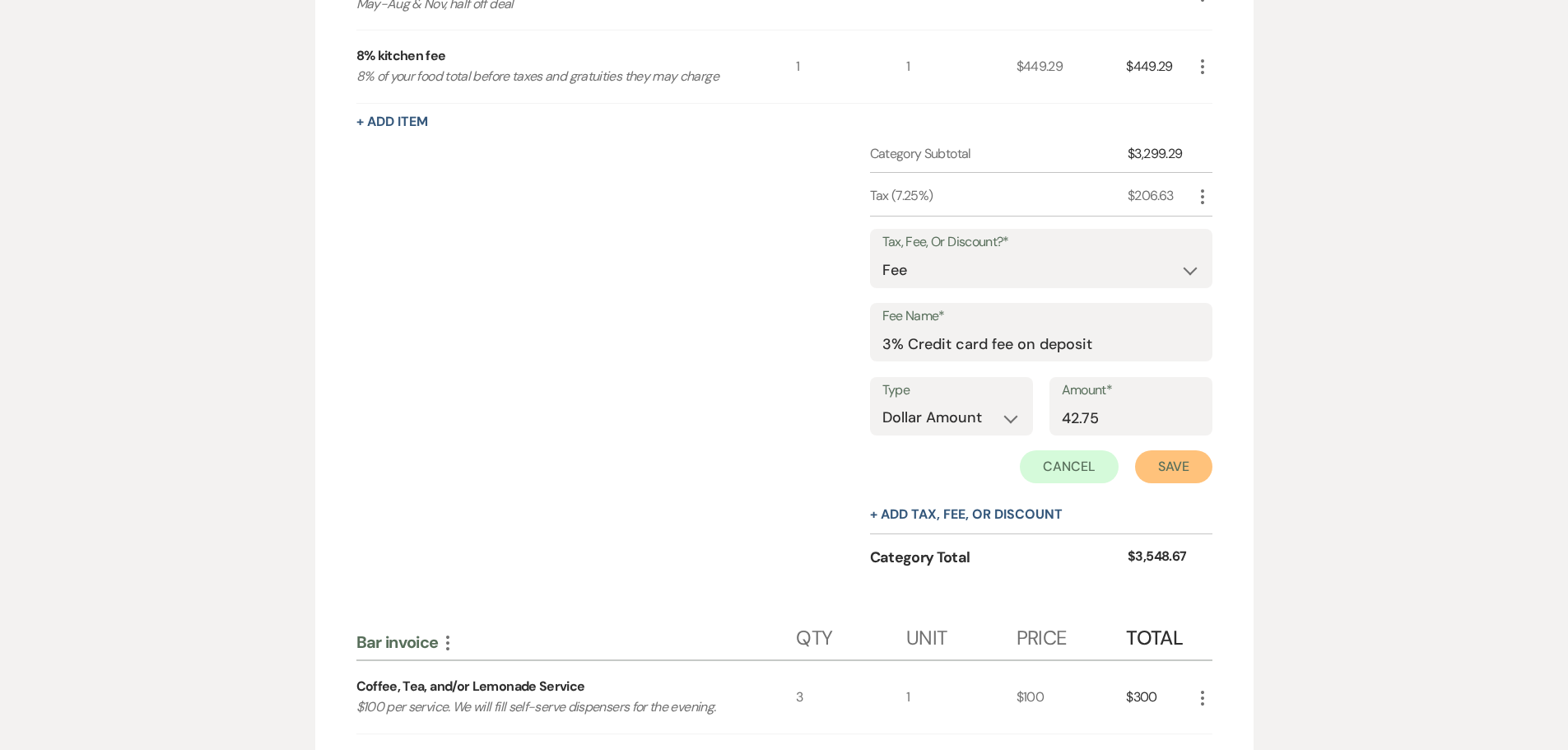
click at [1183, 461] on button "Save" at bounding box center [1174, 467] width 78 height 33
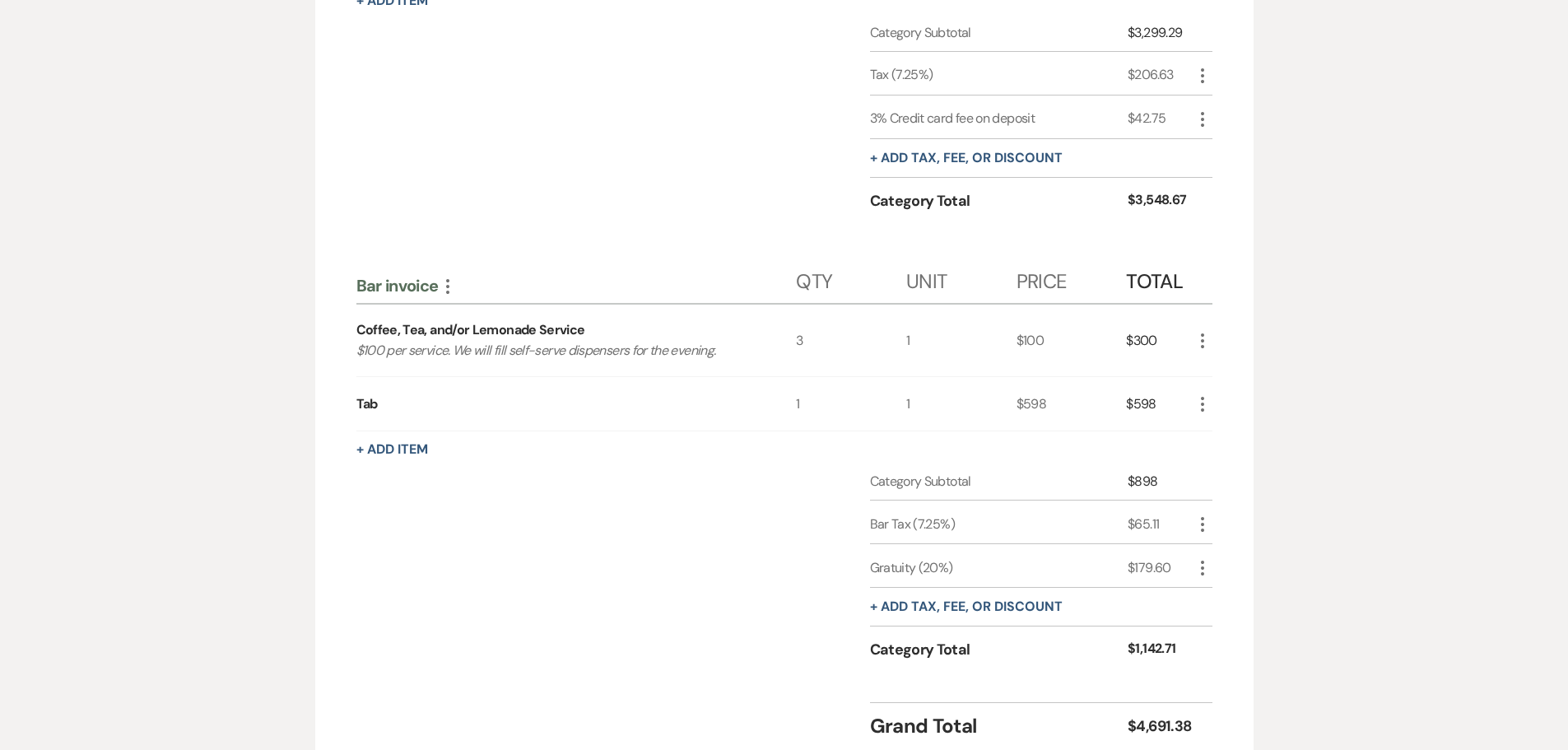
scroll to position [811, 0]
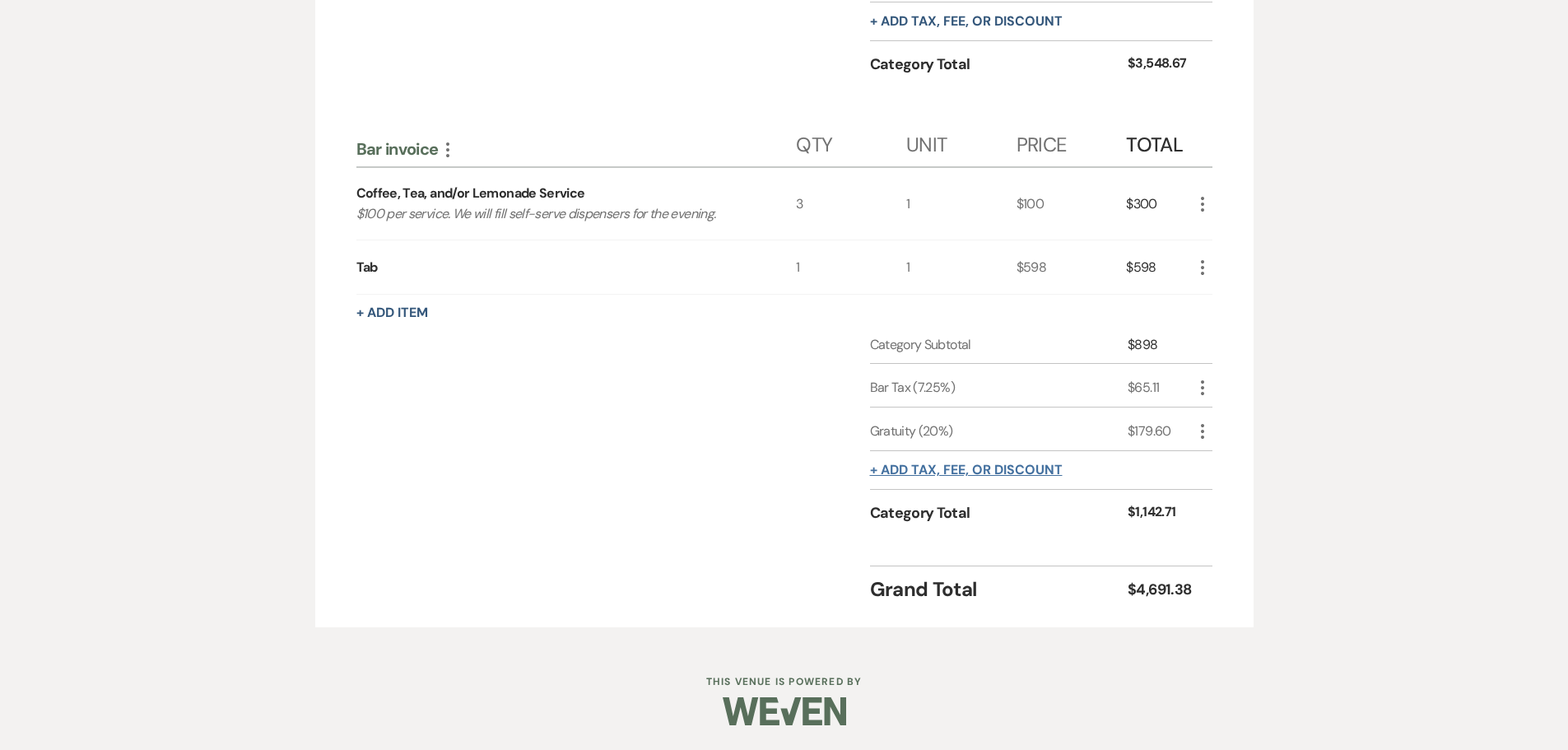
click at [878, 464] on button "+ Add tax, fee, or discount" at bounding box center [966, 471] width 193 height 14
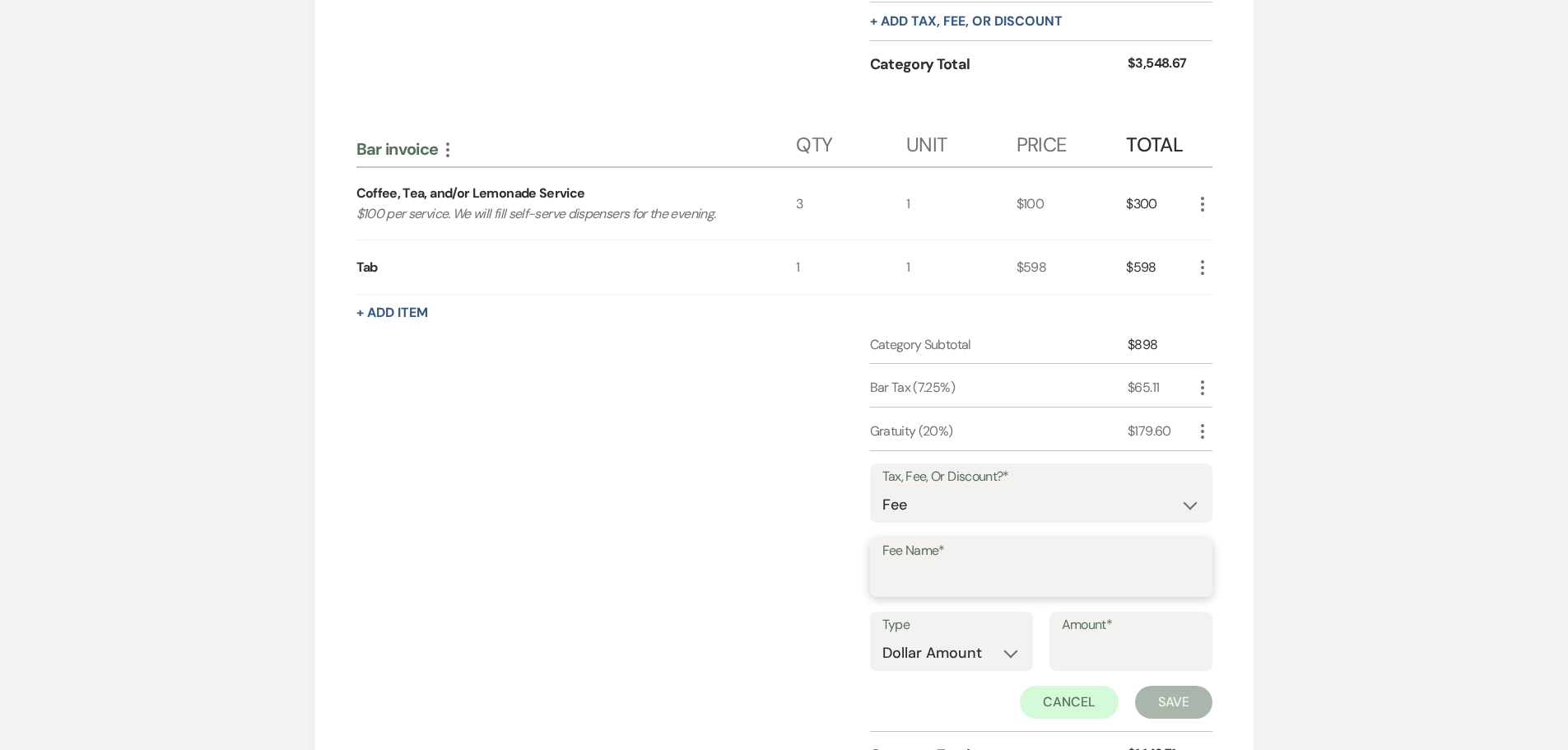
click at [903, 565] on input "Fee Name*" at bounding box center [1041, 579] width 318 height 32
click at [904, 509] on select "Fee Discount Tax" at bounding box center [1041, 505] width 318 height 32
click at [828, 581] on div "Category Subtotal $898 Bar Tax (7.25%) $65.11 More Gratuity (20%) $179.60 More …" at bounding box center [784, 567] width 856 height 462
click at [890, 575] on input "Fee Name*" at bounding box center [1041, 580] width 316 height 32
type input "#"
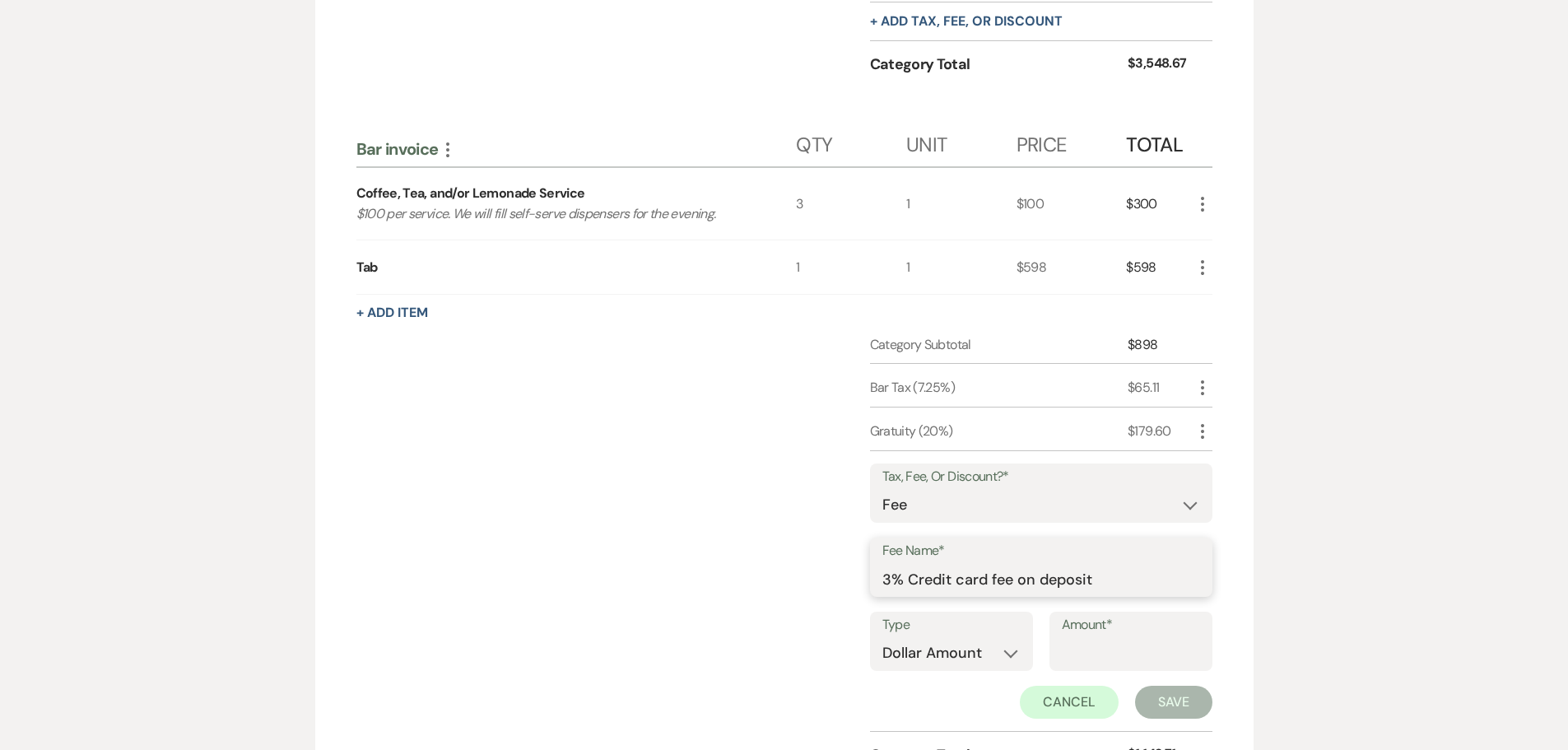
drag, startPoint x: 1049, startPoint y: 587, endPoint x: 1100, endPoint y: 582, distance: 51.2
click at [1051, 586] on input "3% Credit card fee on deposit" at bounding box center [1041, 579] width 318 height 32
drag, startPoint x: 1104, startPoint y: 582, endPoint x: 1018, endPoint y: 585, distance: 86.1
click at [1018, 585] on input "3% Credit card fee on deposit" at bounding box center [1041, 579] width 318 height 32
click at [784, 584] on div "Category Subtotal $898 Bar Tax (7.25%) $65.11 More Gratuity (20%) $179.60 More …" at bounding box center [784, 566] width 856 height 461
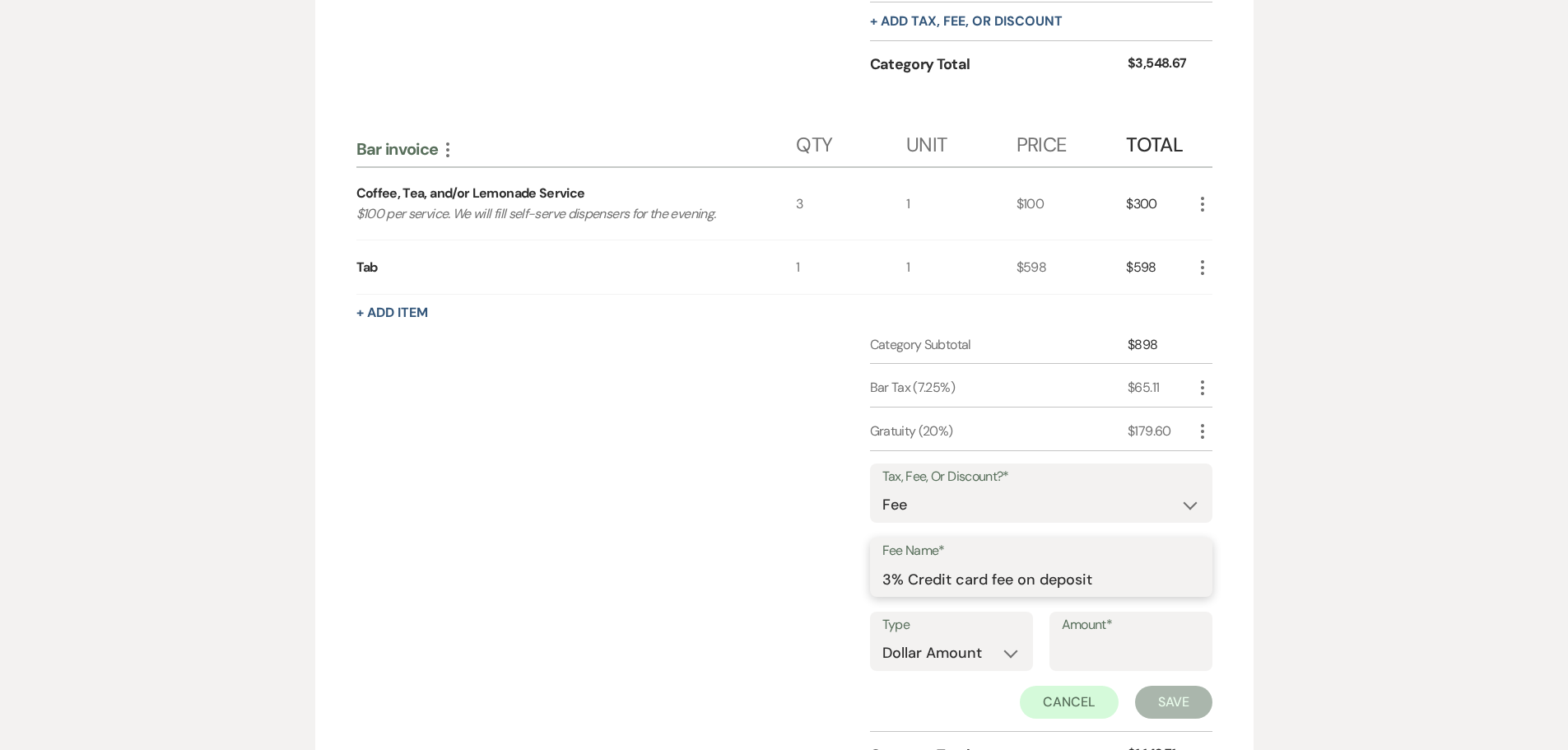
drag, startPoint x: 1089, startPoint y: 579, endPoint x: 1017, endPoint y: 583, distance: 72.1
click at [1017, 583] on input "3% Credit card fee on deposit" at bounding box center [1041, 579] width 318 height 32
type input "3% Credit card fee"
click at [788, 594] on div "Category Subtotal $898 Bar Tax (7.25%) $65.11 More Gratuity (20%) $179.60 More …" at bounding box center [784, 566] width 856 height 461
click at [929, 657] on select "Dollar Amount Percentage" at bounding box center [951, 653] width 139 height 32
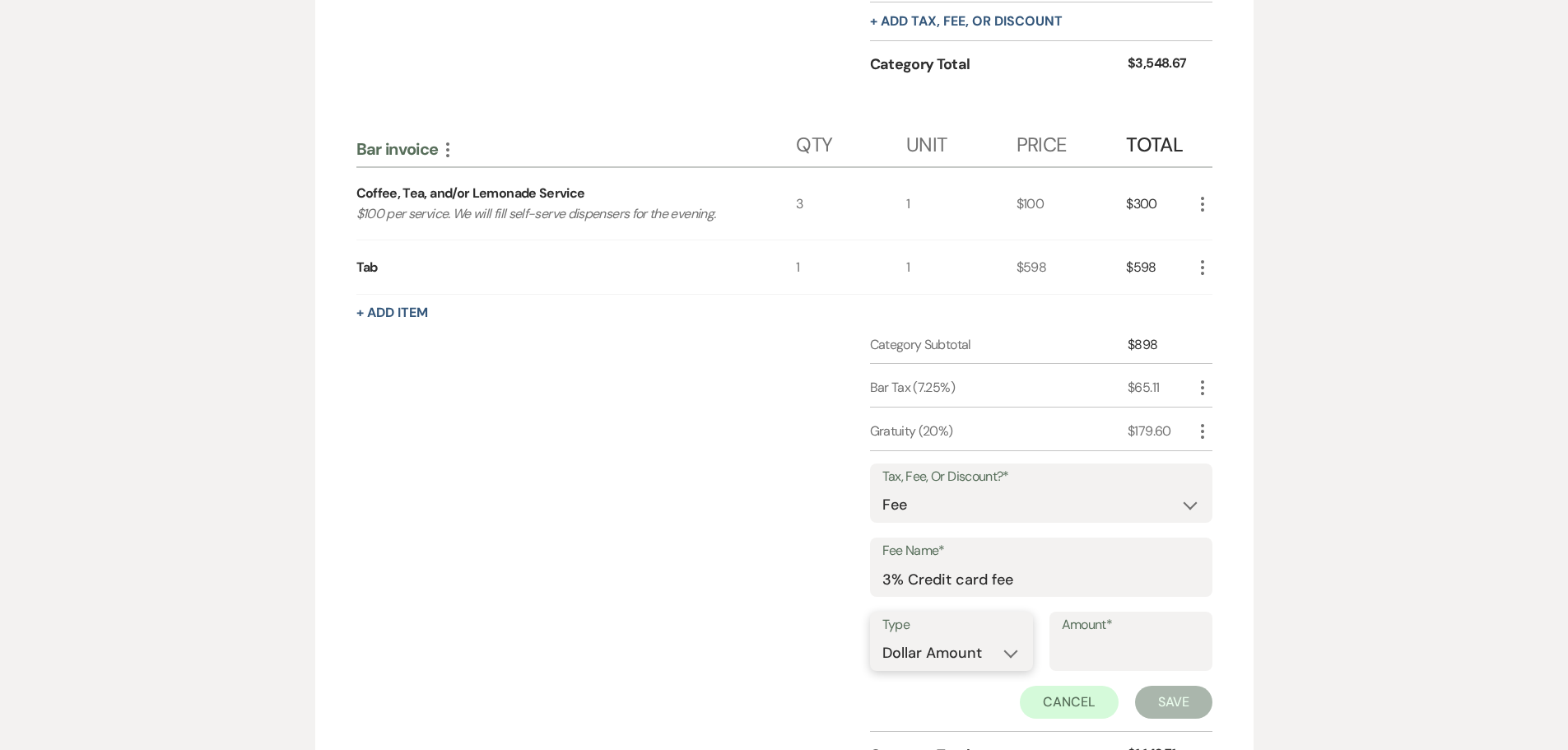
click at [882, 637] on select "Dollar Amount Percentage" at bounding box center [951, 653] width 139 height 32
click at [1120, 647] on input "Amount*" at bounding box center [1131, 653] width 139 height 32
type input "96.71"
click at [1153, 696] on button "Save" at bounding box center [1174, 702] width 78 height 33
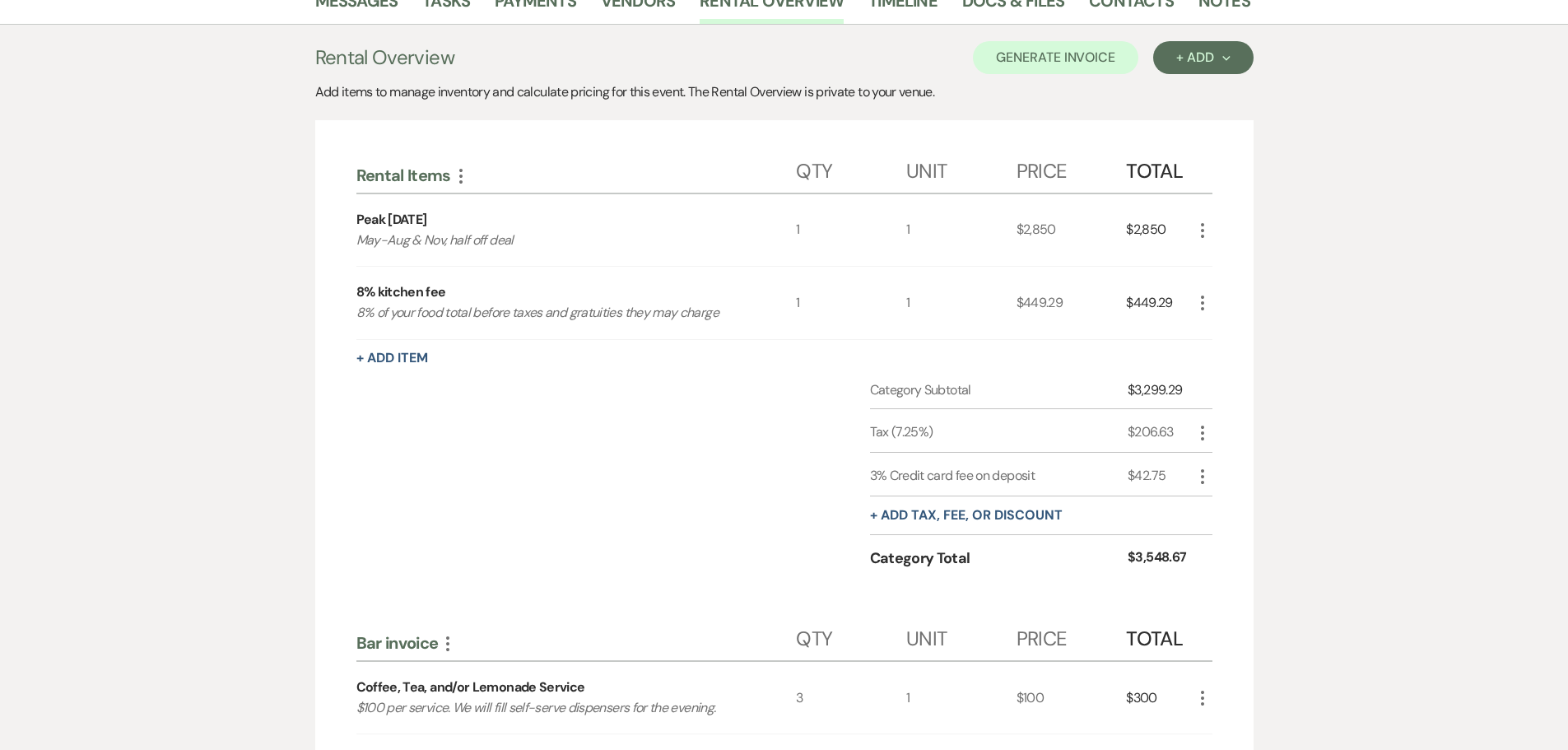
scroll to position [0, 0]
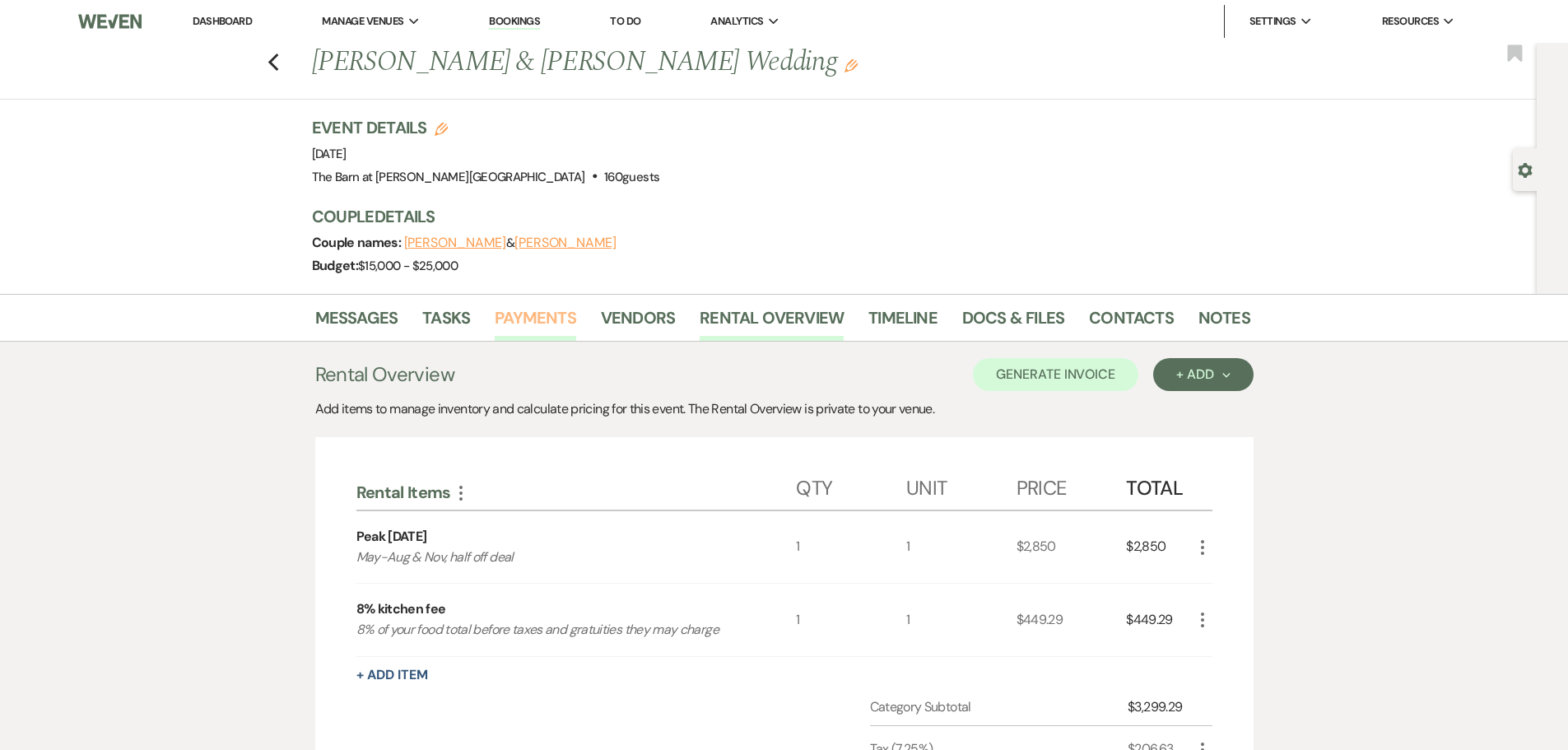
click at [526, 334] on link "Payments" at bounding box center [535, 322] width 81 height 36
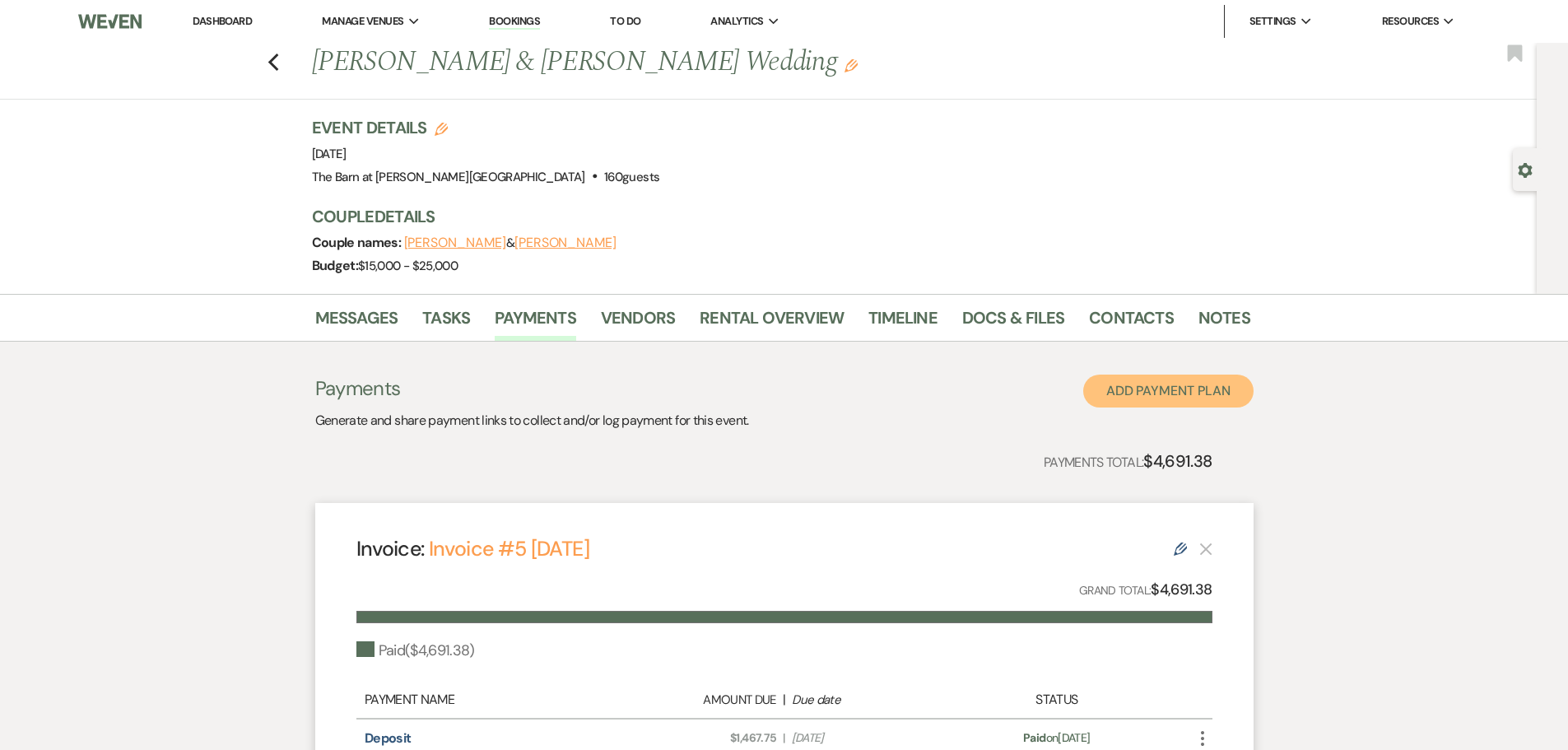
click at [1141, 403] on button "Add Payment Plan" at bounding box center [1168, 391] width 171 height 33
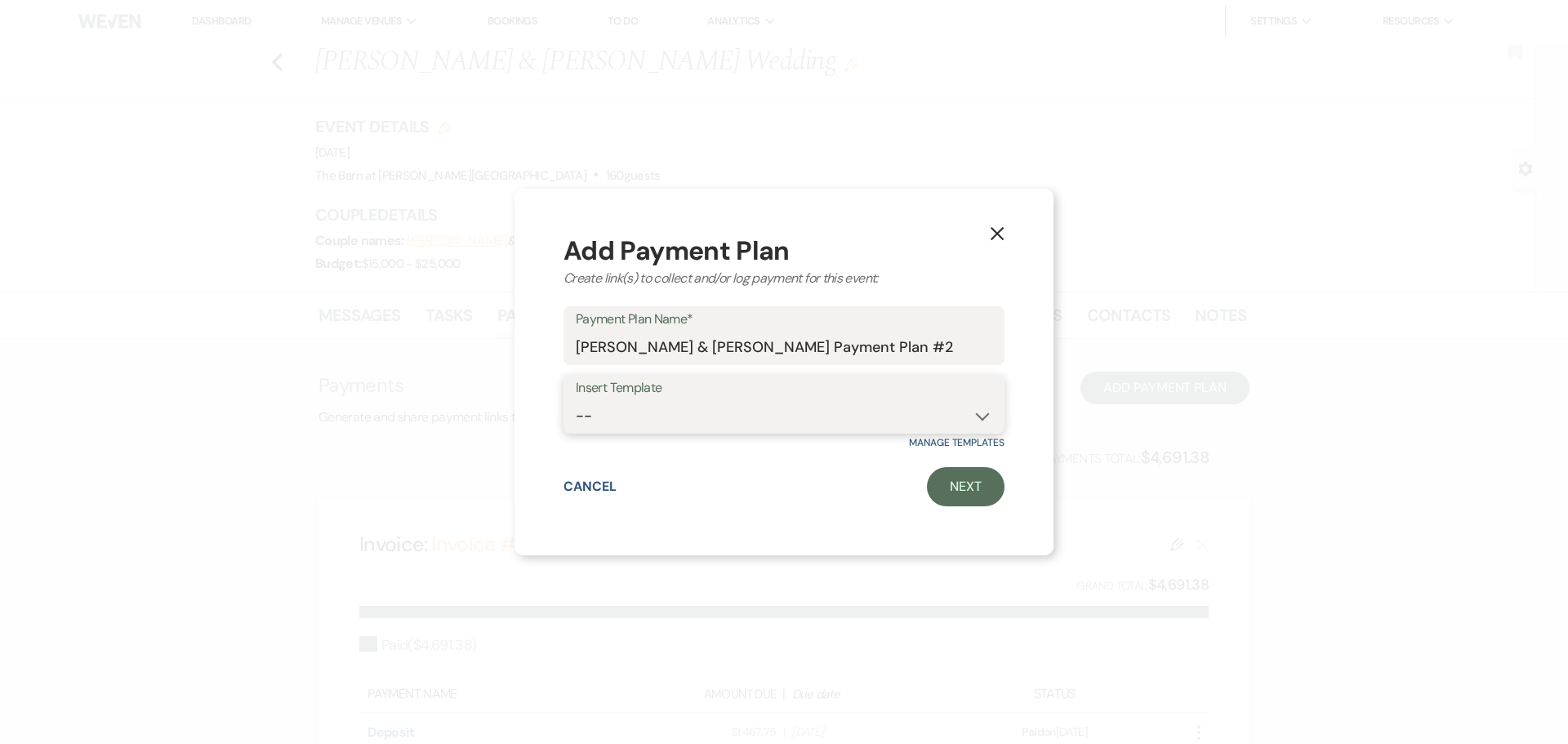
click at [798, 401] on select "-- Peak [DATE] Peak [DATE] Peak [DATE] Off Peak Fri, Sat, Sun Prime [DATE] Prim…" at bounding box center [784, 416] width 417 height 32
click at [766, 411] on select "-- Peak [DATE] Peak [DATE] Peak [DATE] Off Peak Fri, Sat, Sun Prime [DATE] Prim…" at bounding box center [784, 416] width 417 height 32
click at [996, 241] on icon "X" at bounding box center [997, 233] width 14 height 14
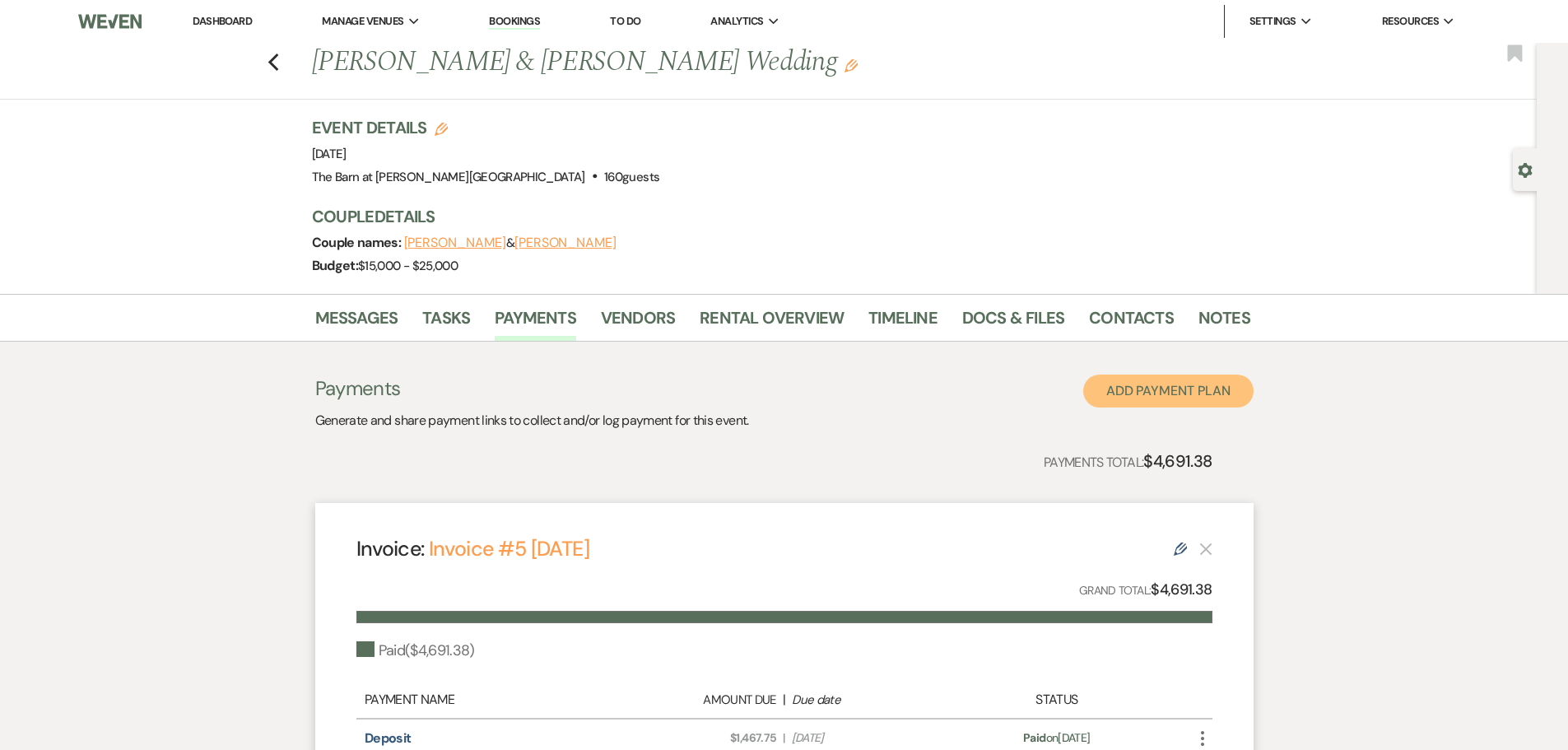
click at [1137, 386] on button "Add Payment Plan" at bounding box center [1168, 391] width 171 height 33
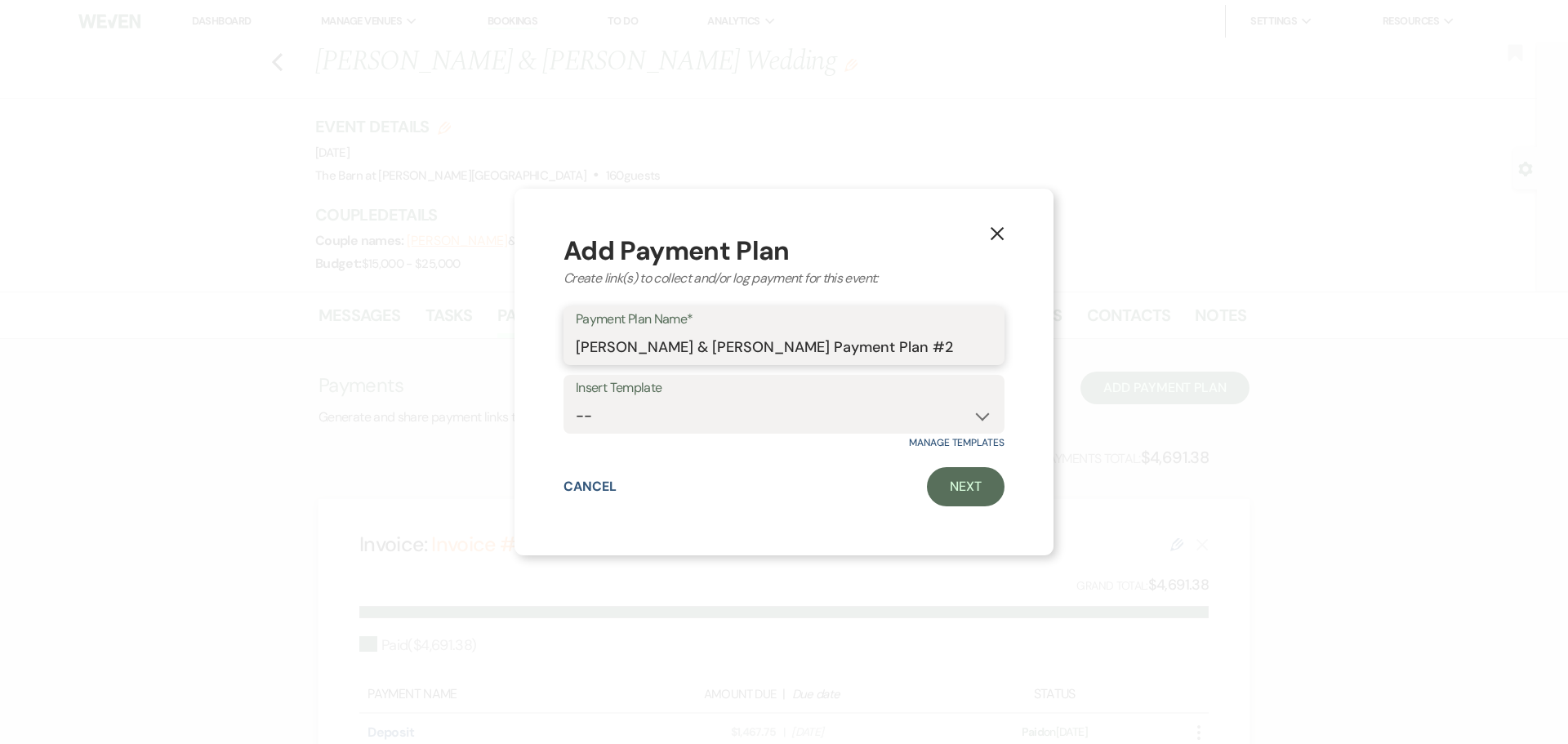
click at [901, 351] on input "[PERSON_NAME] & [PERSON_NAME] Payment Plan #2" at bounding box center [784, 347] width 417 height 32
click at [808, 398] on label "Insert Template" at bounding box center [784, 388] width 417 height 24
click at [801, 411] on select "-- Peak [DATE] Peak [DATE] Peak [DATE] Off Peak Fri, Sat, Sun Prime [DATE] Prim…" at bounding box center [784, 416] width 417 height 32
click at [797, 420] on select "-- Peak [DATE] Peak [DATE] Peak [DATE] Off Peak Fri, Sat, Sun Prime [DATE] Prim…" at bounding box center [784, 416] width 417 height 32
click at [932, 341] on input "[PERSON_NAME] & [PERSON_NAME] Payment Plan #2" at bounding box center [784, 347] width 417 height 32
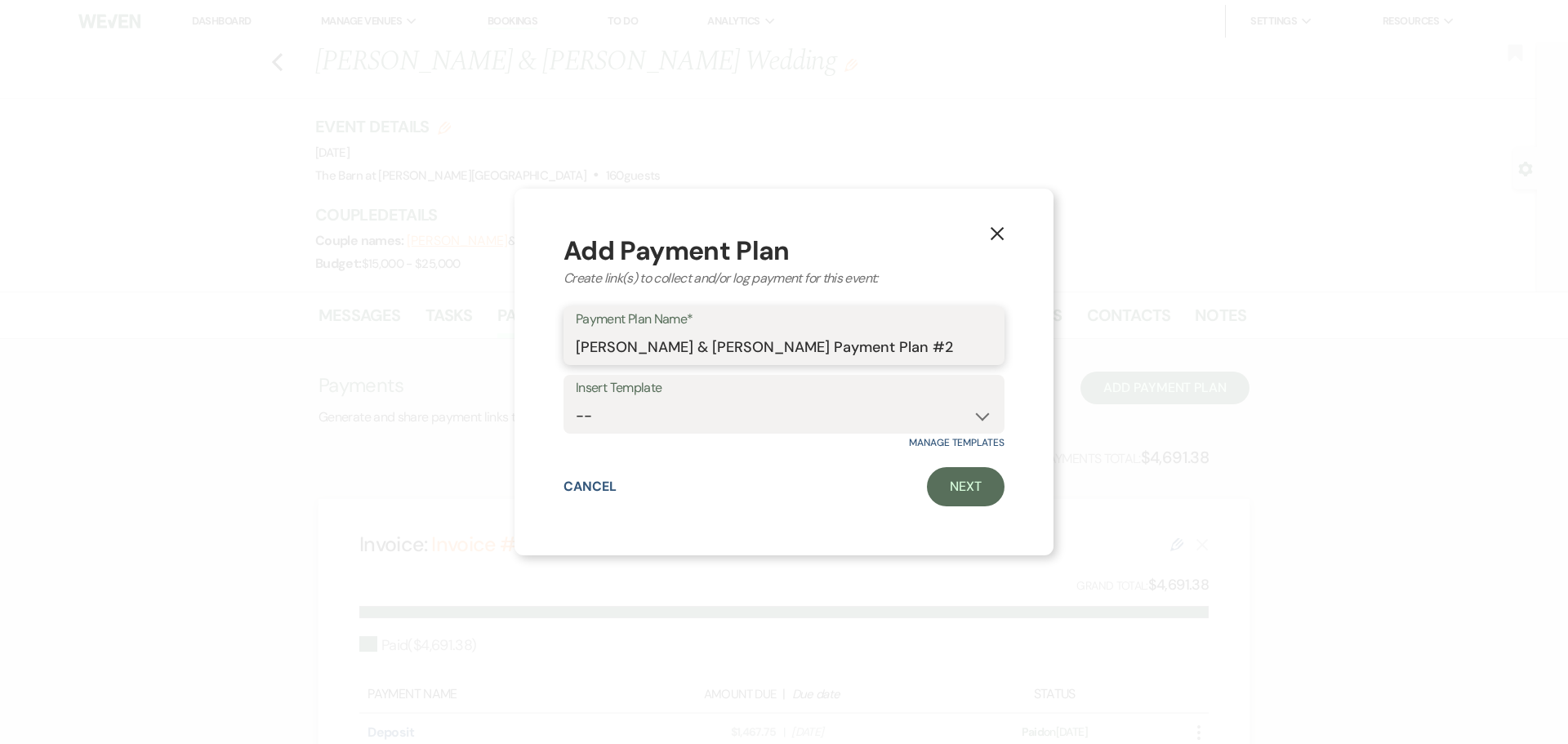
click at [976, 344] on input "[PERSON_NAME] & [PERSON_NAME] Payment Plan #2" at bounding box center [784, 347] width 417 height 32
click at [976, 229] on div "X Add Payment Plan Create link(s) to collect and/or log payment for this event:…" at bounding box center [784, 372] width 539 height 367
click at [975, 245] on div "Add Payment Plan" at bounding box center [784, 250] width 441 height 26
click at [999, 232] on use "button" at bounding box center [998, 234] width 13 height 13
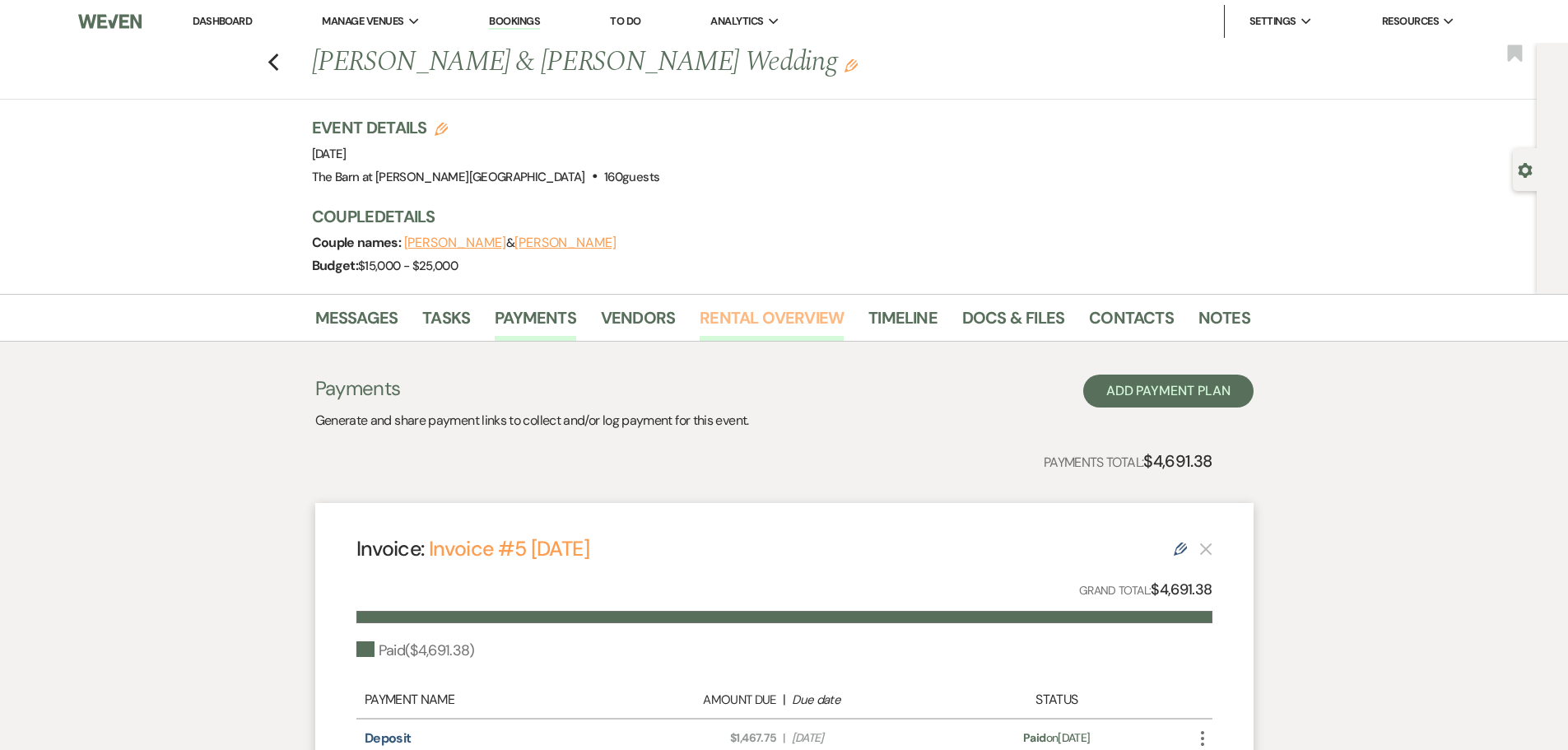
click at [799, 310] on link "Rental Overview" at bounding box center [772, 322] width 144 height 36
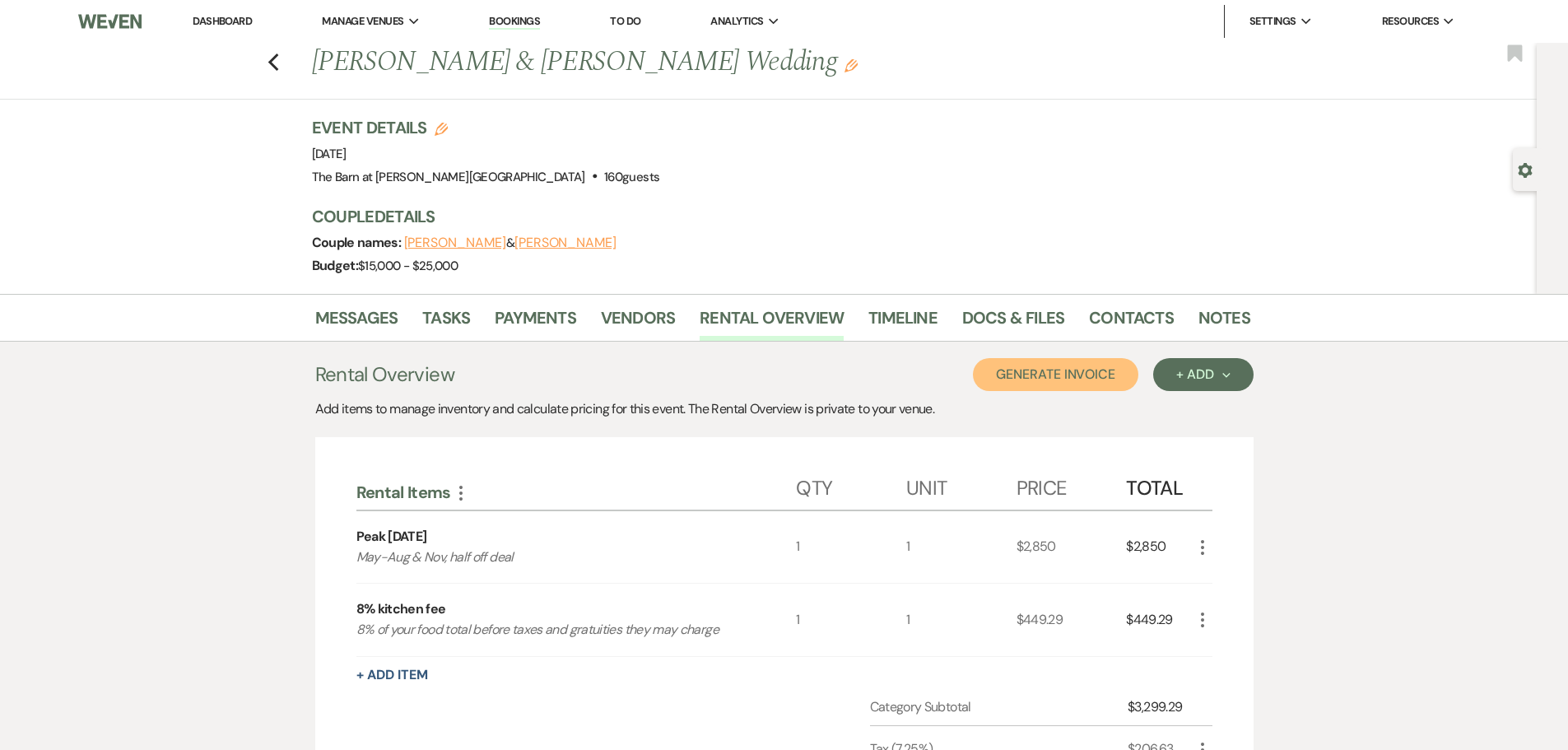
click at [1079, 379] on button "Generate Invoice" at bounding box center [1056, 375] width 166 height 33
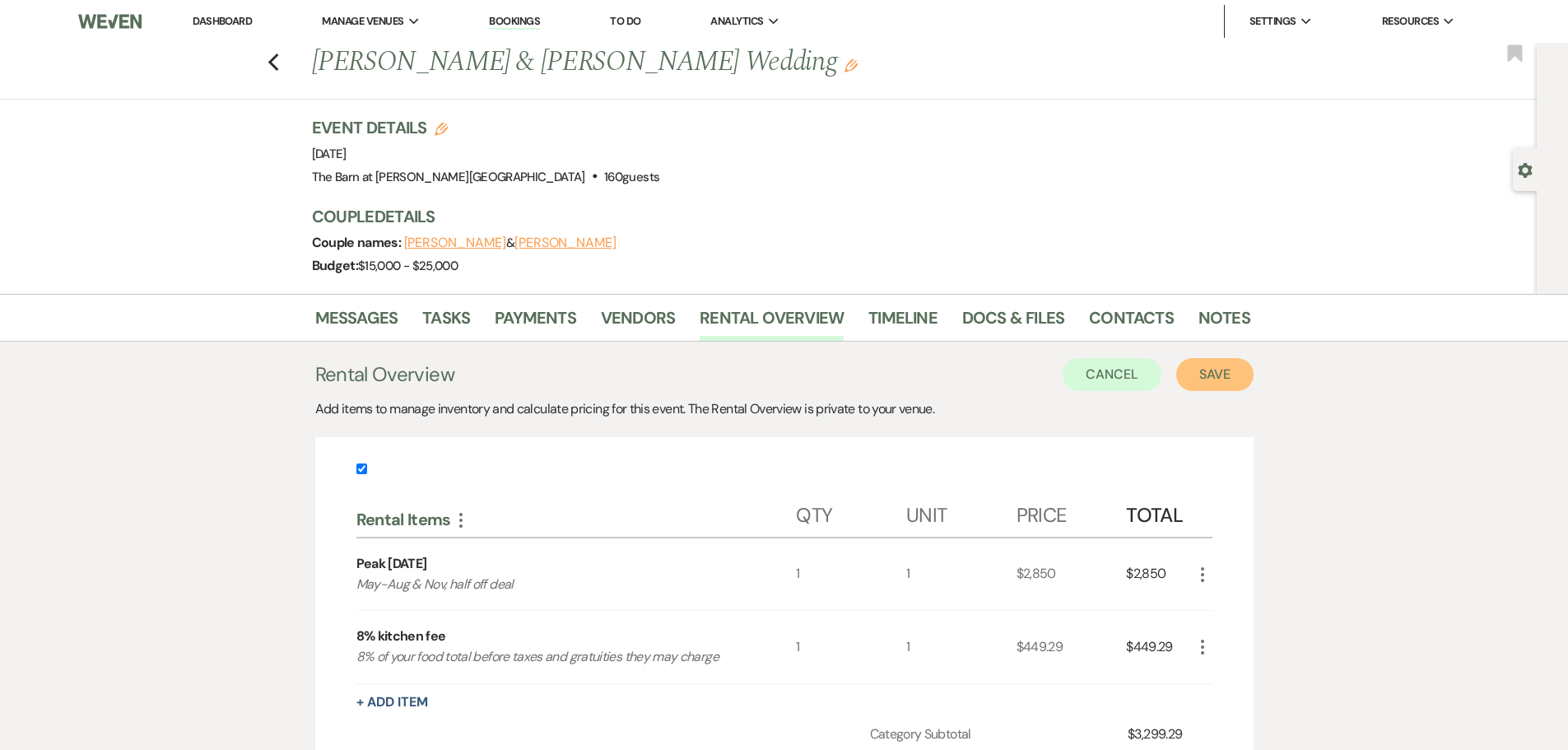
click at [1215, 379] on button "Save" at bounding box center [1215, 375] width 78 height 33
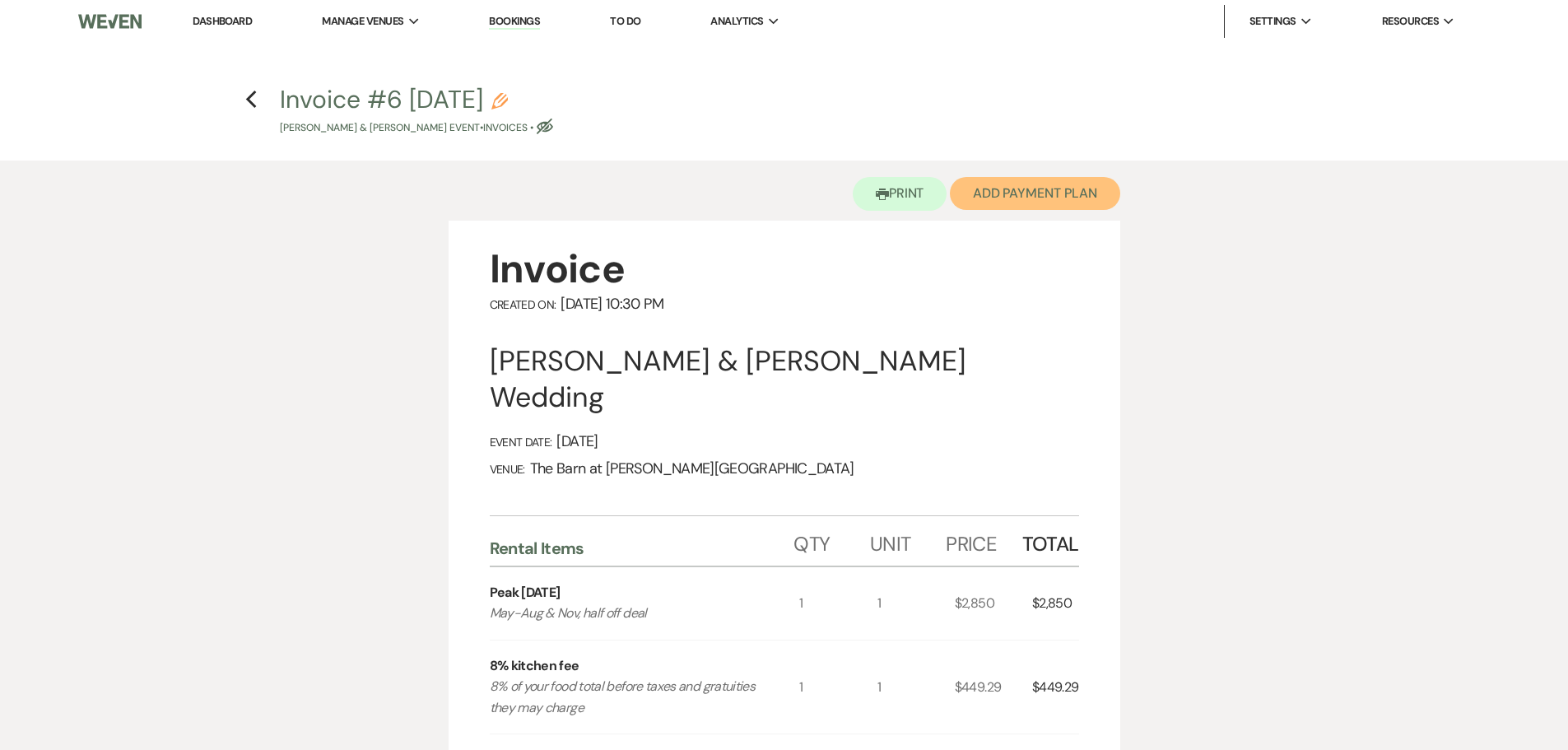
click at [1051, 201] on button "Add Payment Plan" at bounding box center [1036, 194] width 171 height 33
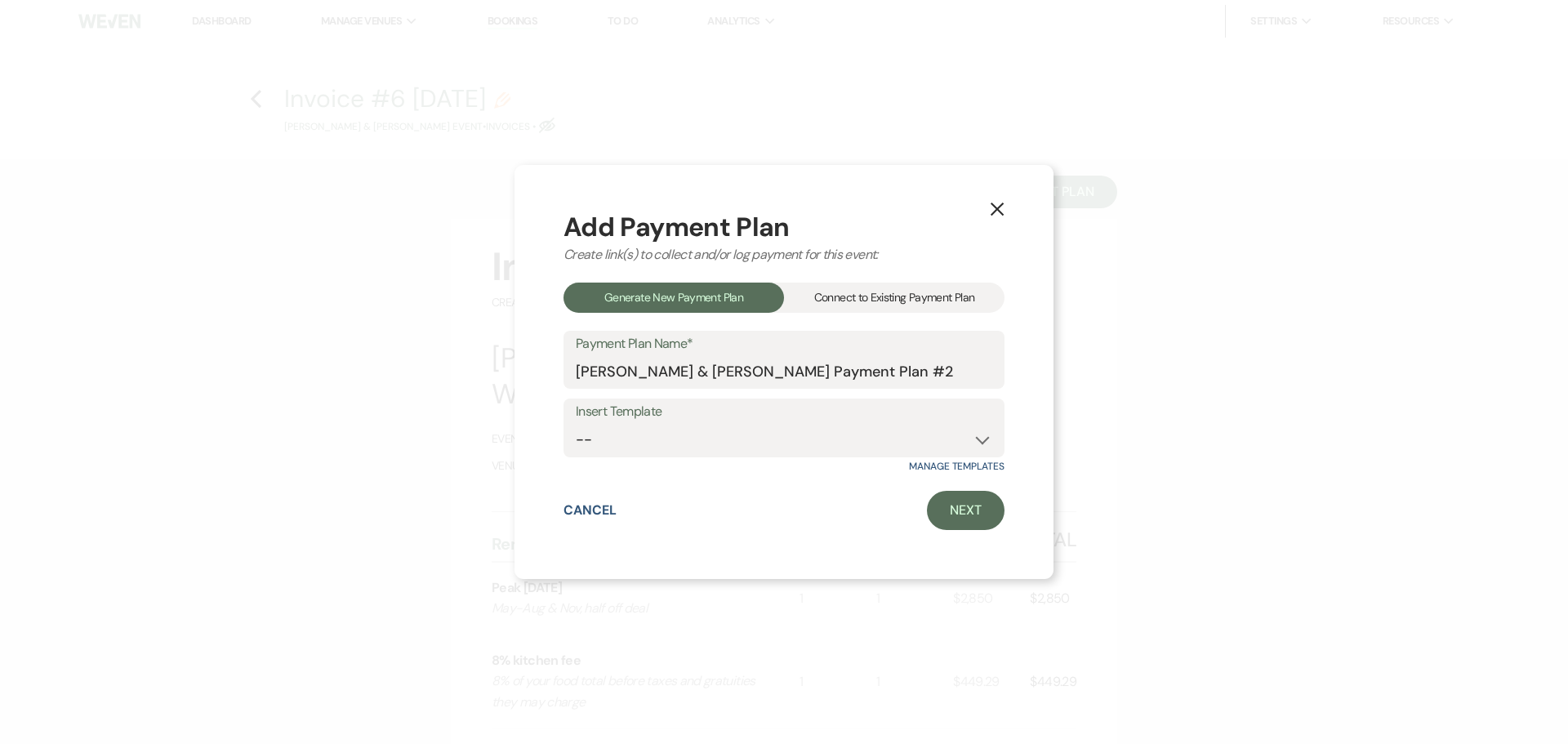
click at [949, 295] on div "Connect to Existing Payment Plan" at bounding box center [894, 297] width 220 height 30
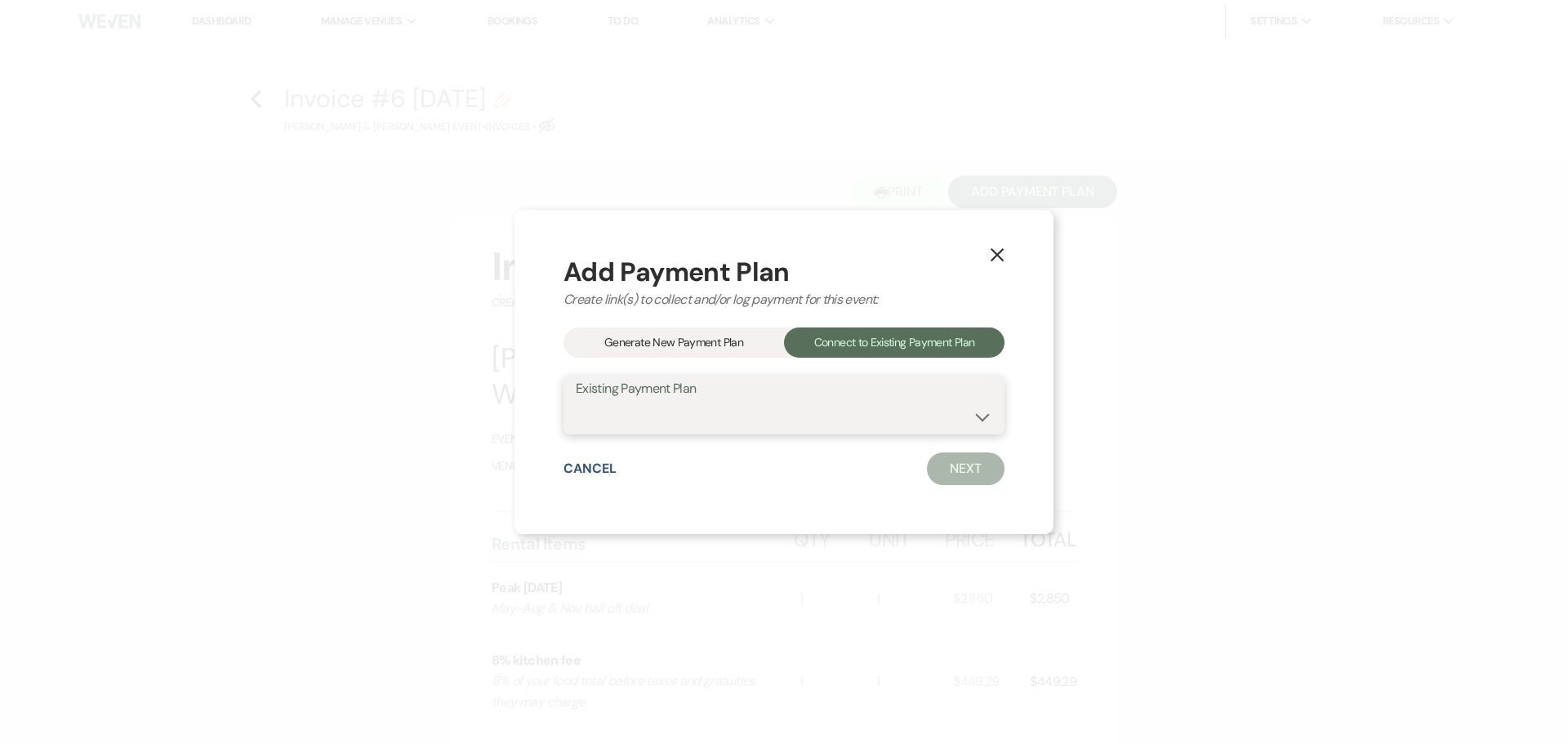
click at [804, 403] on select "[PERSON_NAME] & [PERSON_NAME] Payment Plan #1" at bounding box center [784, 417] width 417 height 32
select select "18023"
click at [576, 401] on select "[PERSON_NAME] & [PERSON_NAME] Payment Plan #1" at bounding box center [784, 417] width 417 height 32
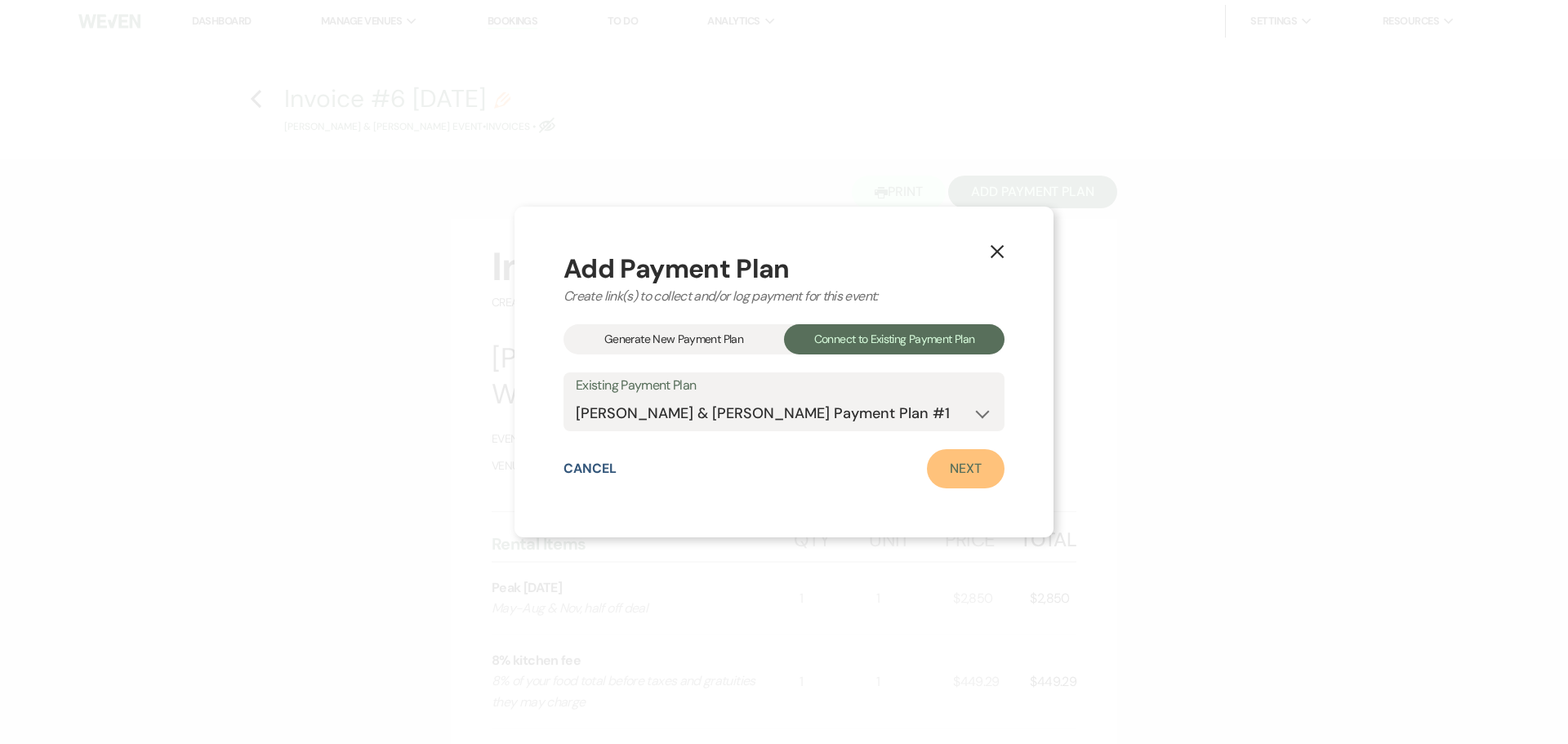
click at [981, 475] on link "Next" at bounding box center [966, 469] width 78 height 39
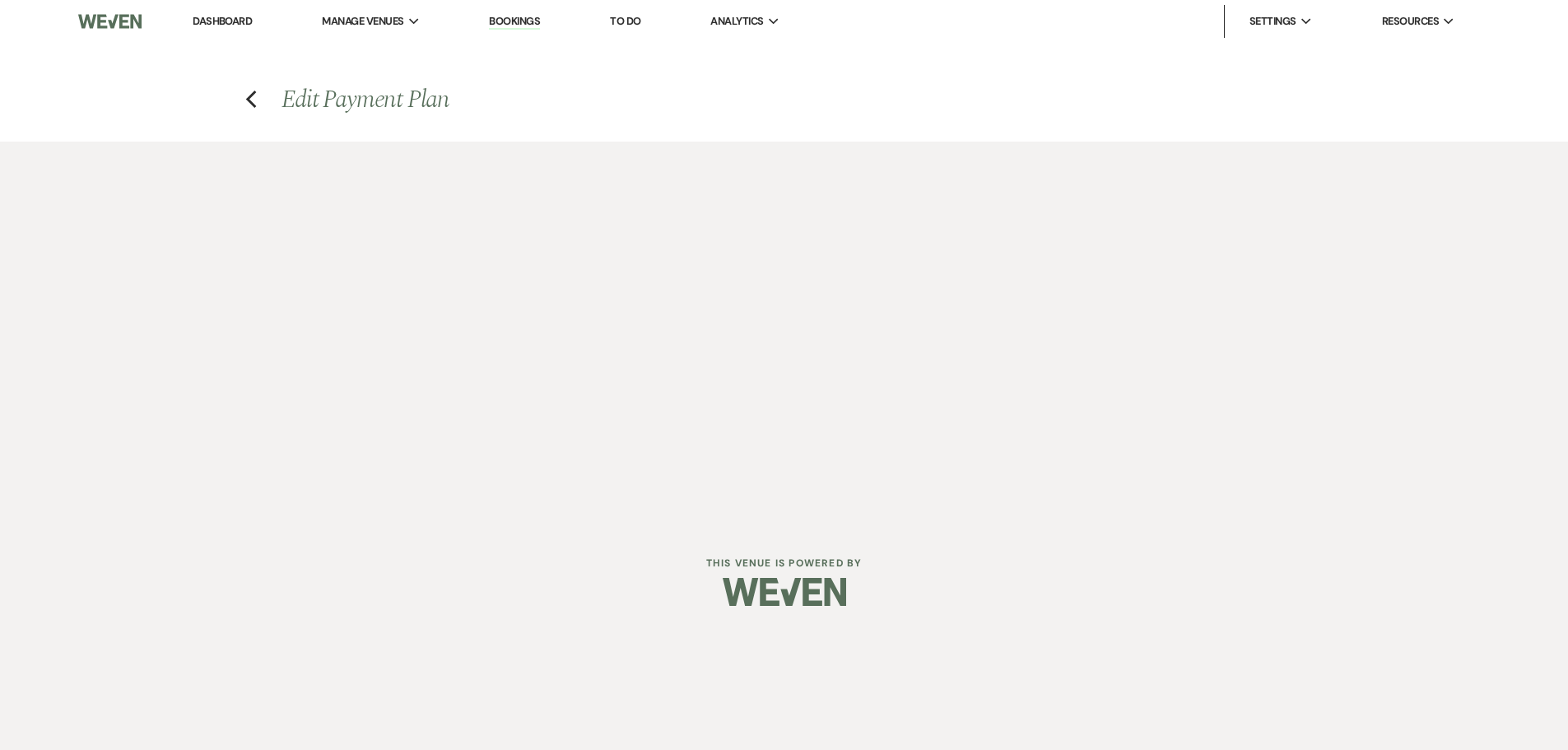
select select "27527"
select select "1"
select select "true"
select select "1"
select select "true"
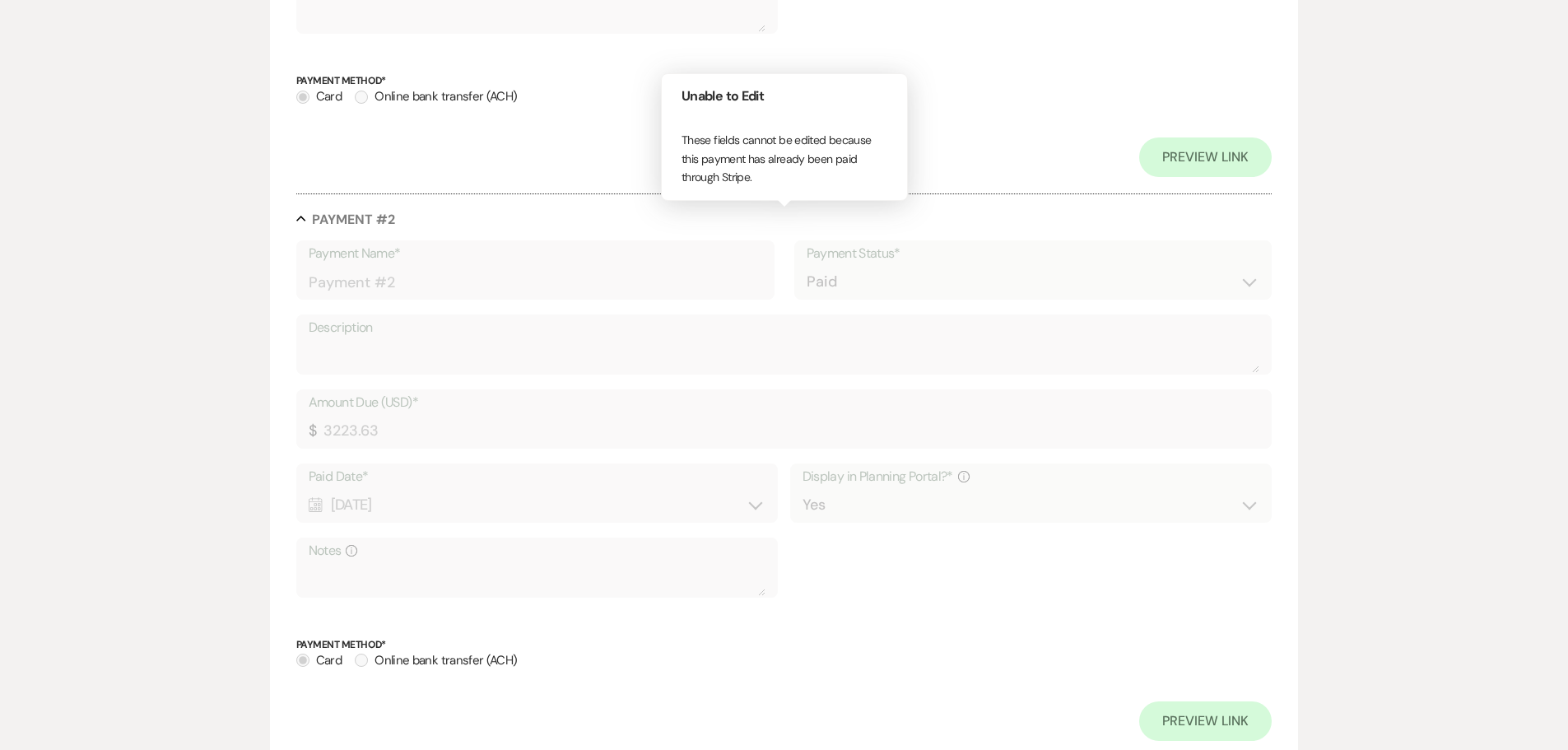
scroll to position [1125, 0]
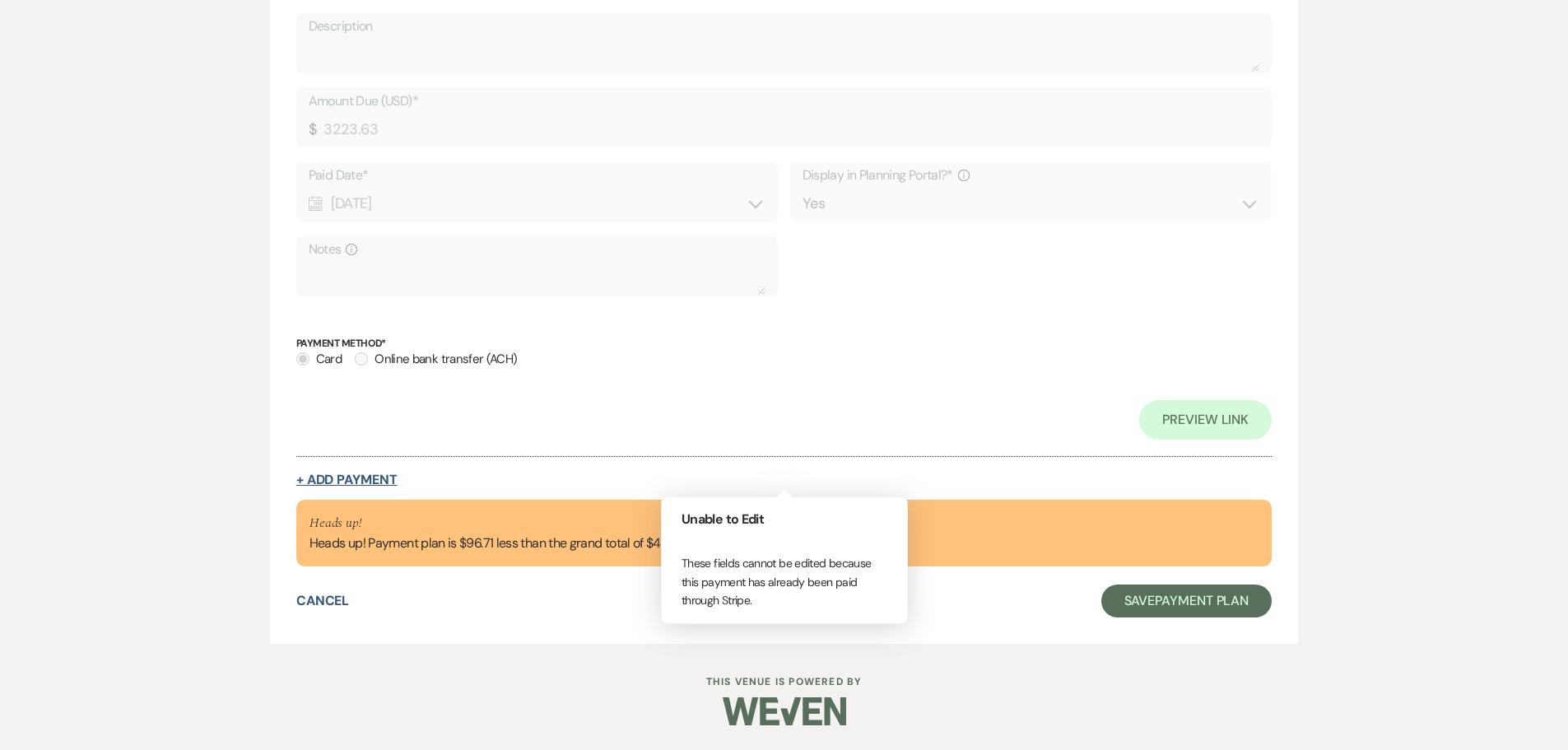
click at [323, 477] on button "+ Add Payment" at bounding box center [347, 480] width 101 height 14
select select "2"
select select "flat"
select select "true"
select select "client"
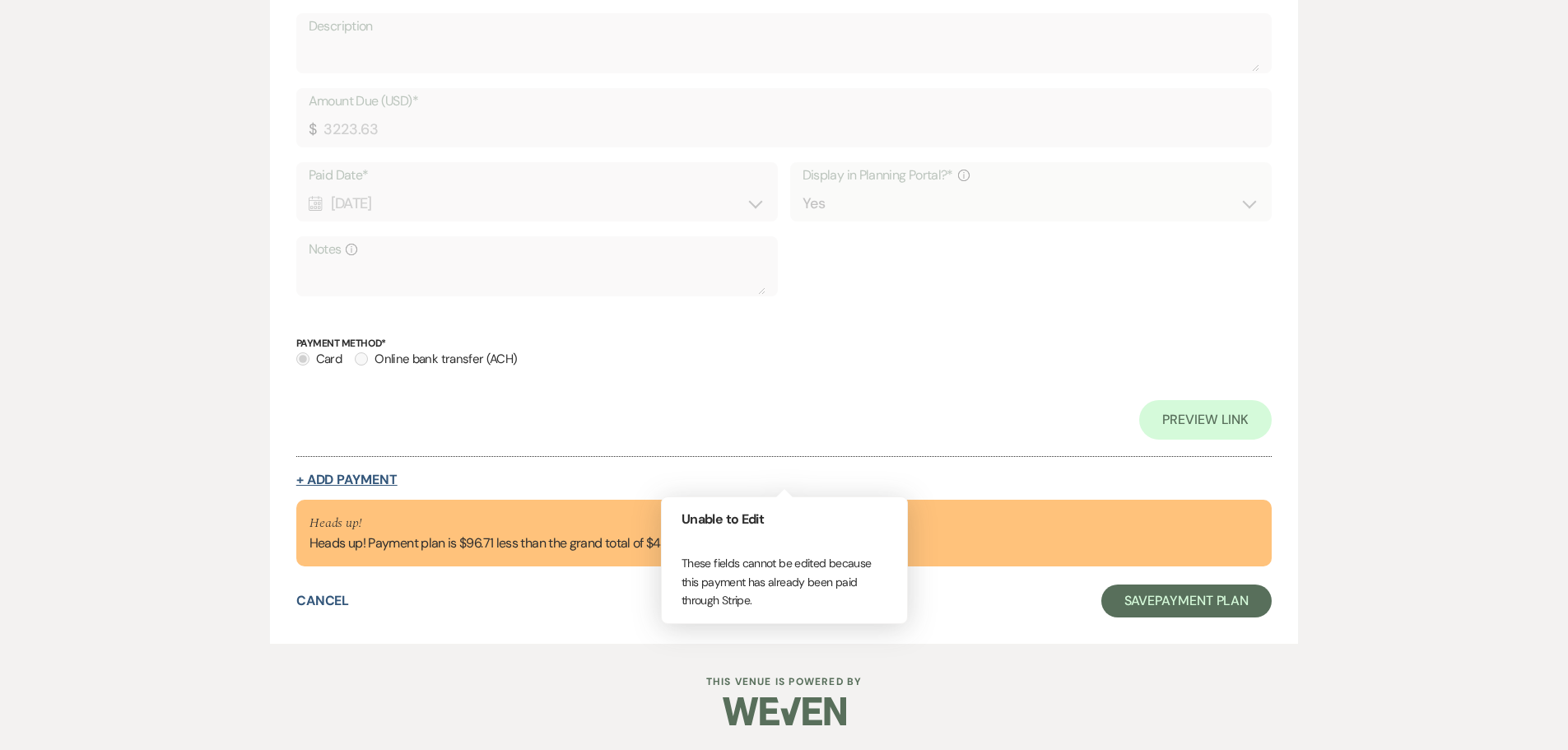
select select "weeks"
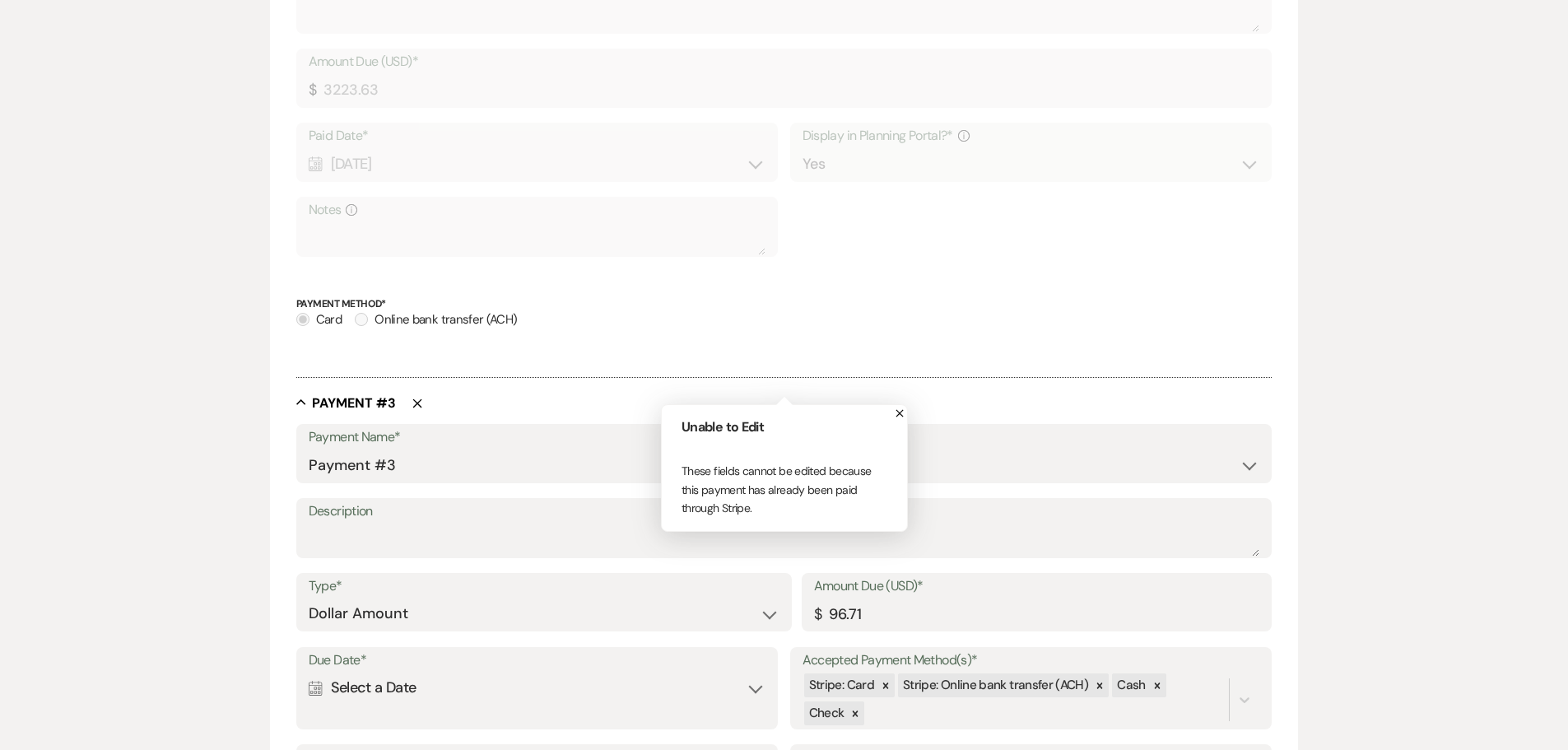
scroll to position [1086, 0]
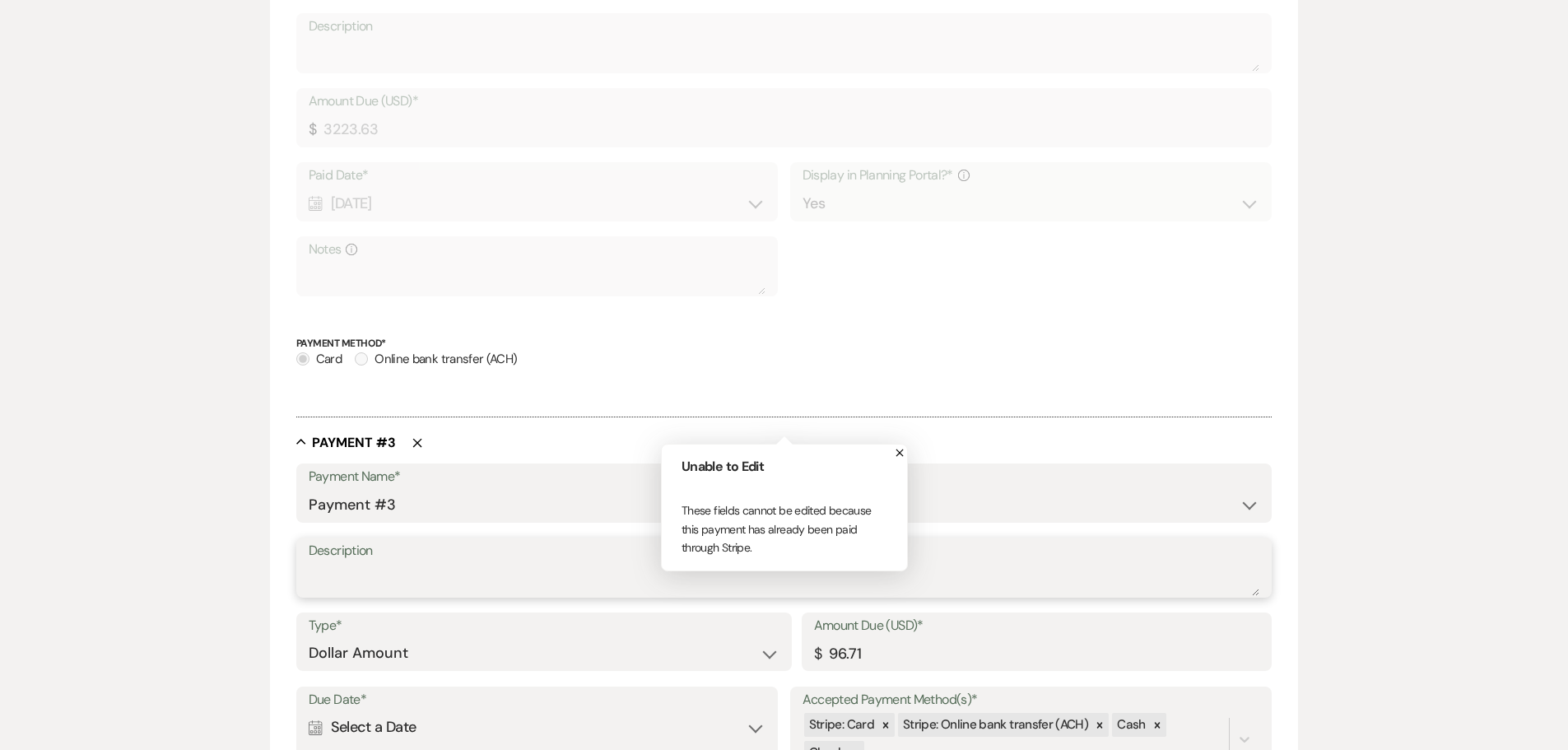
click at [492, 581] on textarea "Description" at bounding box center [784, 580] width 952 height 33
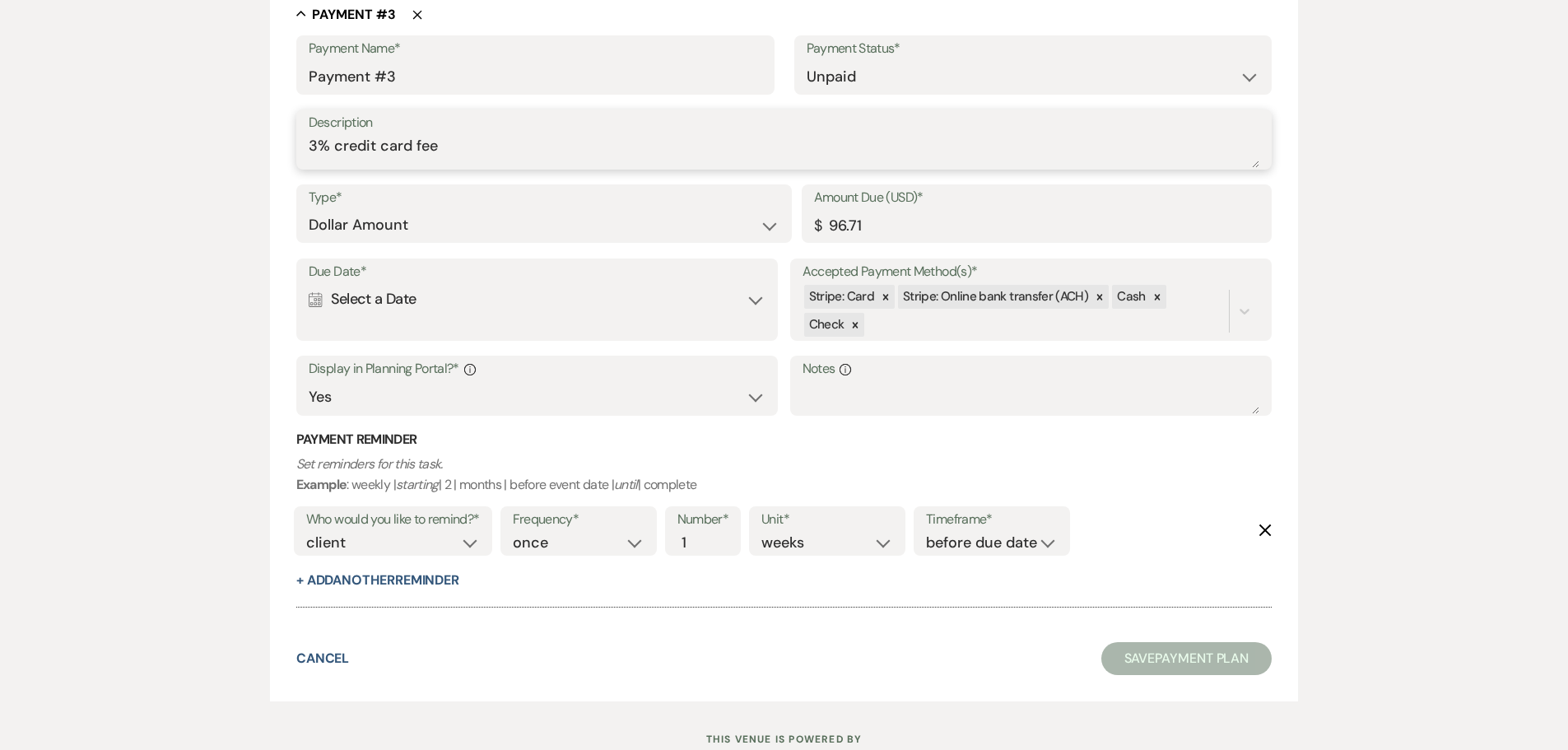
scroll to position [1571, 0]
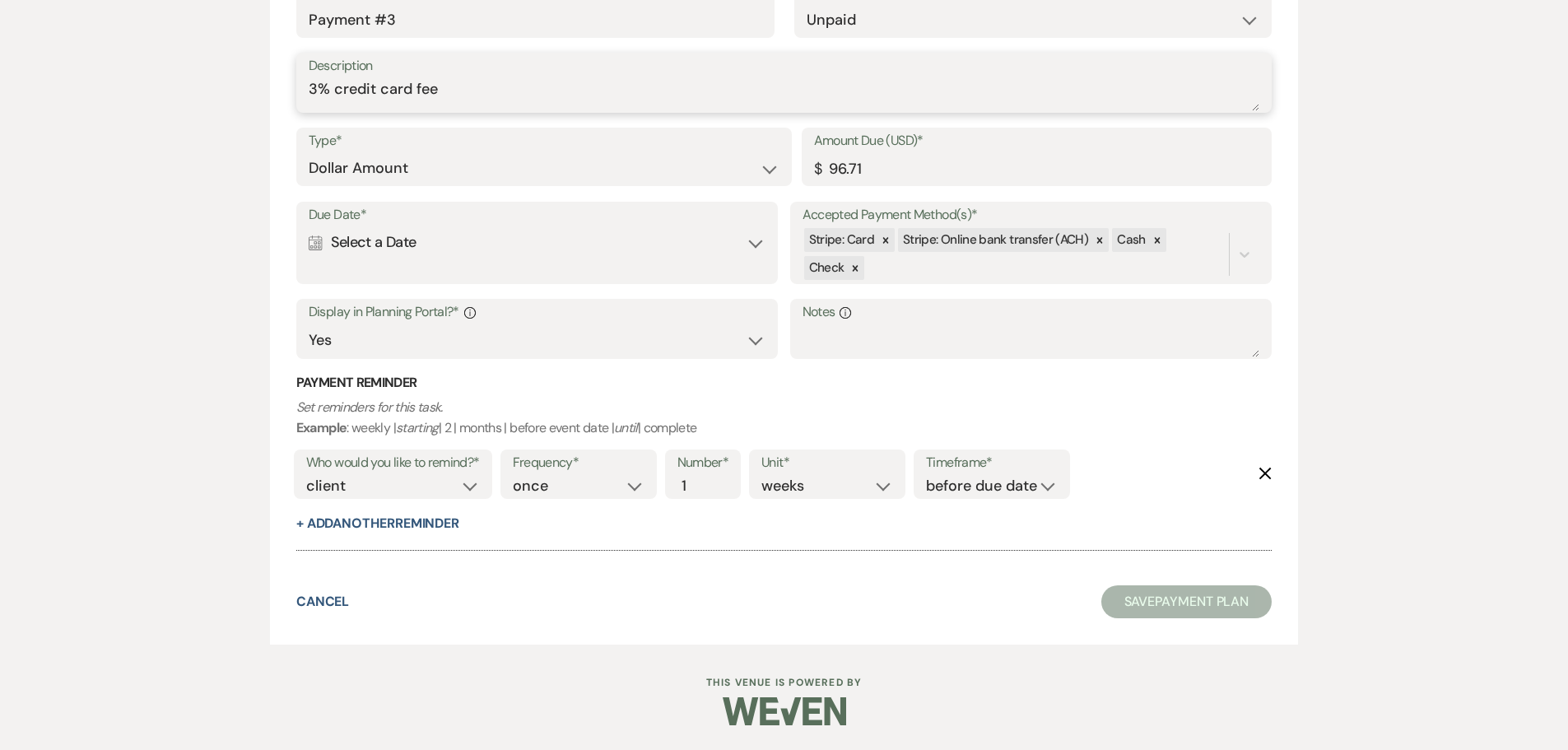
type textarea "3% credit card fee"
click at [416, 272] on div "Due Date* Calendar Select a Date Expand" at bounding box center [538, 244] width 483 height 83
click at [425, 245] on div "Calendar Select a Date Expand" at bounding box center [537, 242] width 458 height 32
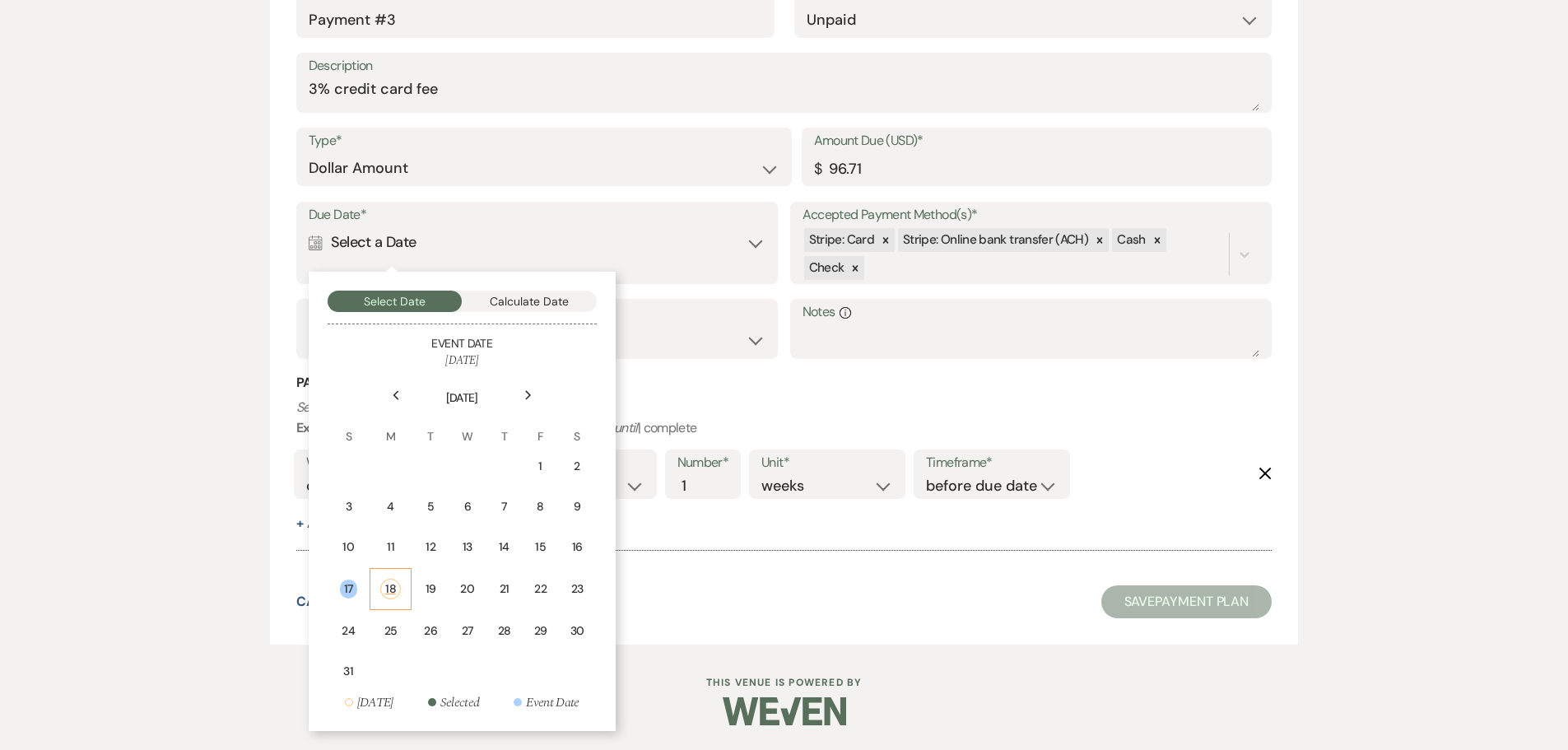
click at [370, 590] on td "18" at bounding box center [390, 589] width 42 height 42
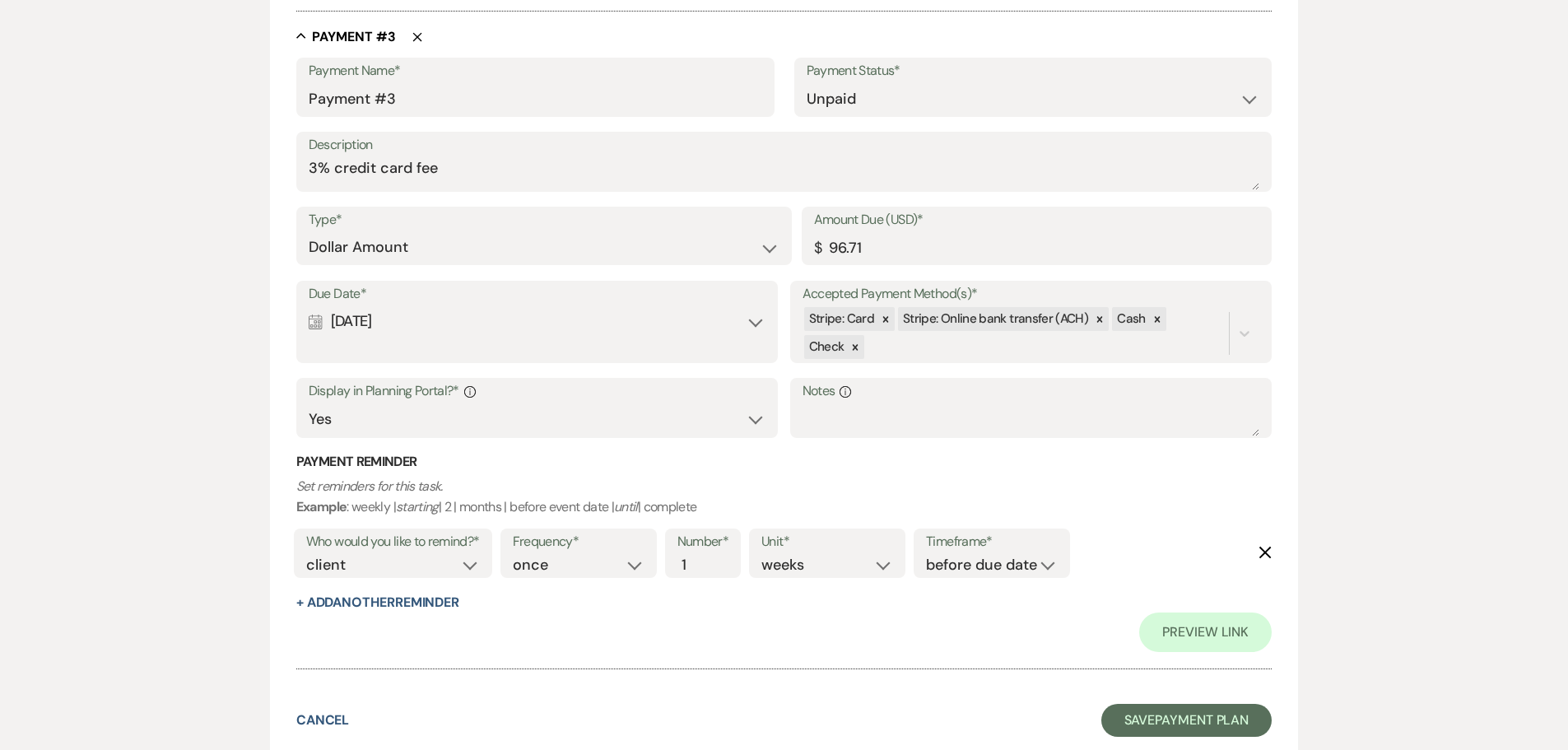
scroll to position [1650, 0]
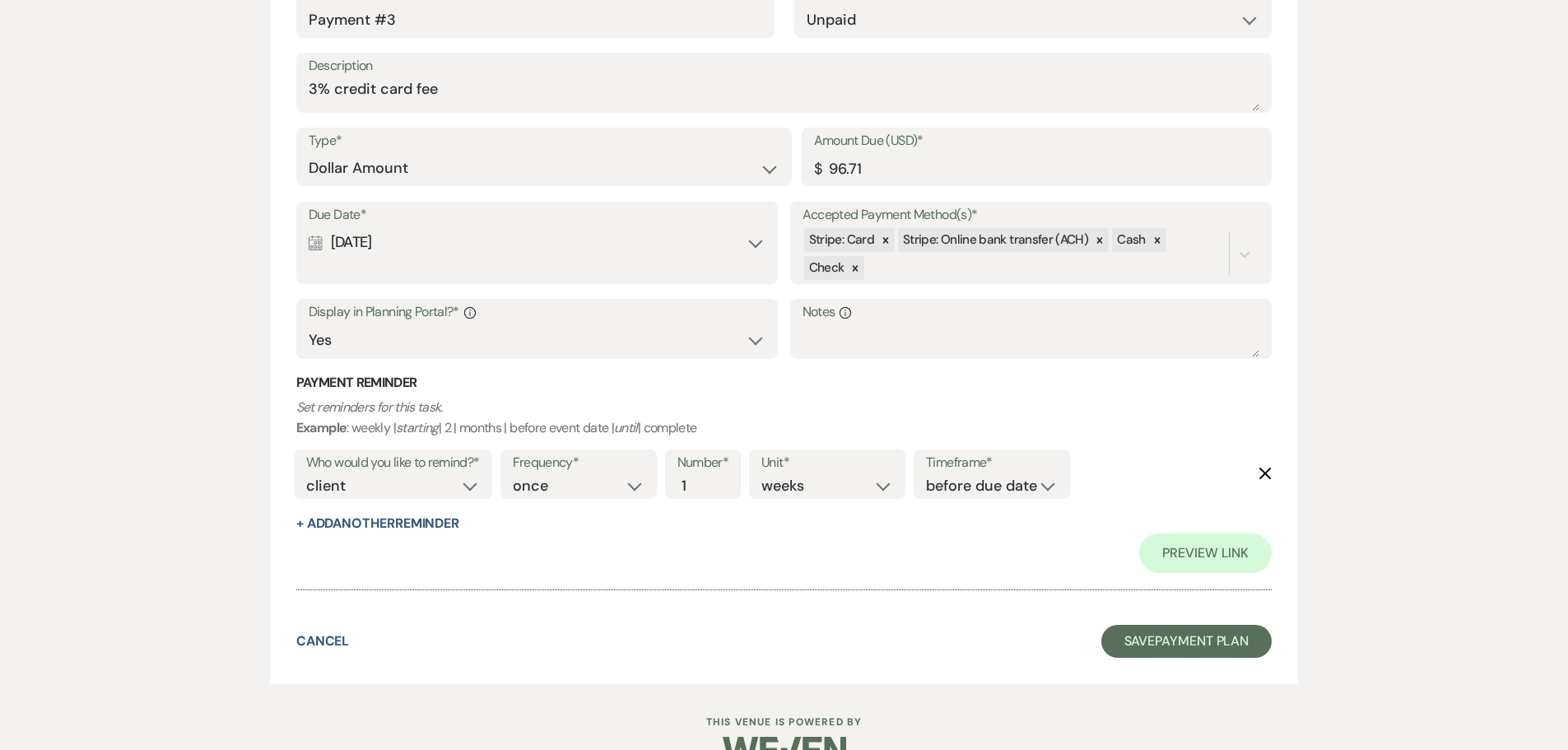
click at [438, 274] on div "Due Date* Calendar [DATE] Expand" at bounding box center [538, 244] width 483 height 83
click at [560, 258] on div "Calendar [DATE] Expand" at bounding box center [537, 242] width 458 height 32
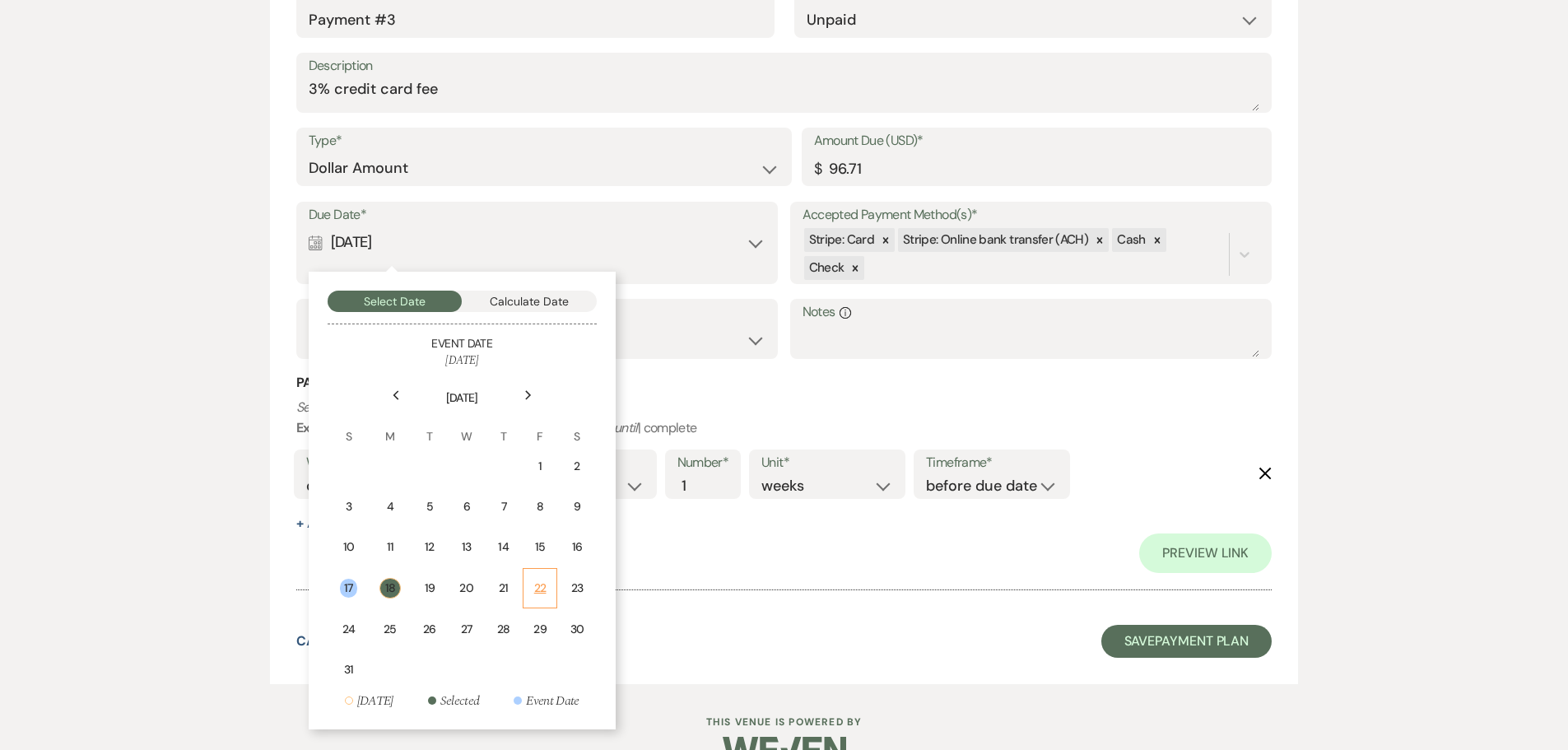
click at [548, 588] on td "22" at bounding box center [540, 589] width 35 height 41
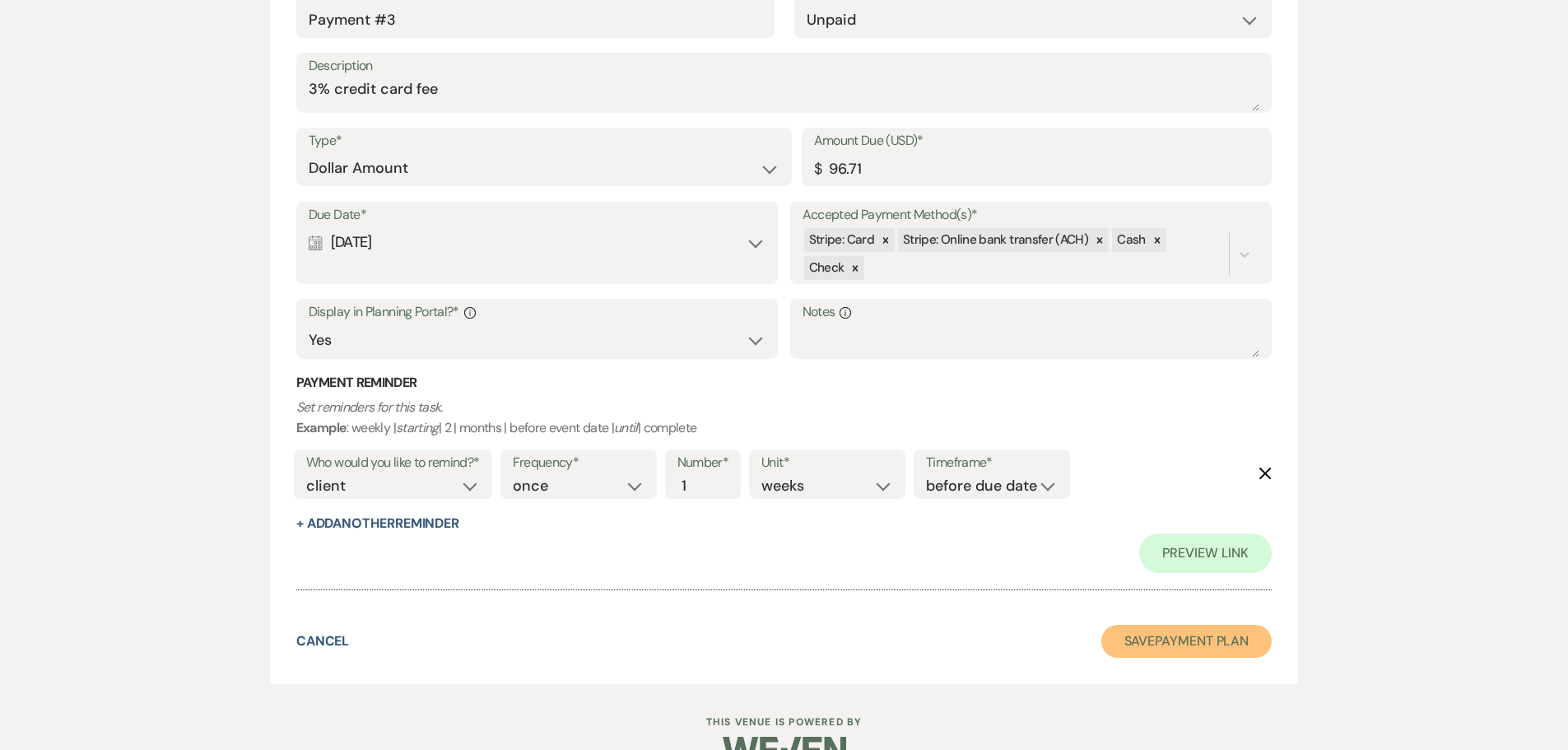
click at [1200, 658] on button "Save Payment Plan" at bounding box center [1187, 641] width 172 height 33
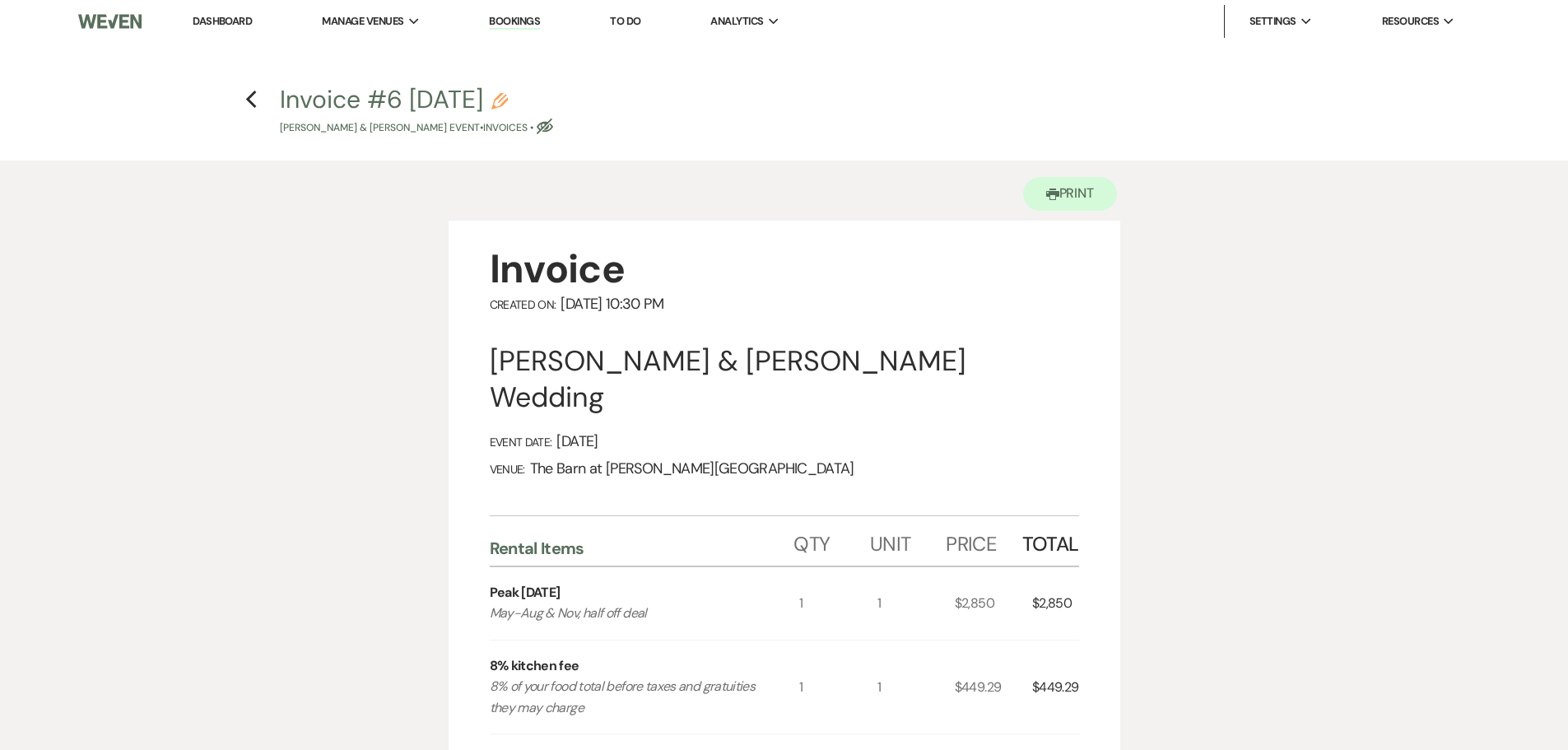
click at [554, 118] on button "Invoice #6 [DATE] Pencil [PERSON_NAME] & [PERSON_NAME] Event • Invoices • Eye B…" at bounding box center [417, 112] width 273 height 49
select select "22"
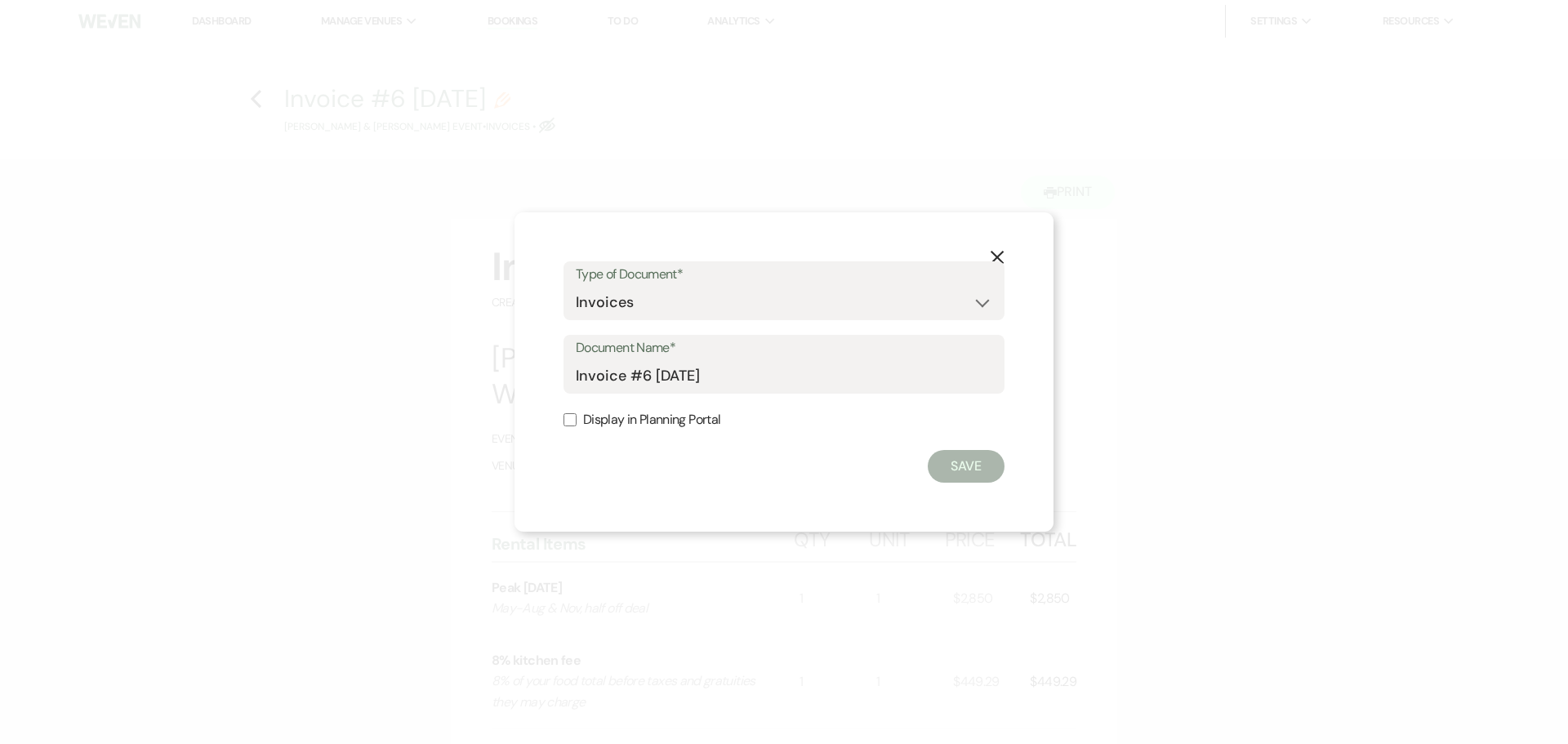
click at [569, 429] on label "Display in Planning Portal" at bounding box center [784, 421] width 441 height 24
click at [569, 426] on input "Display in Planning Portal" at bounding box center [570, 421] width 13 height 13
checkbox input "true"
click at [978, 462] on button "Save" at bounding box center [967, 467] width 77 height 33
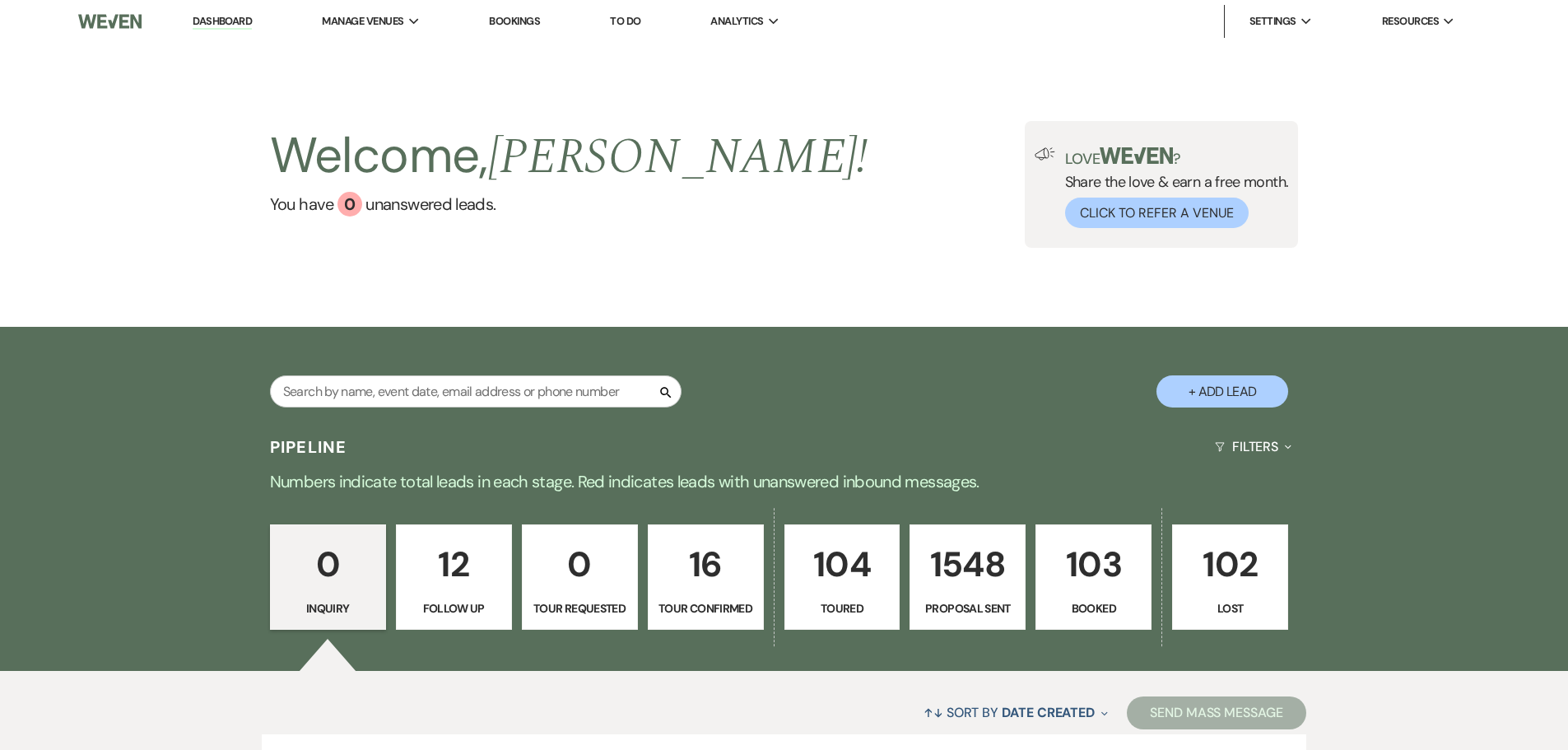
click at [1074, 592] on p "103" at bounding box center [1094, 565] width 95 height 55
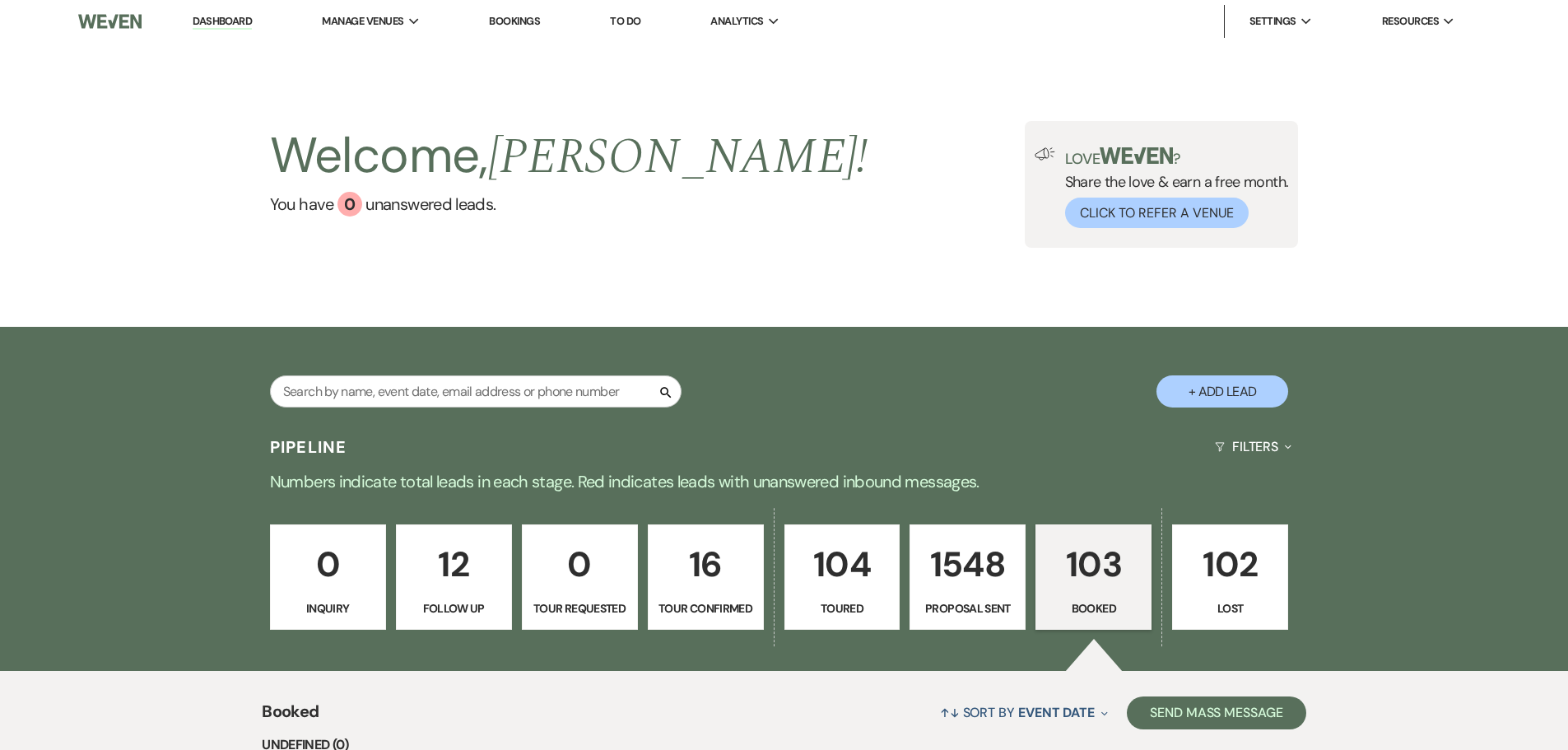
click at [438, 230] on div "Welcome, Darcy ! You have 0 unanswered lead s ." at bounding box center [568, 184] width 598 height 127
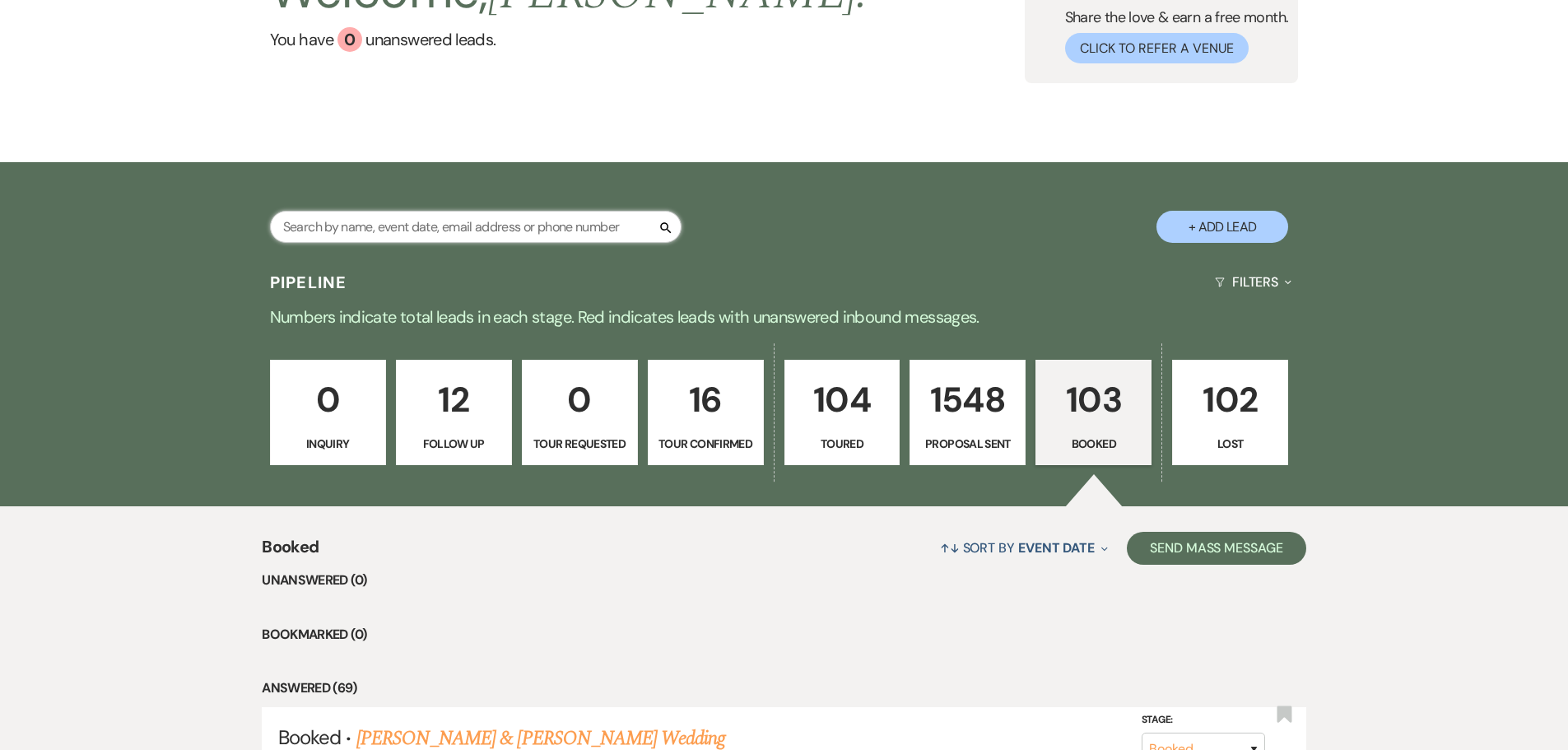
click at [425, 219] on input "text" at bounding box center [475, 226] width 412 height 32
type input "alay"
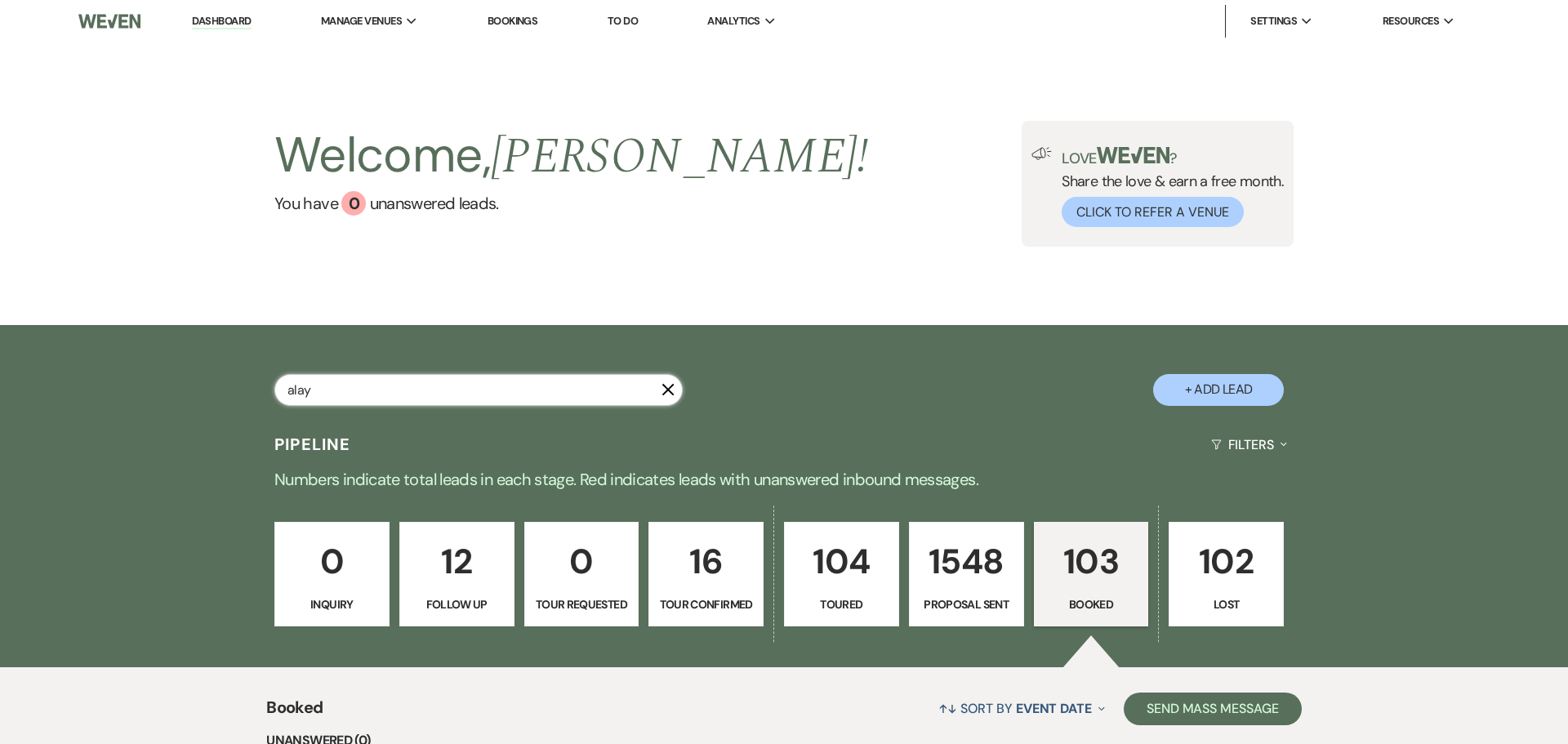
select select "6"
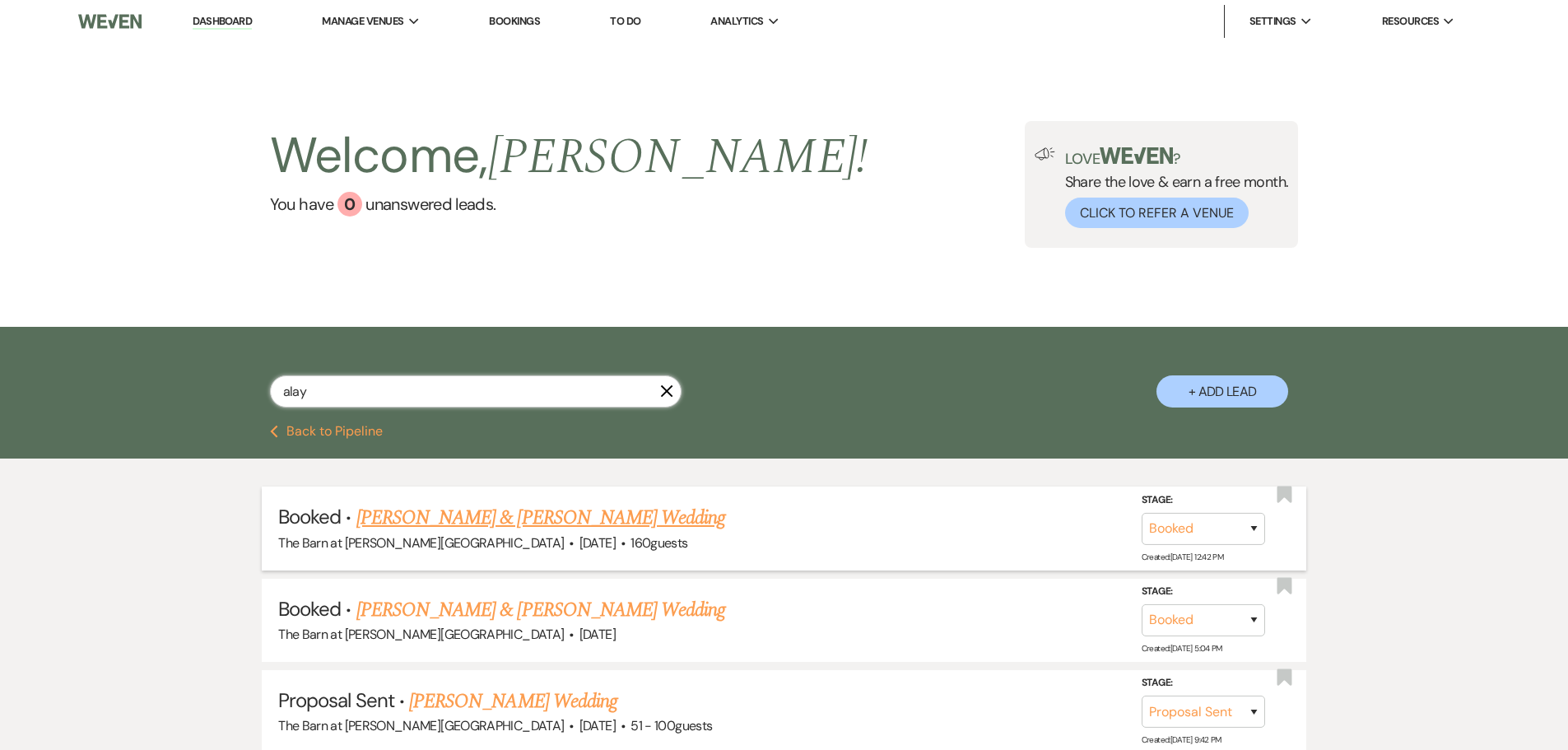
type input "alay"
click at [437, 521] on link "[PERSON_NAME] & [PERSON_NAME] Wedding" at bounding box center [541, 518] width 368 height 30
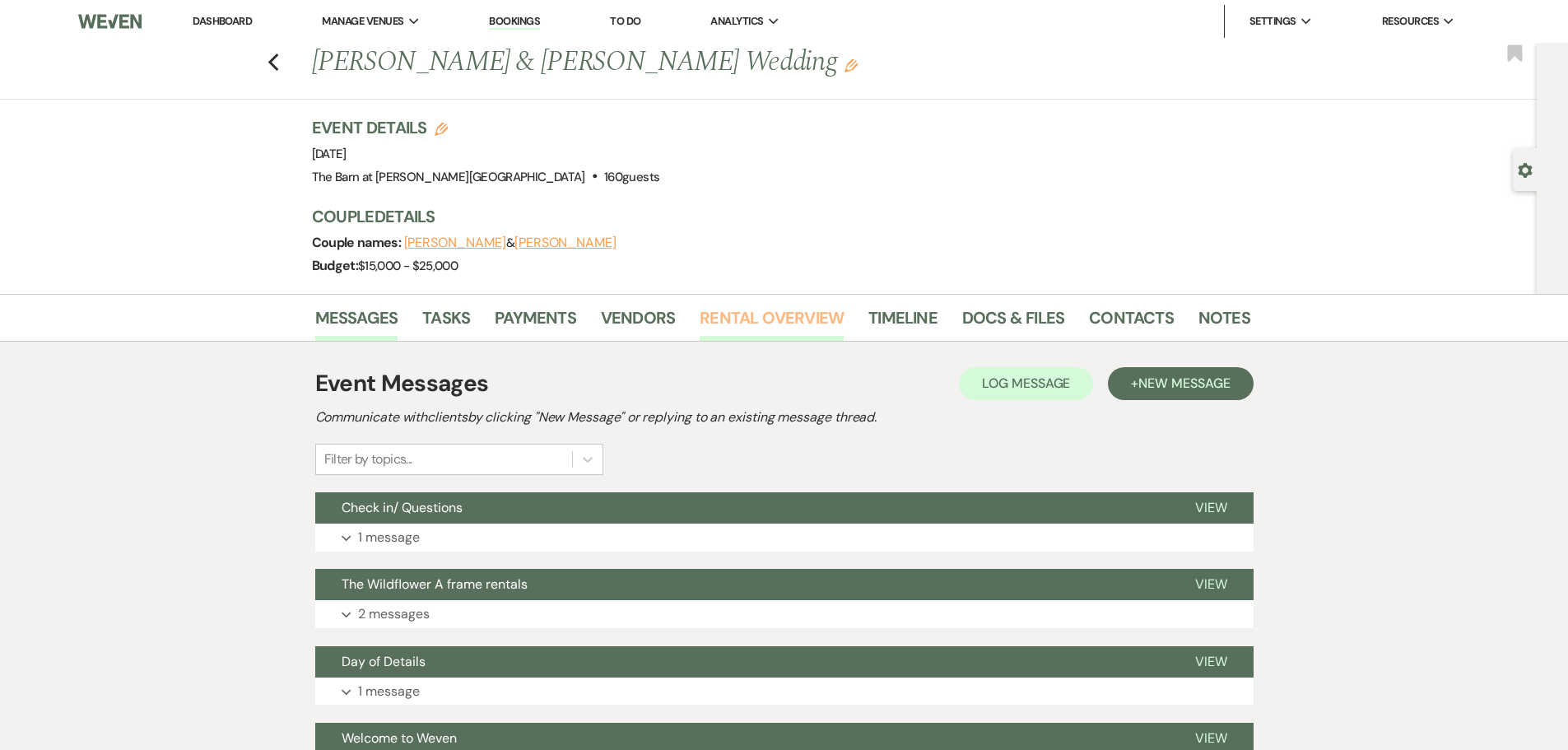
click at [772, 307] on link "Rental Overview" at bounding box center [772, 322] width 144 height 36
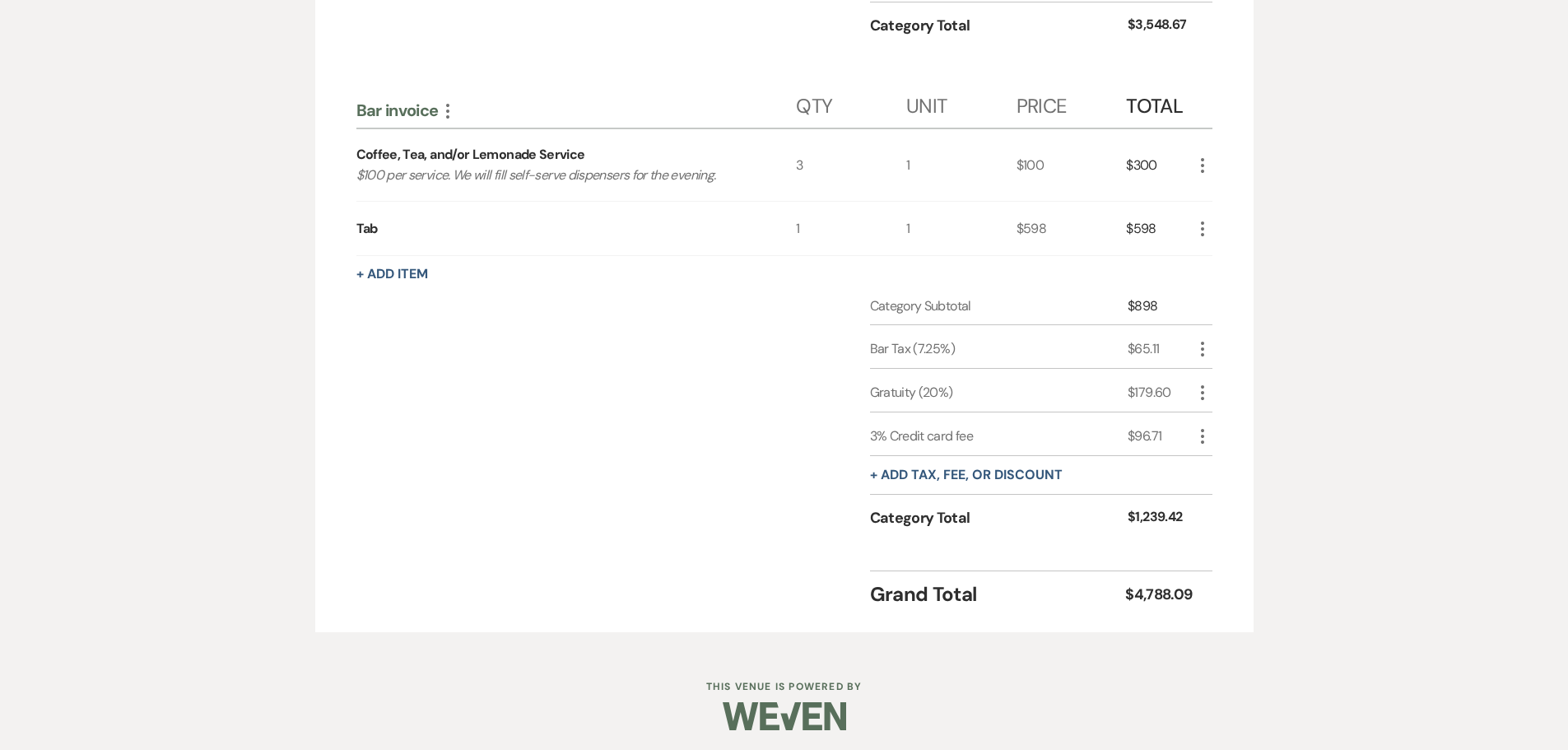
scroll to position [855, 0]
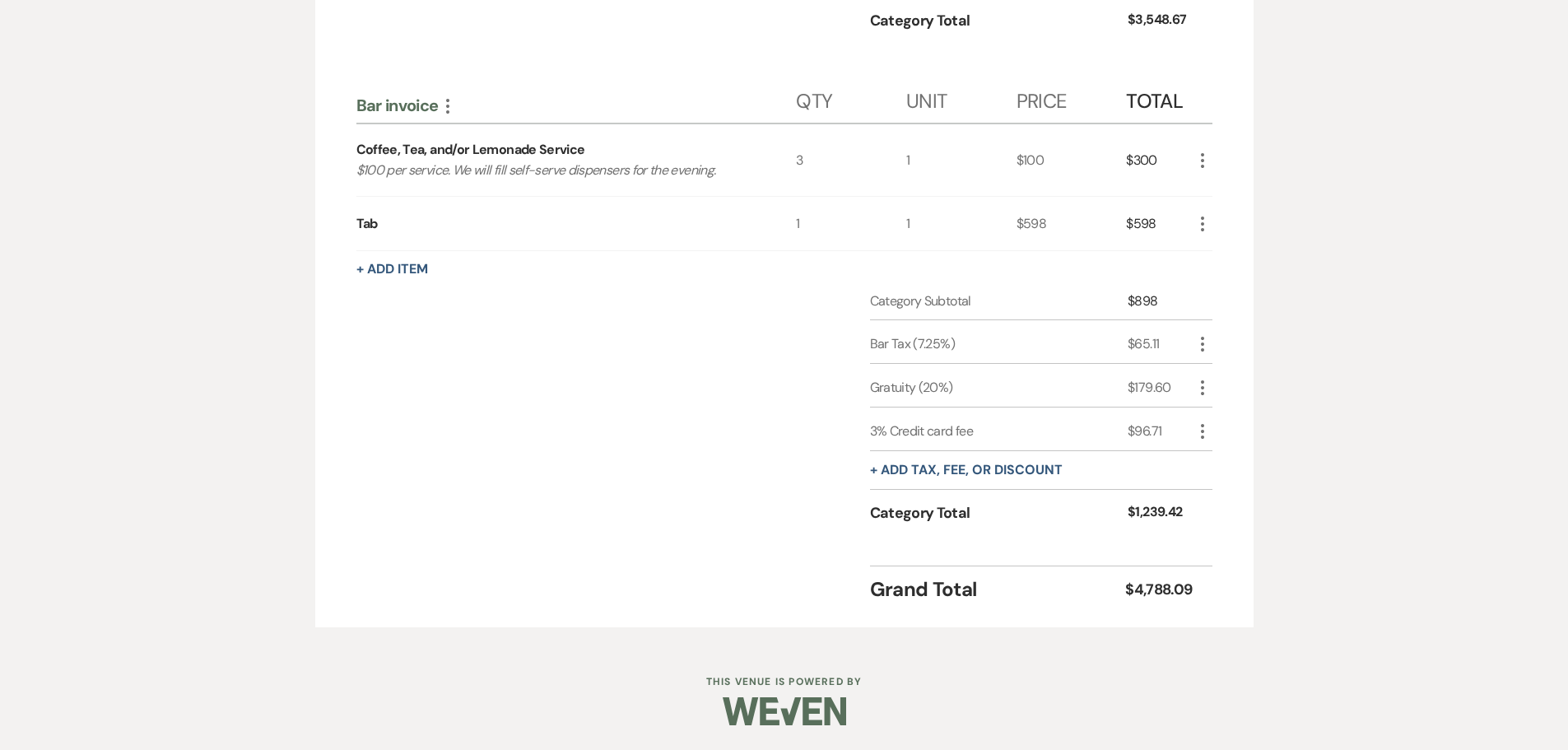
click at [1201, 434] on icon "More" at bounding box center [1202, 432] width 19 height 19
click at [1214, 456] on button "Pencil Edit" at bounding box center [1235, 463] width 85 height 26
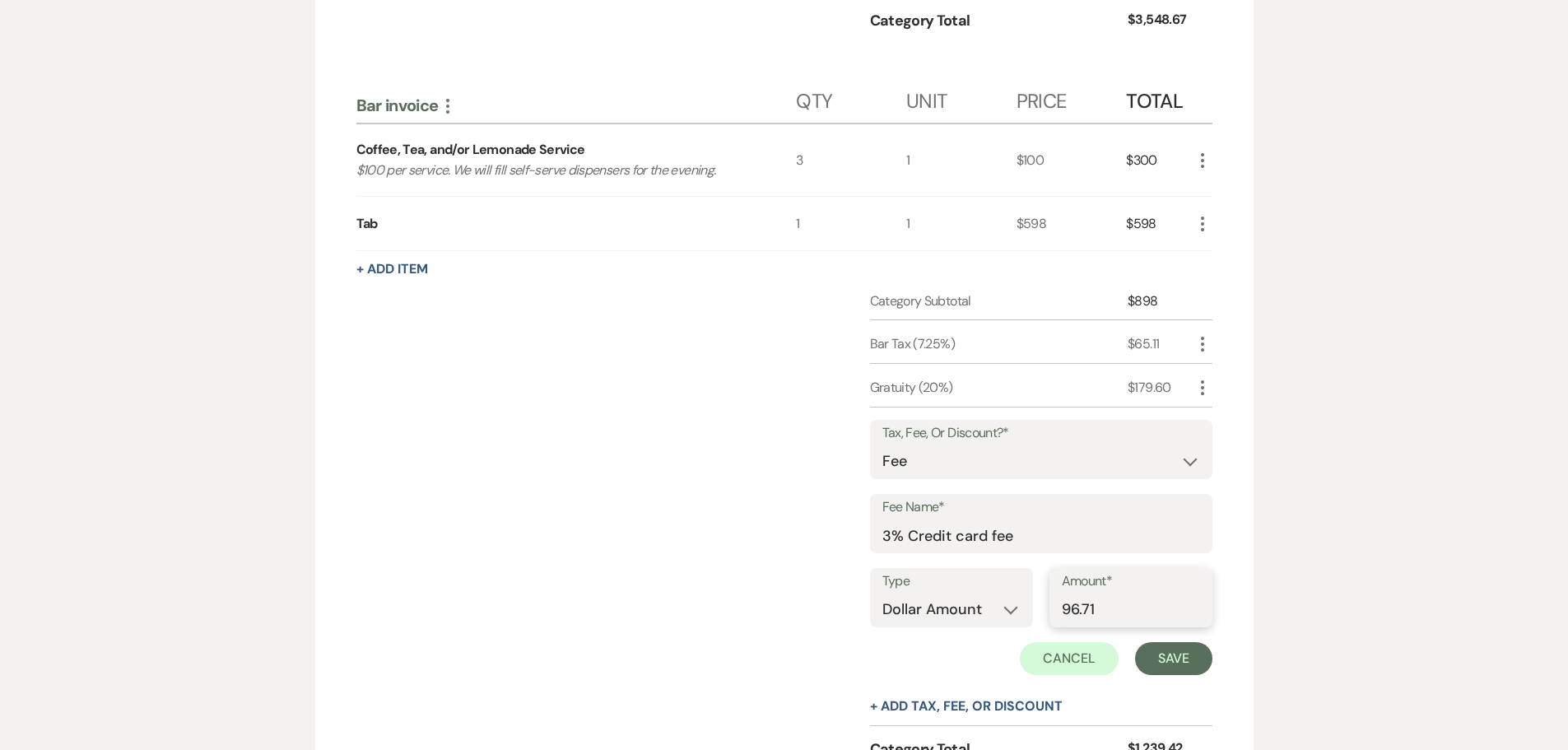
drag, startPoint x: 1154, startPoint y: 614, endPoint x: 1080, endPoint y: 614, distance: 74.0
click at [1080, 614] on input "96.71" at bounding box center [1131, 609] width 139 height 32
type input "99.61"
click at [1166, 654] on button "Save" at bounding box center [1174, 659] width 78 height 33
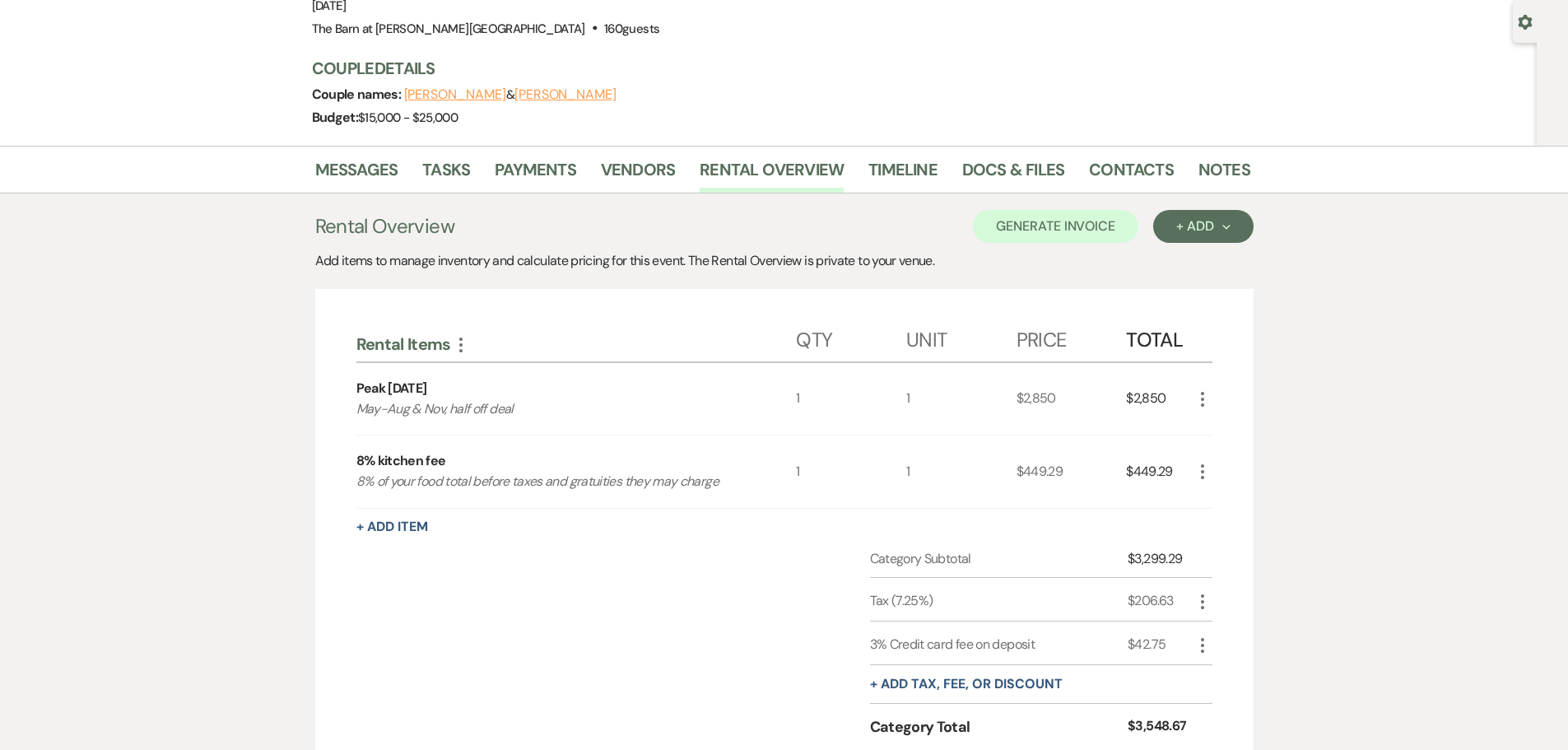
scroll to position [0, 0]
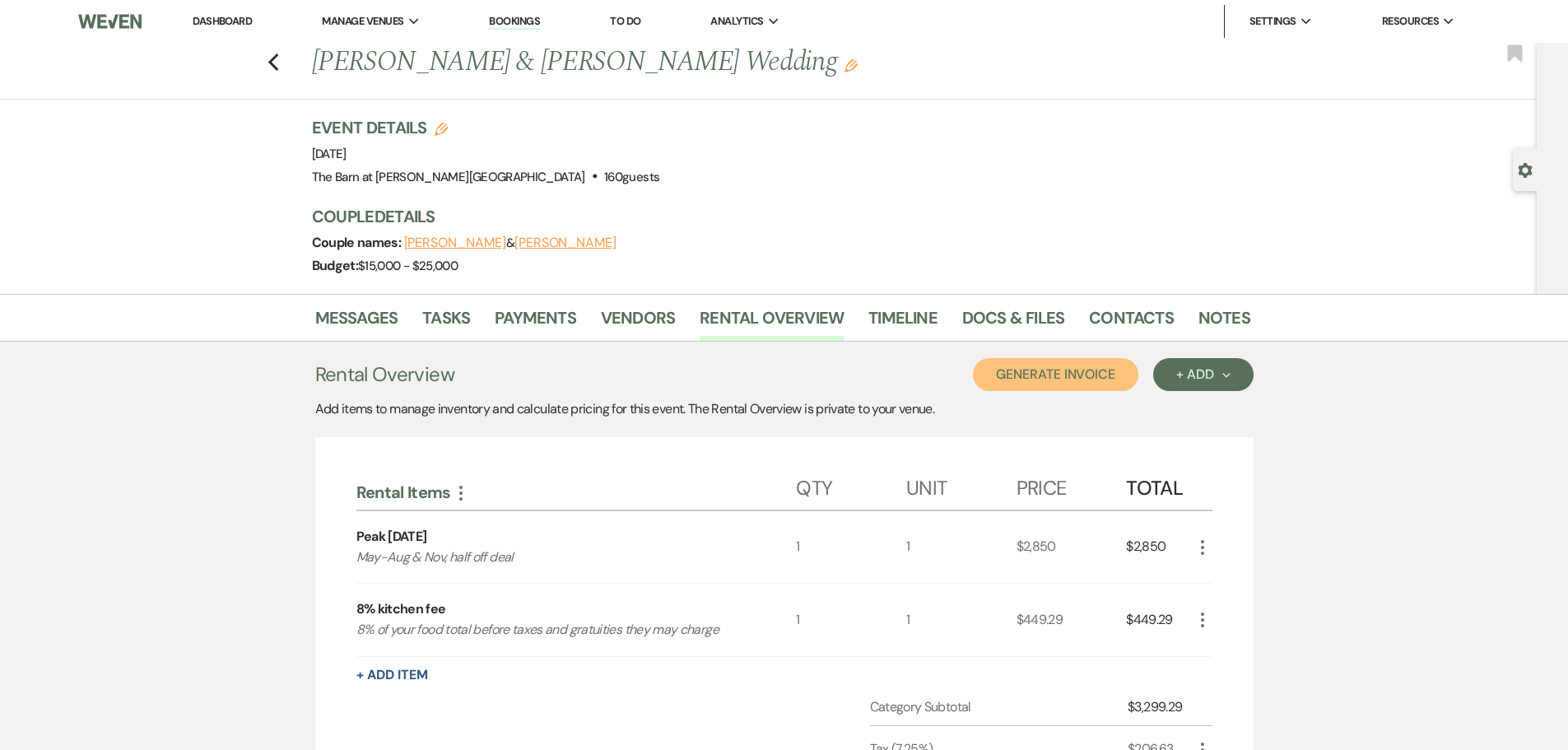
click at [1072, 379] on button "Generate Invoice" at bounding box center [1056, 375] width 166 height 33
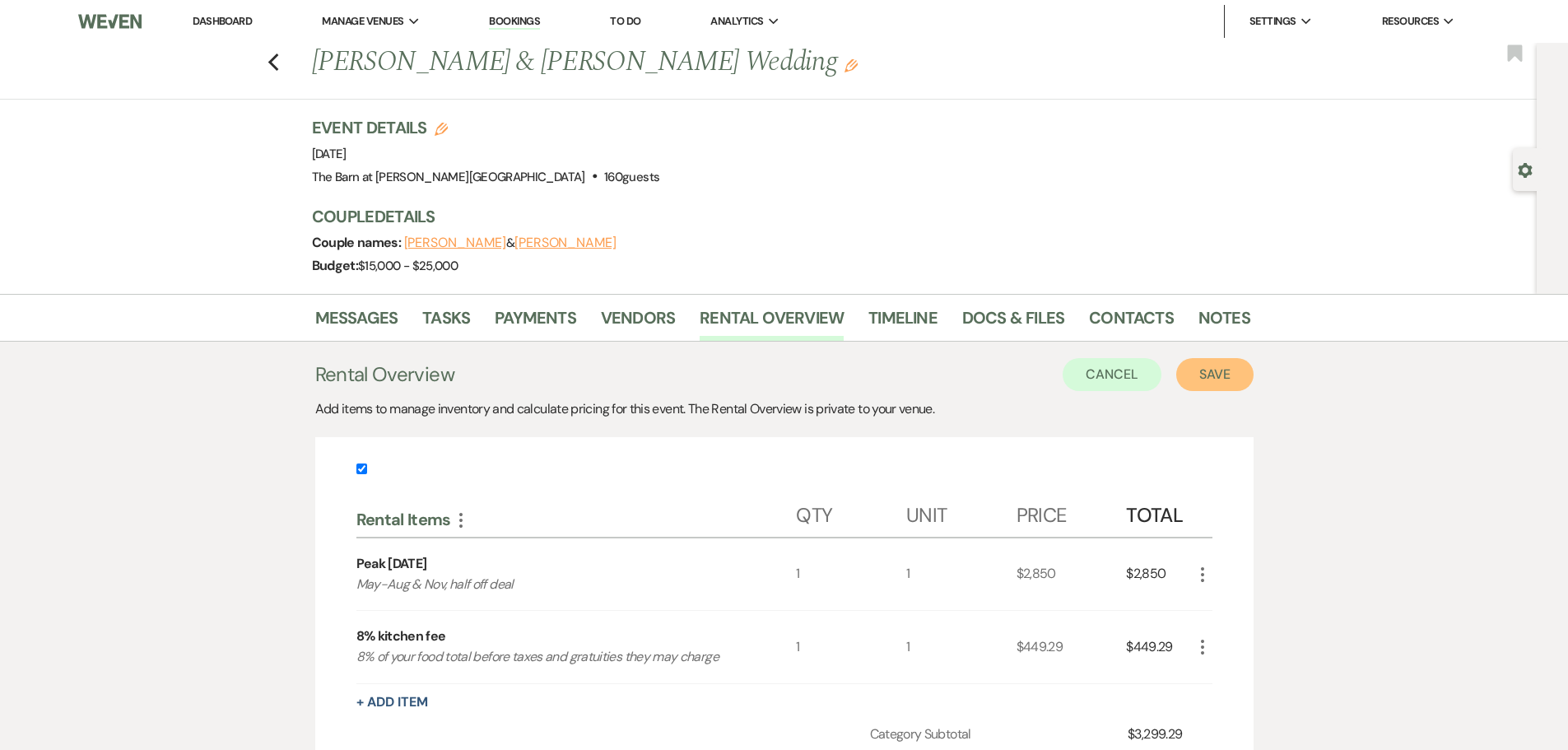
click at [1200, 375] on button "Save" at bounding box center [1215, 375] width 78 height 33
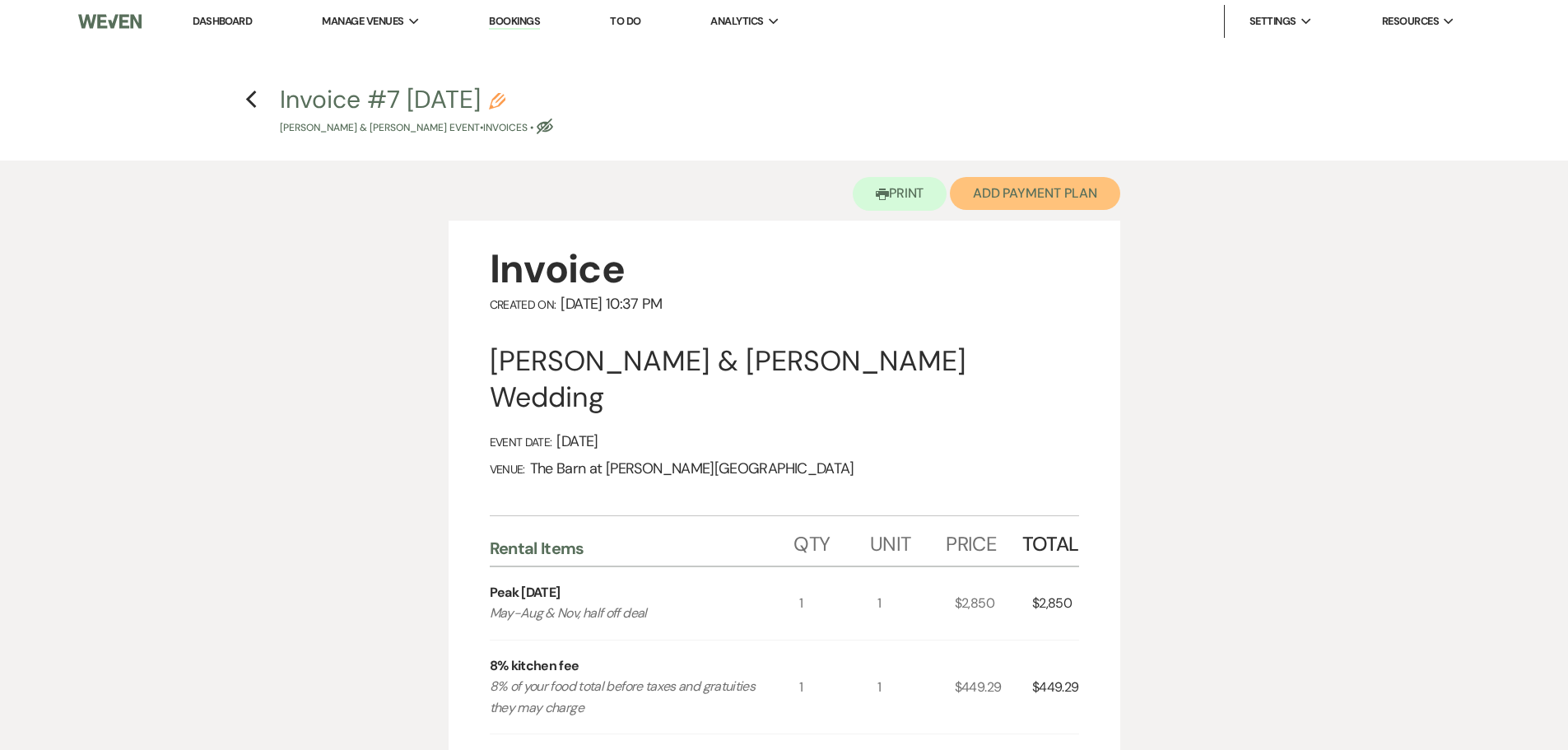
click at [1028, 195] on button "Add Payment Plan" at bounding box center [1036, 194] width 171 height 33
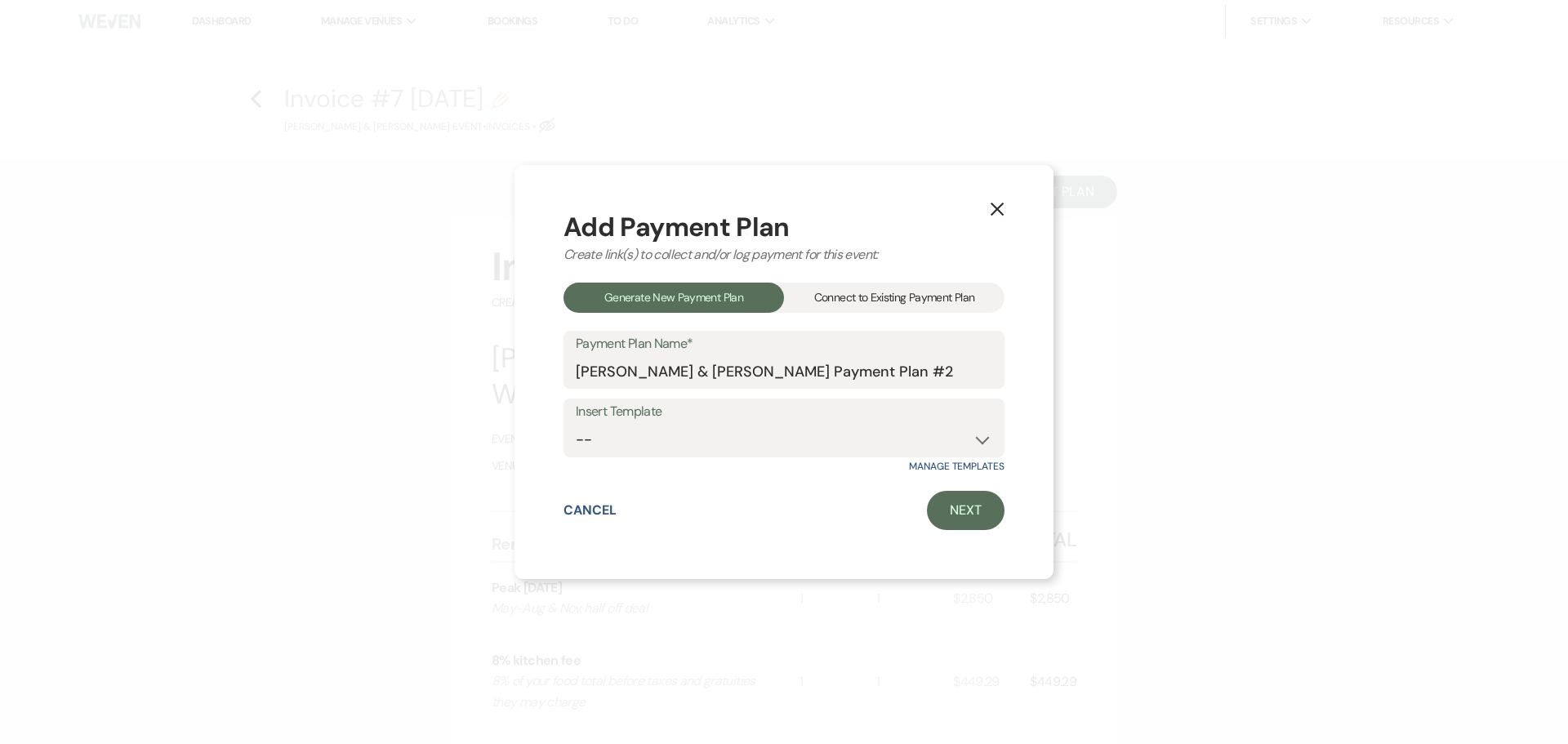
click at [928, 298] on div "Connect to Existing Payment Plan" at bounding box center [894, 297] width 220 height 30
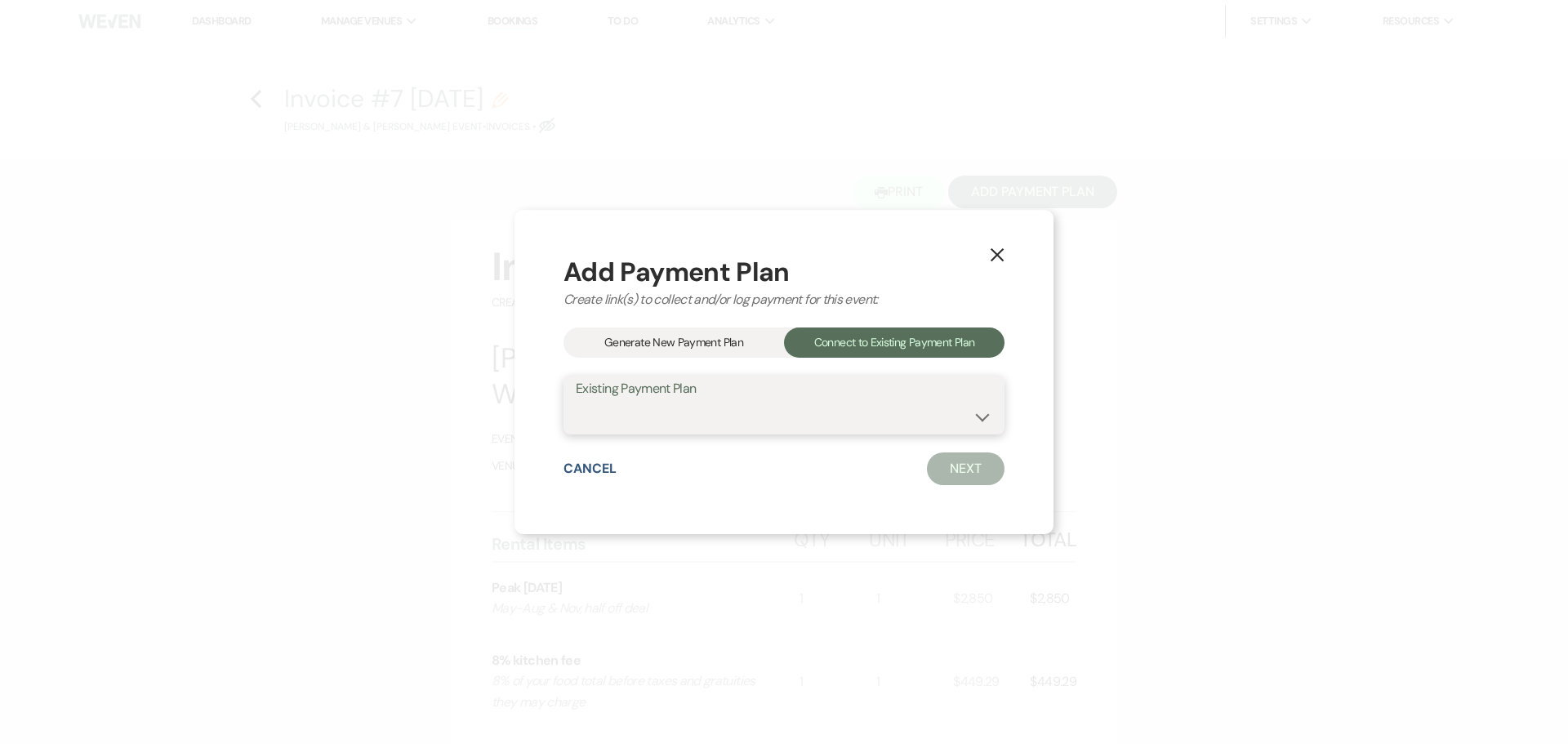
click at [837, 425] on select "[PERSON_NAME] & [PERSON_NAME] Payment Plan #1" at bounding box center [784, 417] width 417 height 32
select select "18023"
click at [576, 401] on select "[PERSON_NAME] & [PERSON_NAME] Payment Plan #1" at bounding box center [784, 417] width 417 height 32
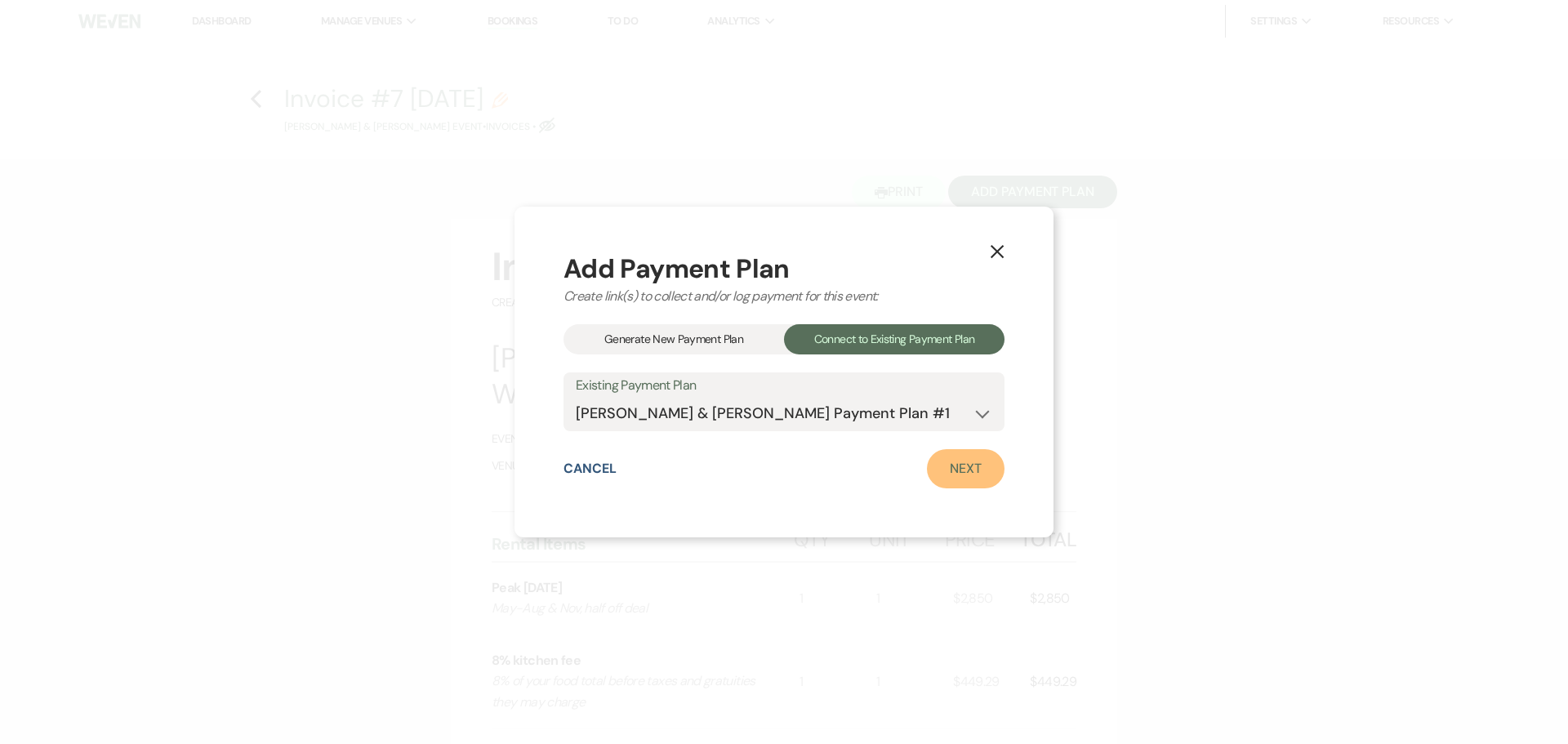
click at [957, 463] on link "Next" at bounding box center [966, 469] width 78 height 39
select select "27528"
select select "1"
select select "true"
select select "1"
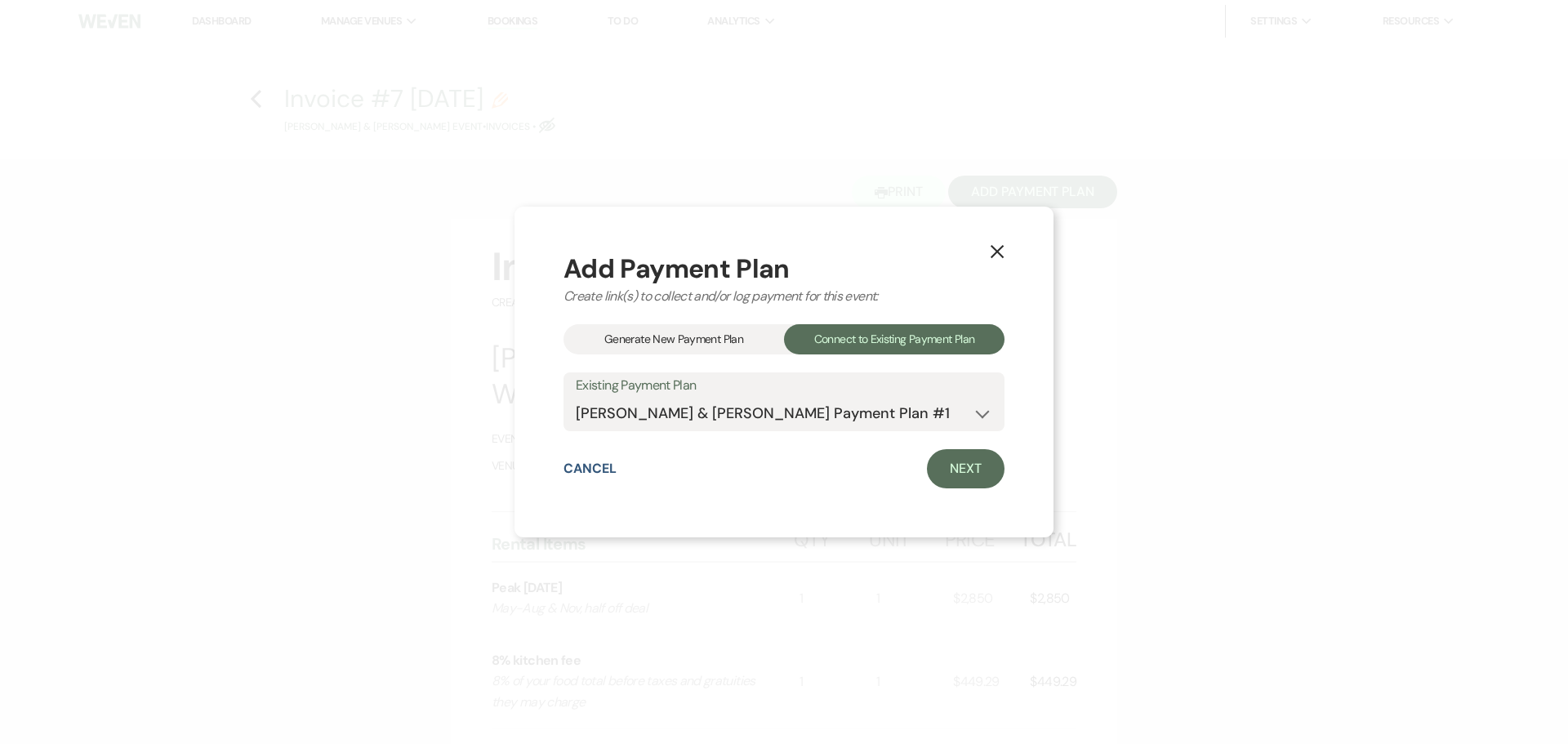
select select "true"
select select "2"
select select "flat"
select select "true"
select select "client"
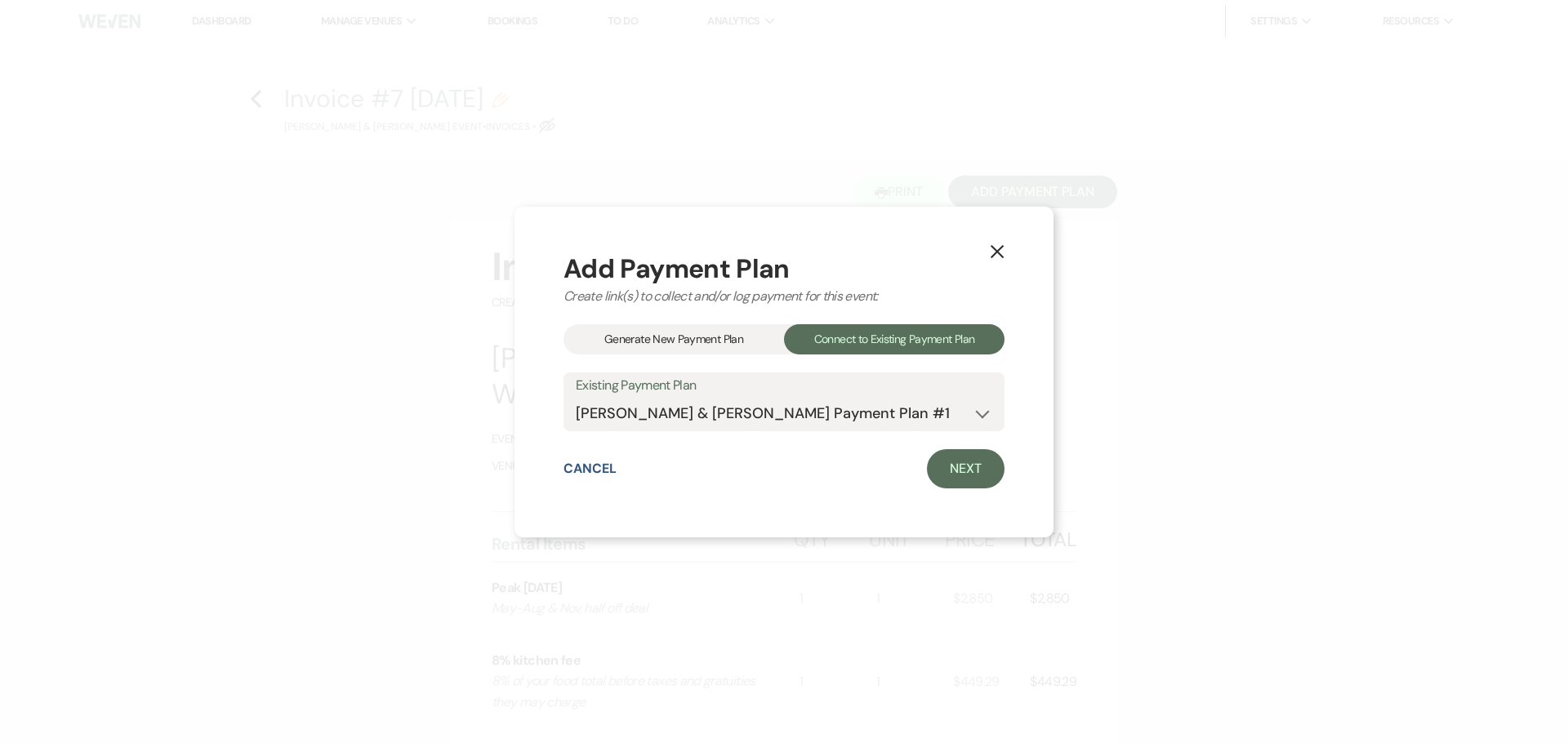
select select "weeks"
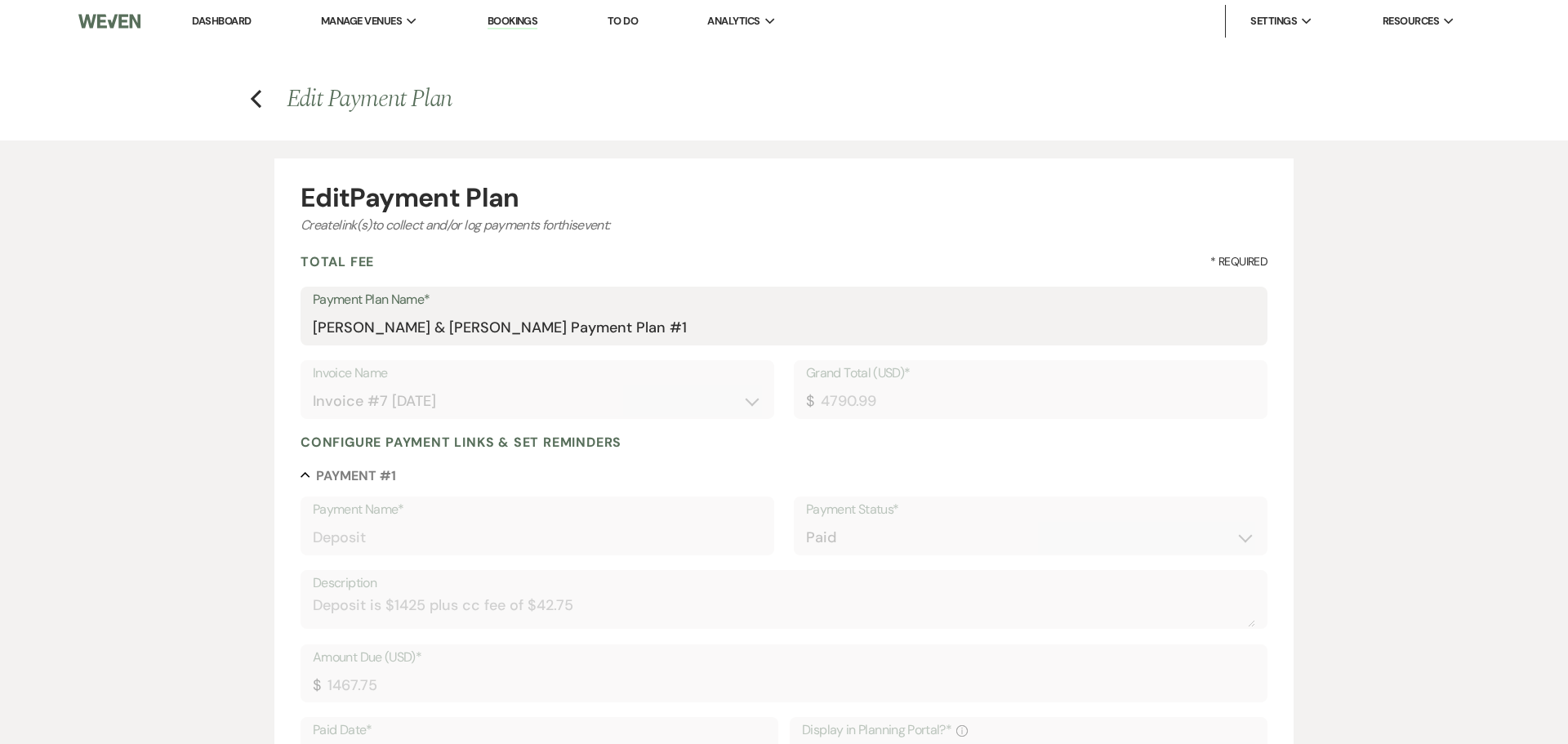
type input "4790.99"
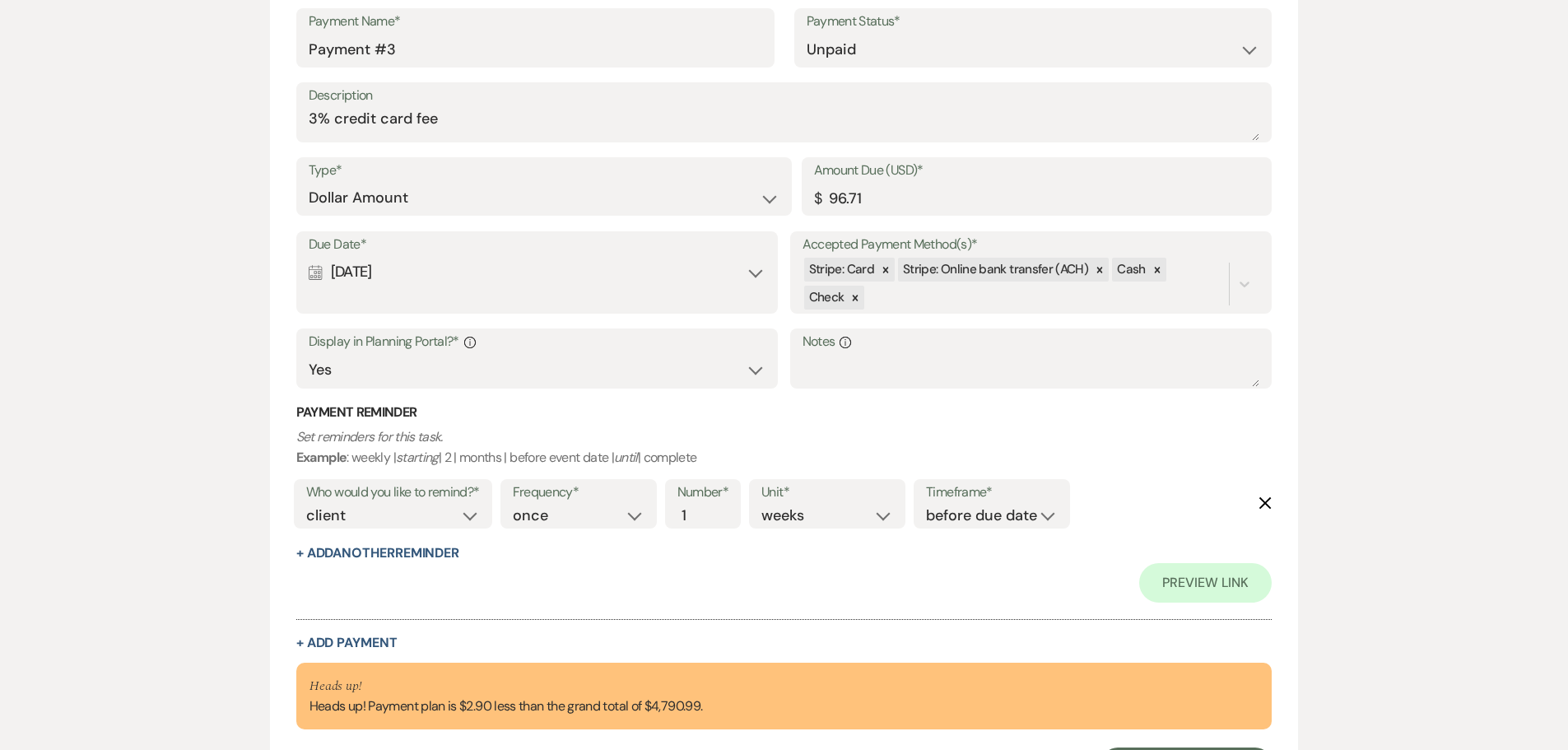
scroll to position [1618, 0]
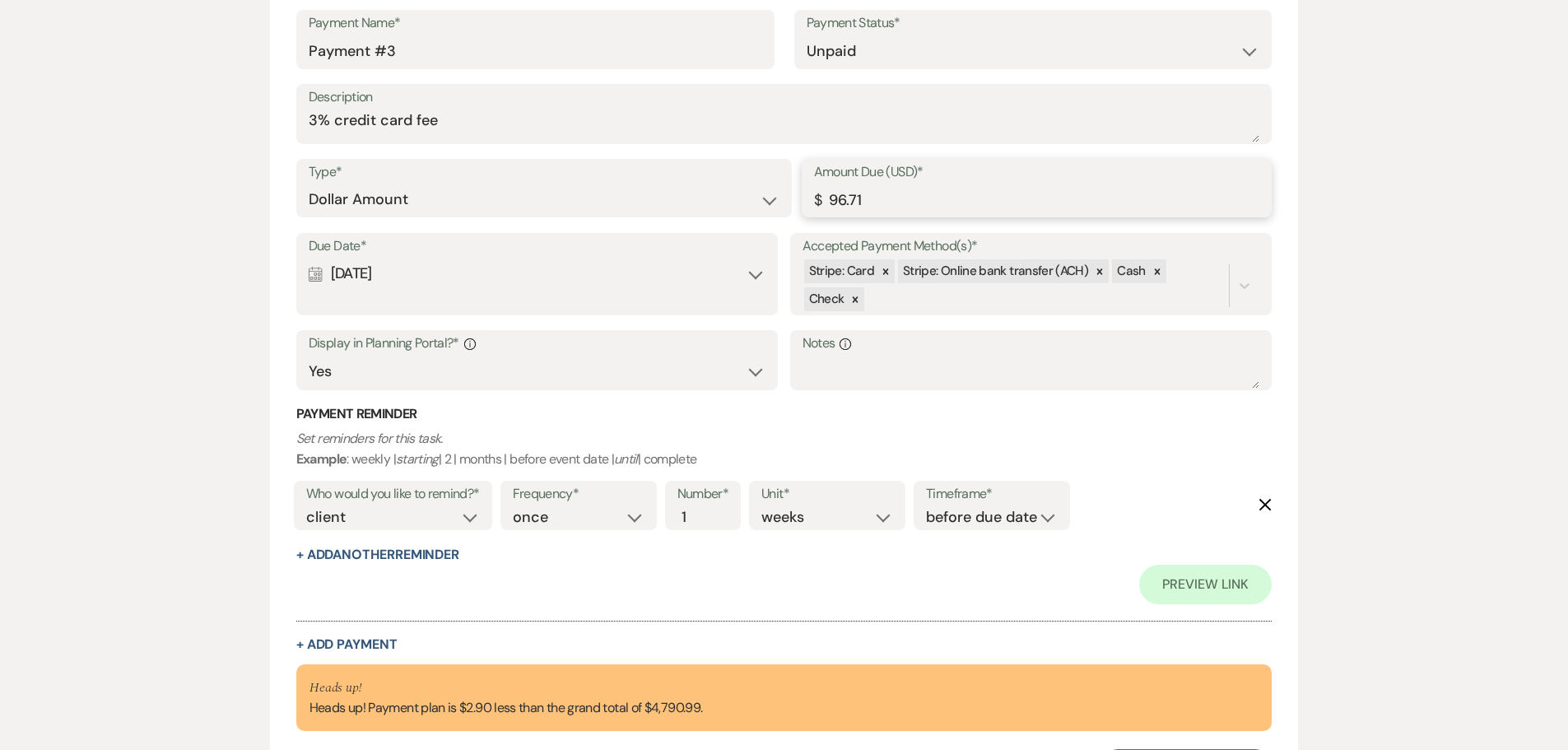
drag, startPoint x: 858, startPoint y: 195, endPoint x: 840, endPoint y: 199, distance: 18.4
click at [840, 199] on input "96.71" at bounding box center [1038, 199] width 446 height 32
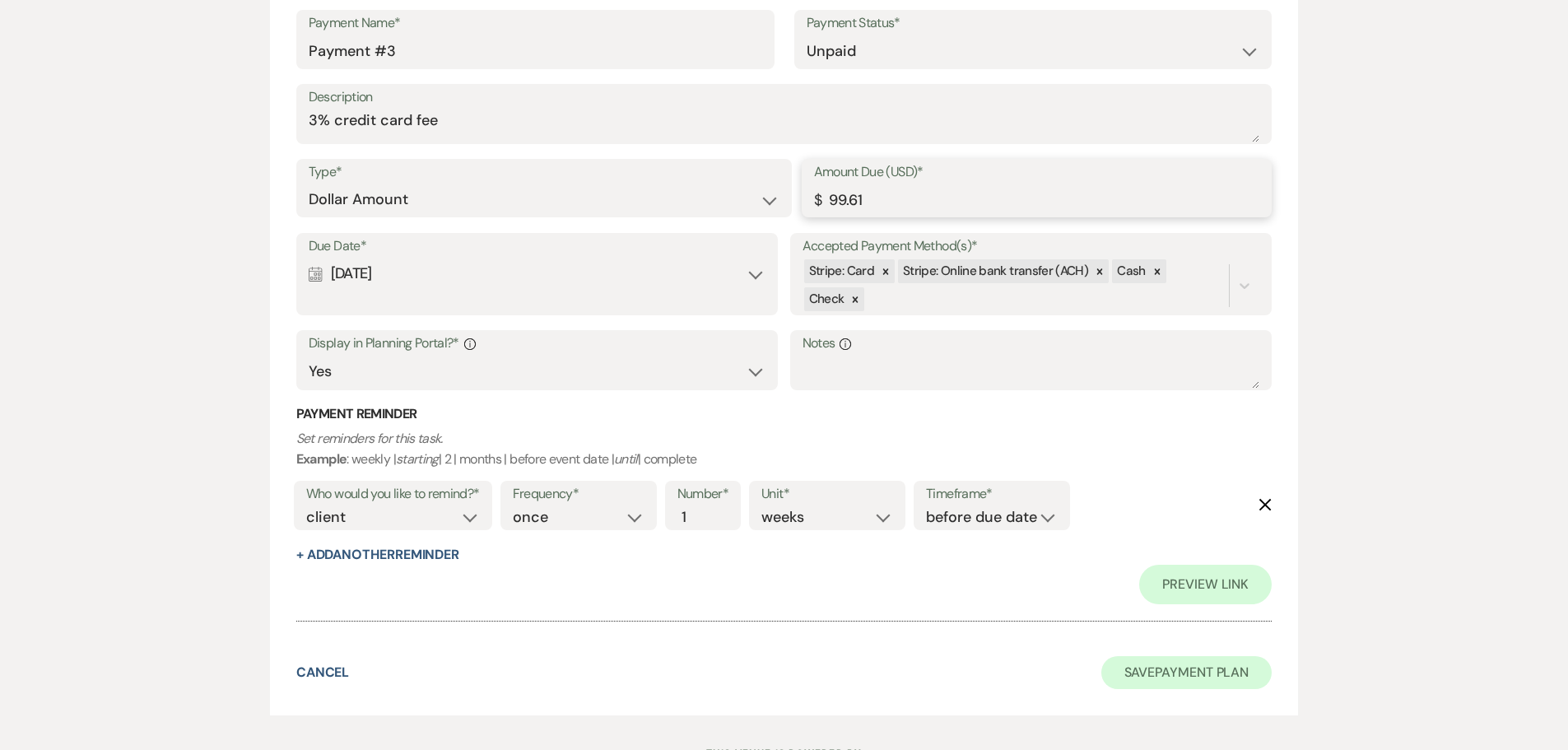
type input "99.61"
click at [1224, 667] on button "Save Payment Plan" at bounding box center [1187, 673] width 172 height 33
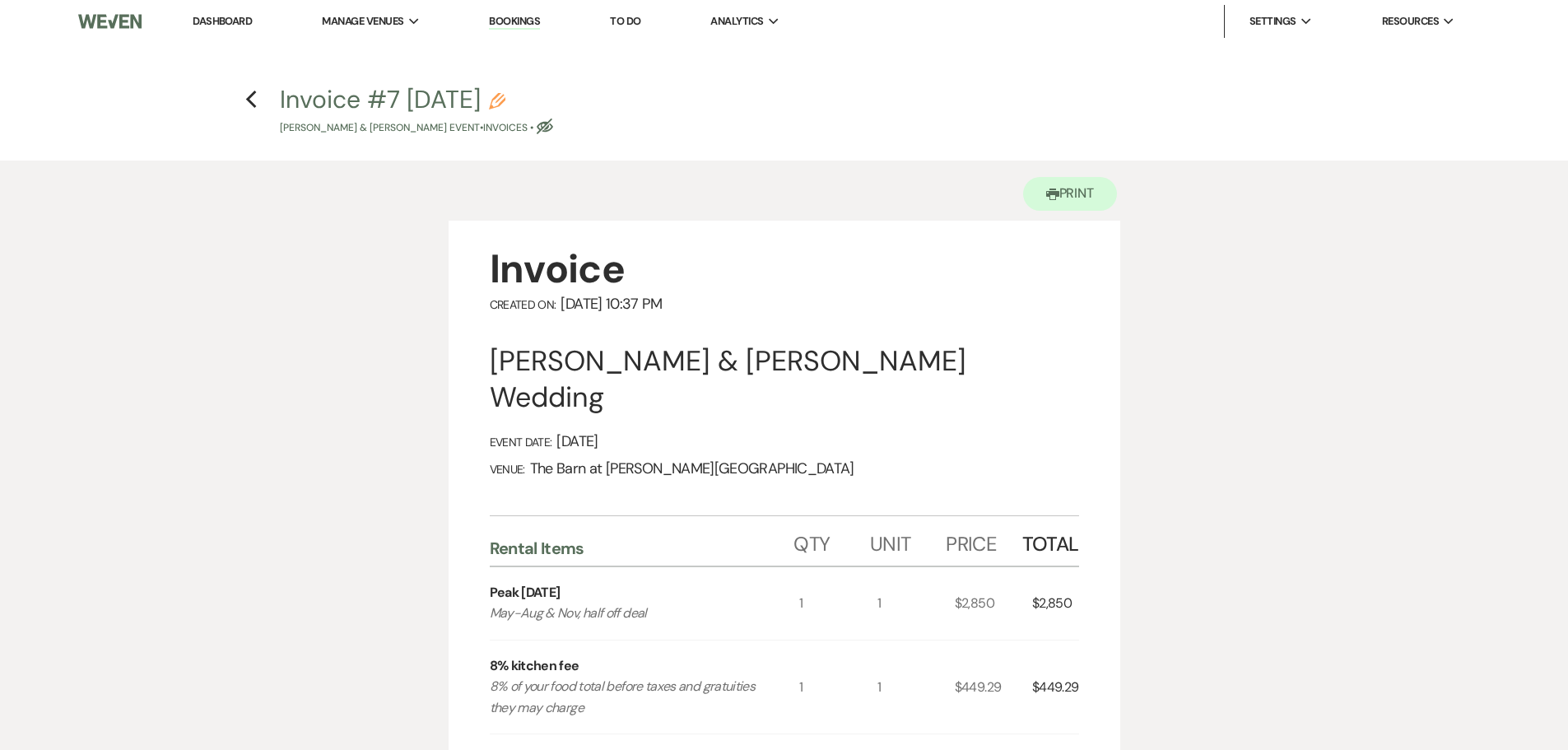
click at [554, 128] on icon "Eye Blocked" at bounding box center [545, 126] width 16 height 16
select select "22"
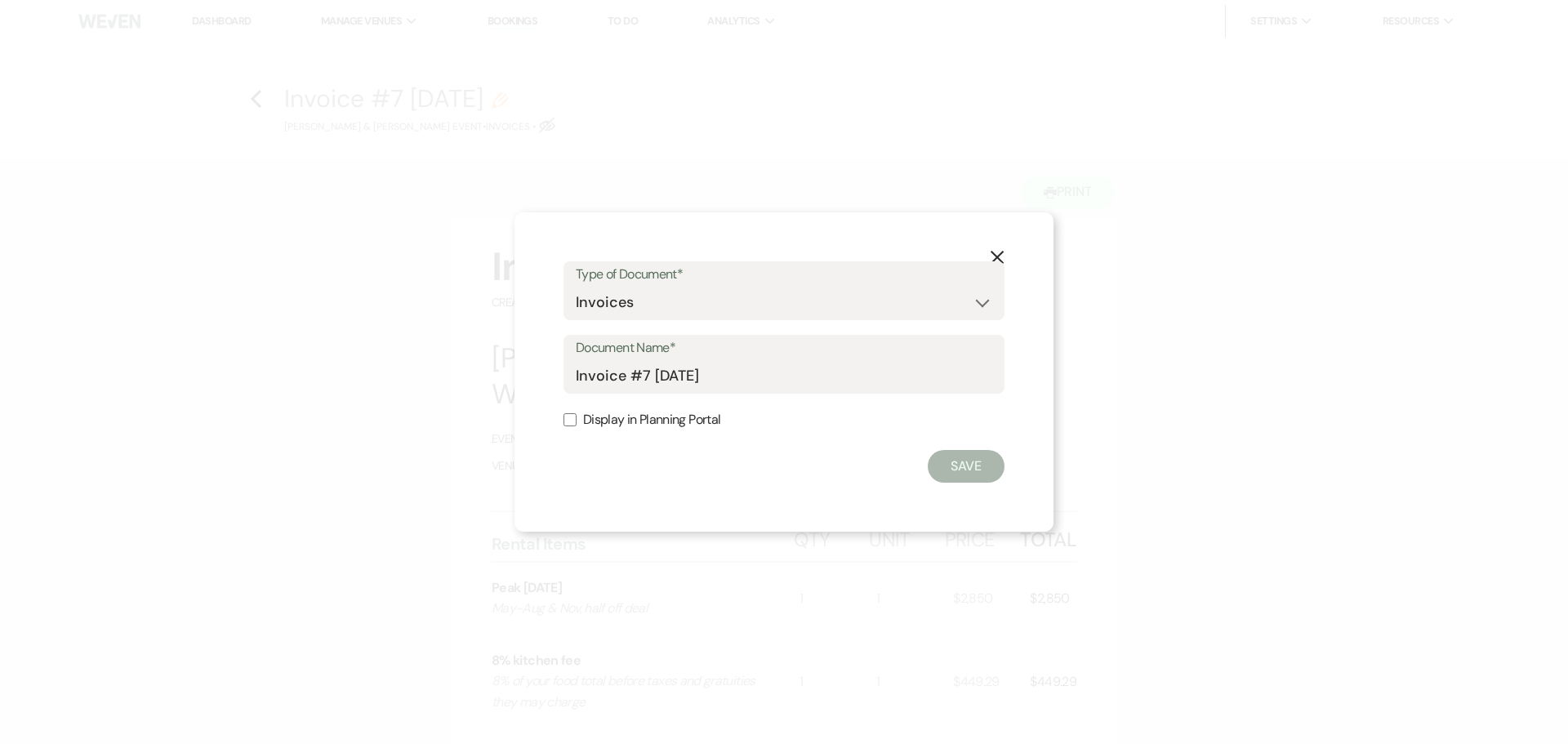
click at [577, 415] on label "Display in Planning Portal" at bounding box center [784, 421] width 441 height 24
click at [576, 415] on input "Display in Planning Portal" at bounding box center [570, 421] width 13 height 13
checkbox input "true"
click at [977, 471] on button "Save" at bounding box center [967, 467] width 77 height 33
